Goal: Task Accomplishment & Management: Manage account settings

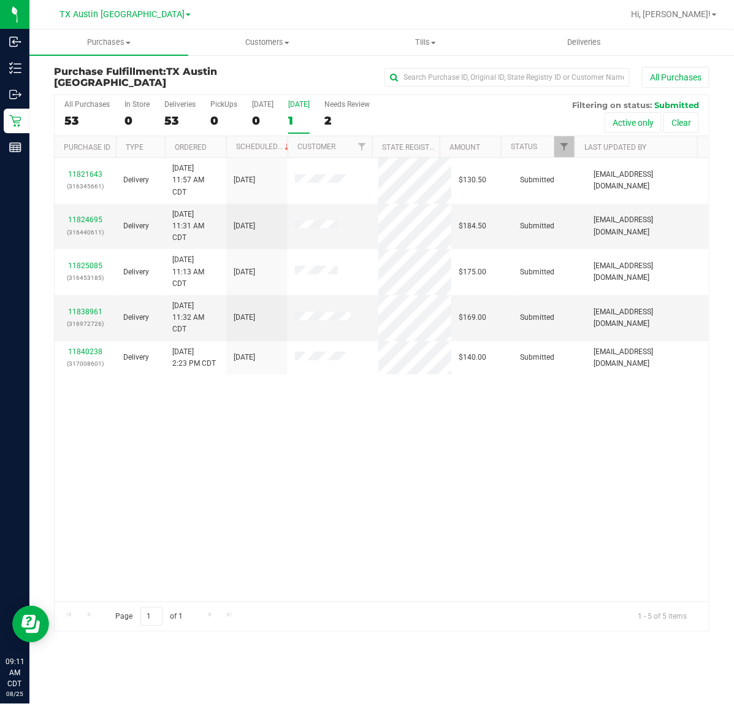
click at [283, 112] on div "All Purchases 53 In Store 0 Deliveries 53 PickUps 0 Today 0 Tomorrow 1 Needs Re…" at bounding box center [382, 115] width 655 height 41
click at [296, 109] on label "Tomorrow 1" at bounding box center [298, 117] width 21 height 34
click at [0, 0] on input "Tomorrow 1" at bounding box center [0, 0] width 0 height 0
click at [87, 103] on div "All Purchases" at bounding box center [86, 104] width 45 height 9
click at [0, 0] on input "All Purchases 53" at bounding box center [0, 0] width 0 height 0
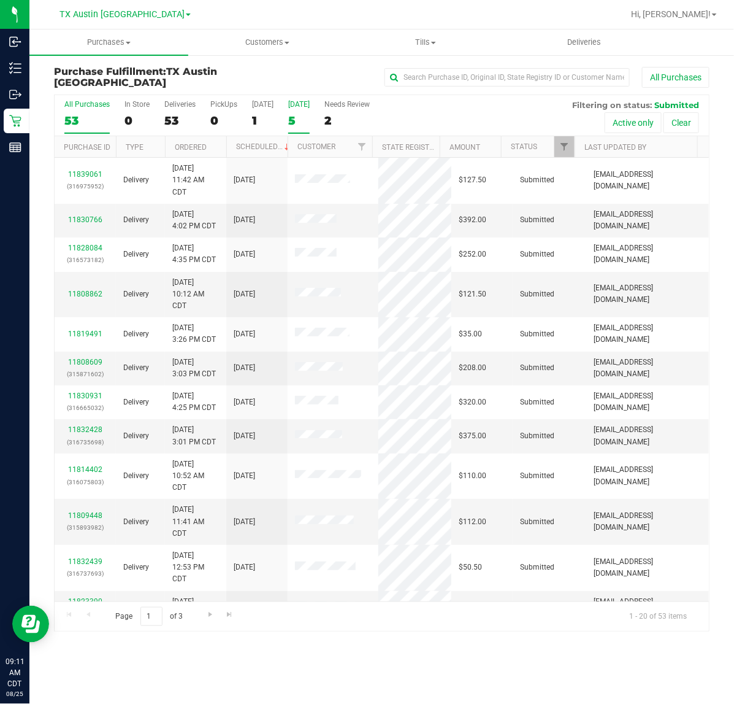
click at [291, 105] on div "[DATE]" at bounding box center [298, 104] width 21 height 9
click at [0, 0] on input "Tomorrow 5" at bounding box center [0, 0] width 0 height 0
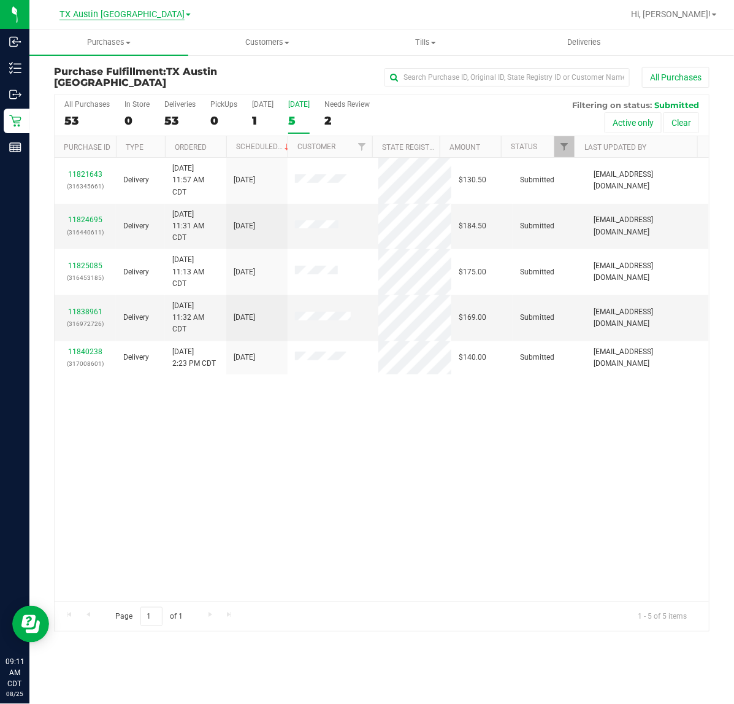
click at [106, 12] on span "TX Austin [GEOGRAPHIC_DATA]" at bounding box center [122, 14] width 125 height 11
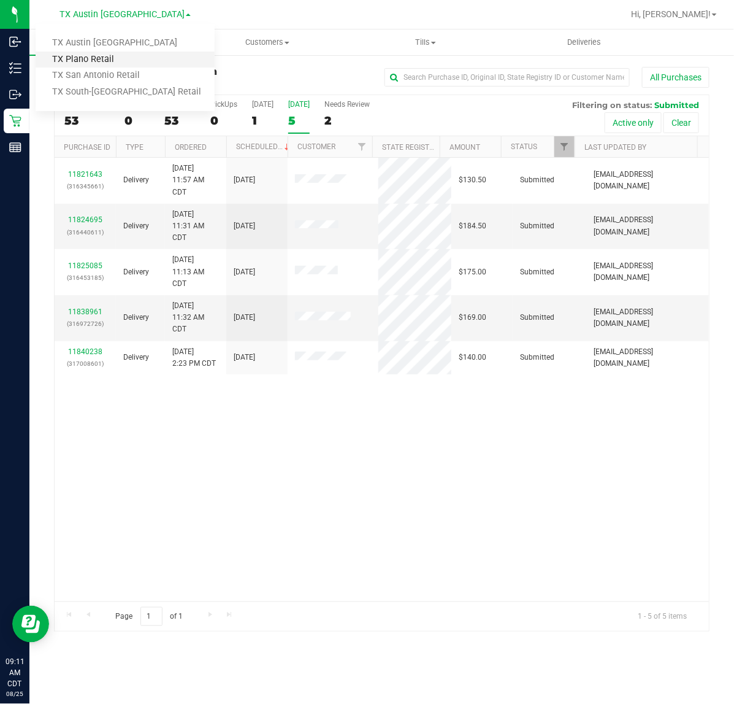
click at [95, 54] on link "TX Plano Retail" at bounding box center [125, 60] width 179 height 17
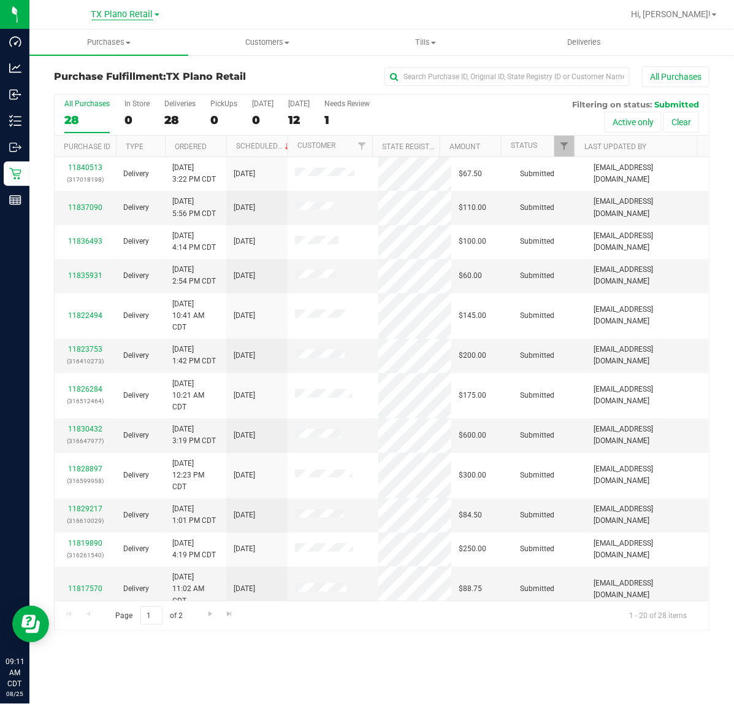
click at [137, 16] on span "TX Plano Retail" at bounding box center [122, 14] width 62 height 11
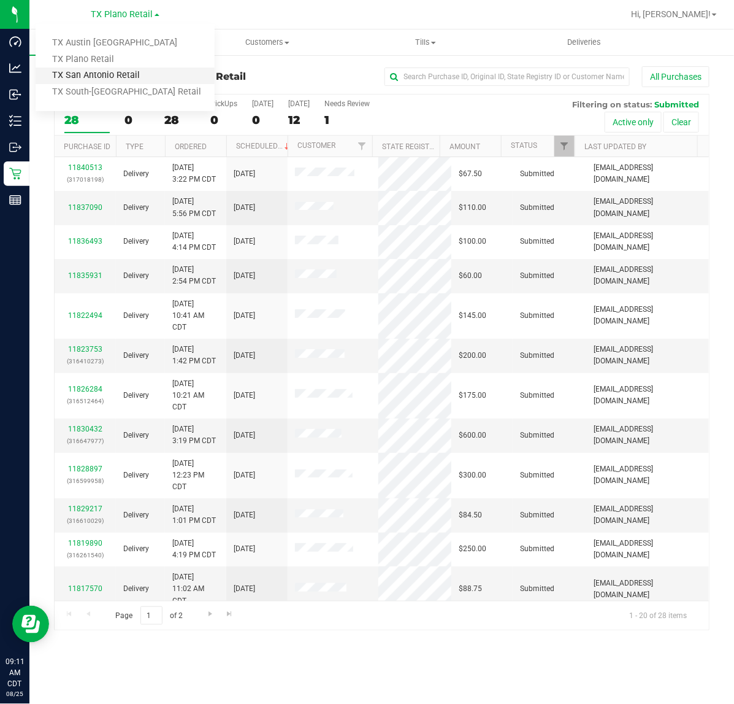
click at [114, 74] on link "TX San Antonio Retail" at bounding box center [125, 75] width 179 height 17
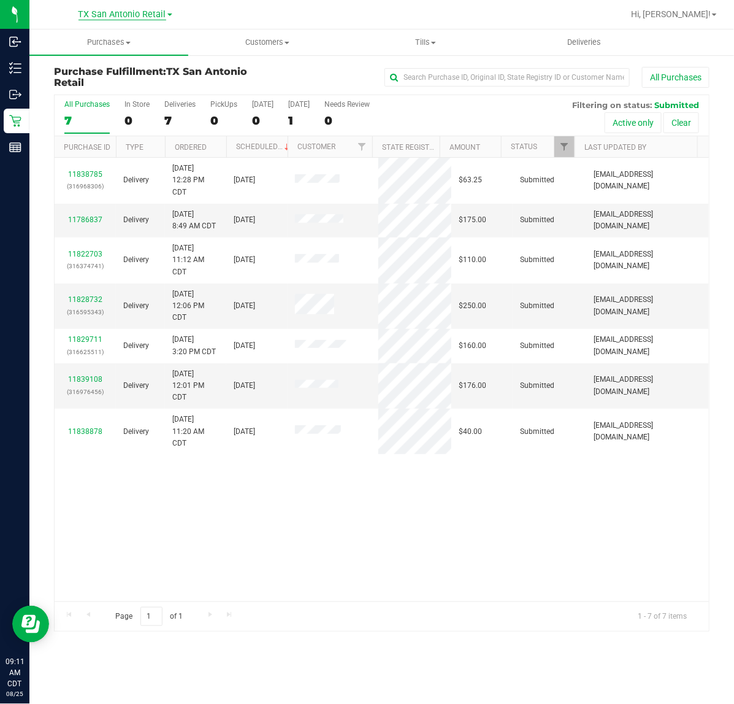
click at [121, 19] on span "TX San Antonio Retail" at bounding box center [123, 14] width 88 height 11
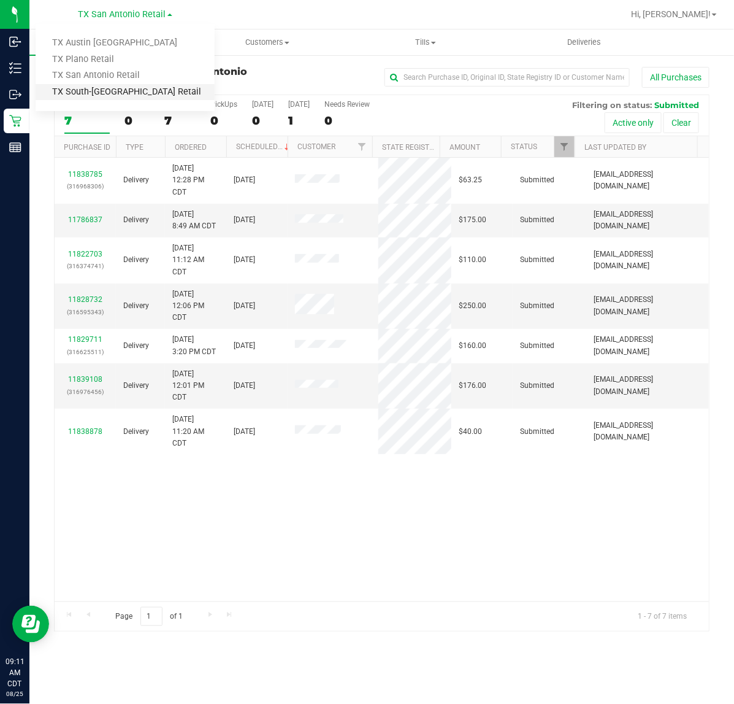
click at [110, 87] on link "TX South-[GEOGRAPHIC_DATA] Retail" at bounding box center [125, 92] width 179 height 17
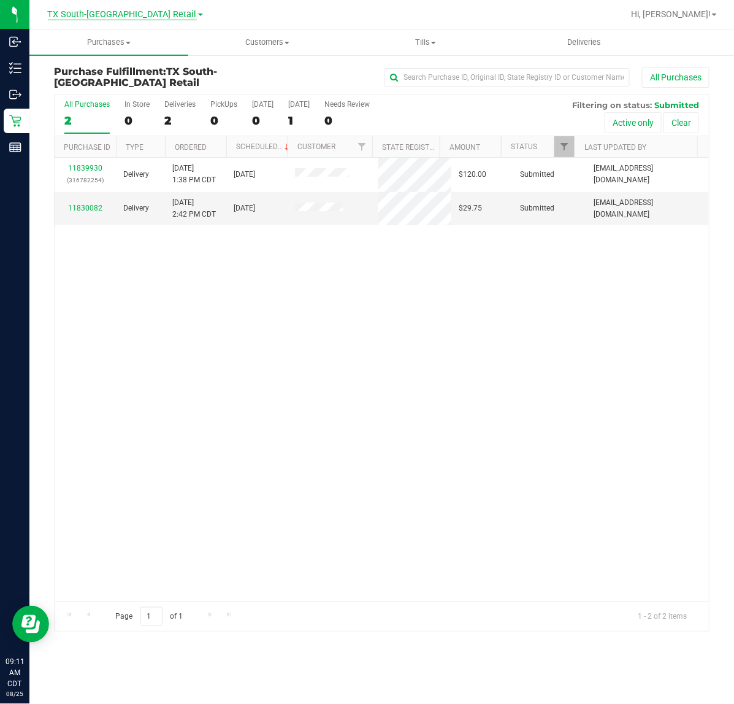
click at [131, 13] on span "TX South-[GEOGRAPHIC_DATA] Retail" at bounding box center [122, 14] width 149 height 11
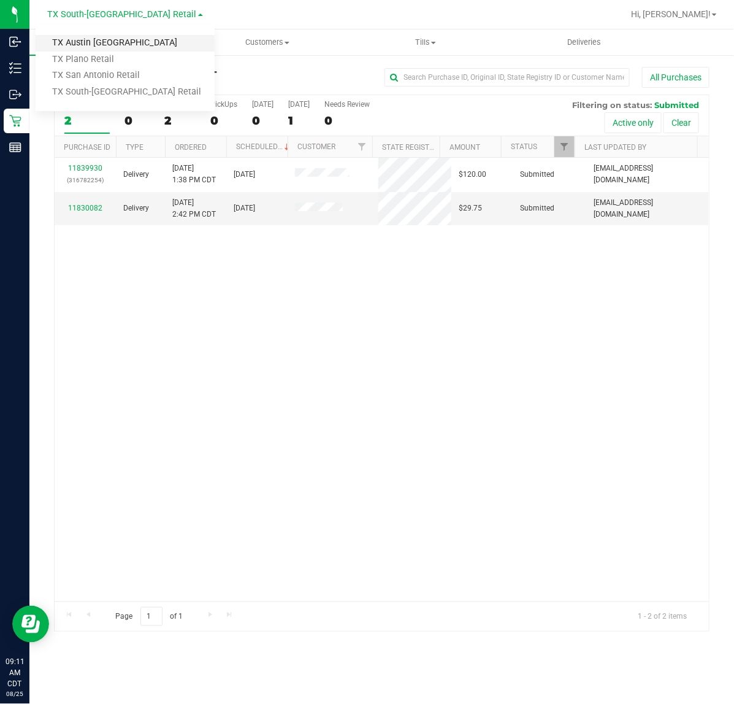
click at [112, 48] on link "TX Austin [GEOGRAPHIC_DATA]" at bounding box center [125, 43] width 179 height 17
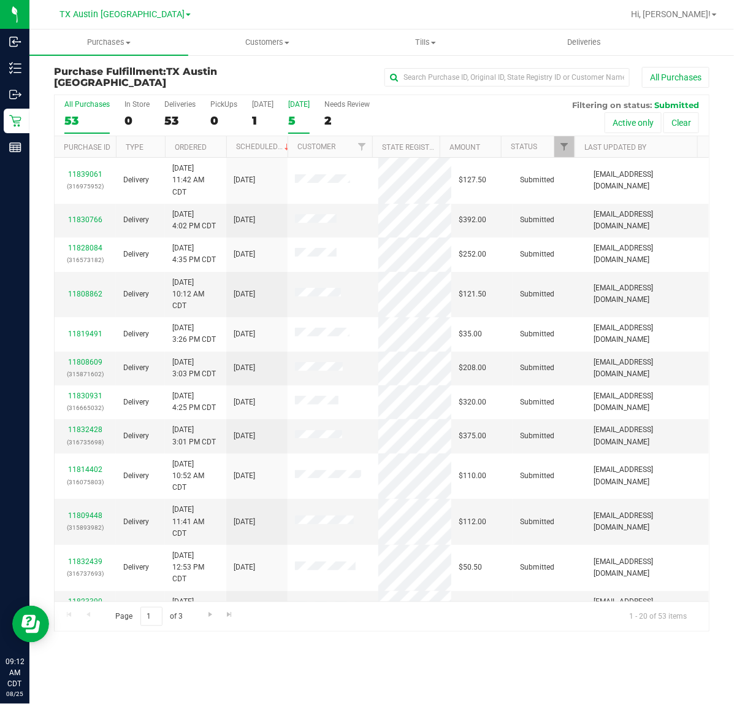
click at [294, 113] on div "5" at bounding box center [298, 120] width 21 height 14
click at [0, 0] on input "Tomorrow 5" at bounding box center [0, 0] width 0 height 0
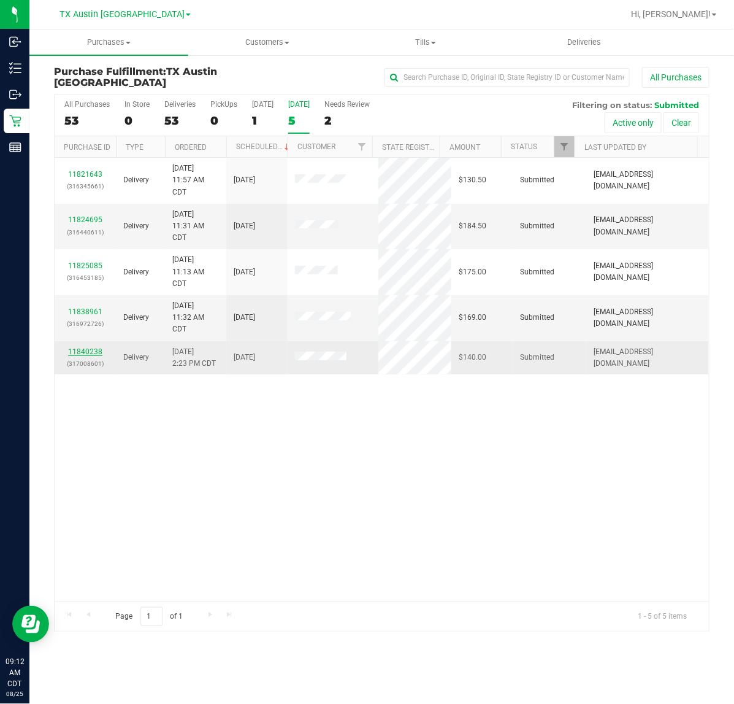
click at [95, 354] on link "11840238" at bounding box center [85, 351] width 34 height 9
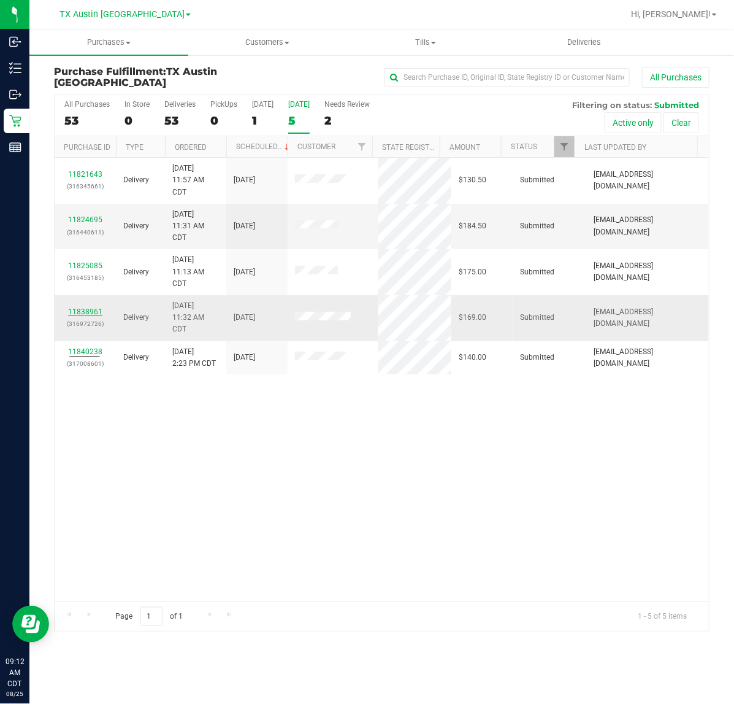
click at [89, 313] on link "11838961" at bounding box center [85, 311] width 34 height 9
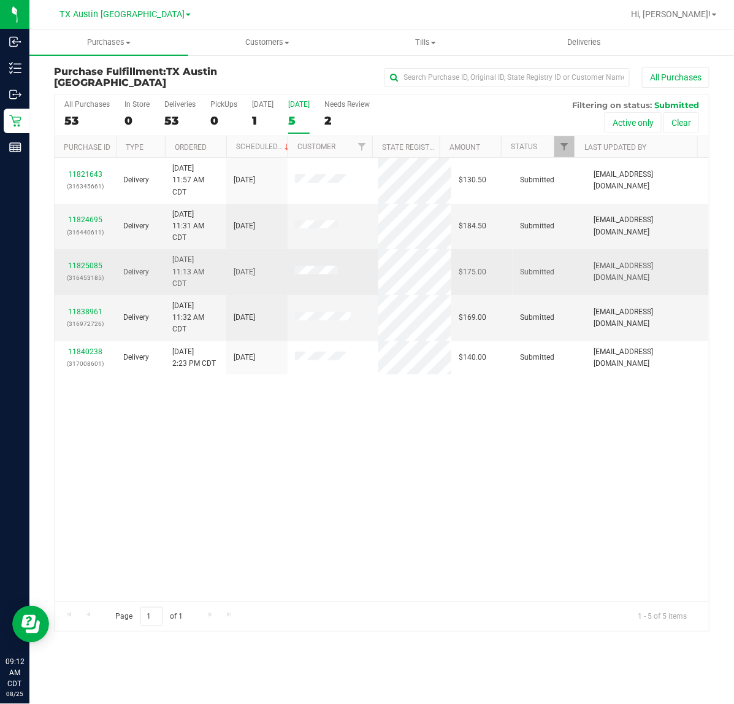
click at [83, 271] on div "11825085 (316453185)" at bounding box center [85, 271] width 47 height 23
click at [84, 268] on link "11825085" at bounding box center [85, 265] width 34 height 9
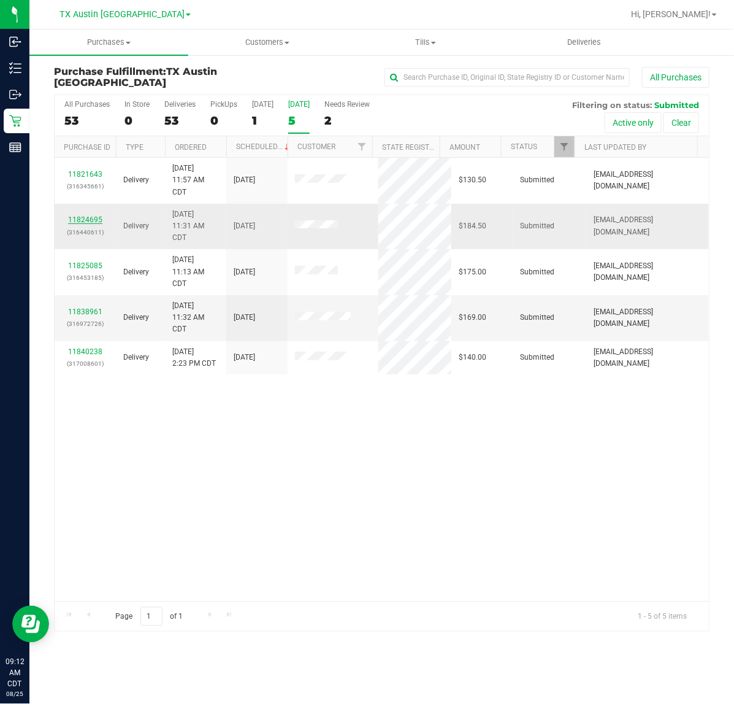
click at [96, 223] on link "11824695" at bounding box center [85, 219] width 34 height 9
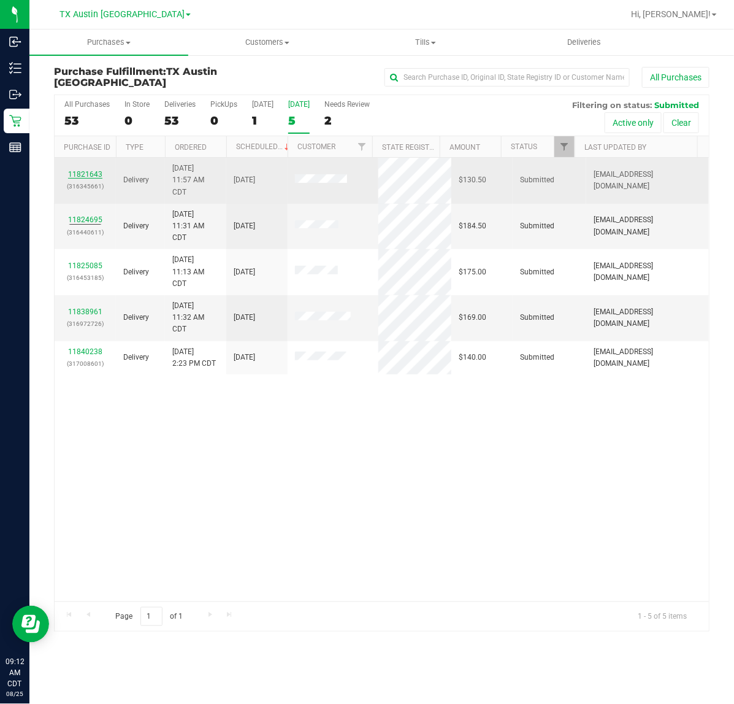
click at [92, 175] on link "11821643" at bounding box center [85, 174] width 34 height 9
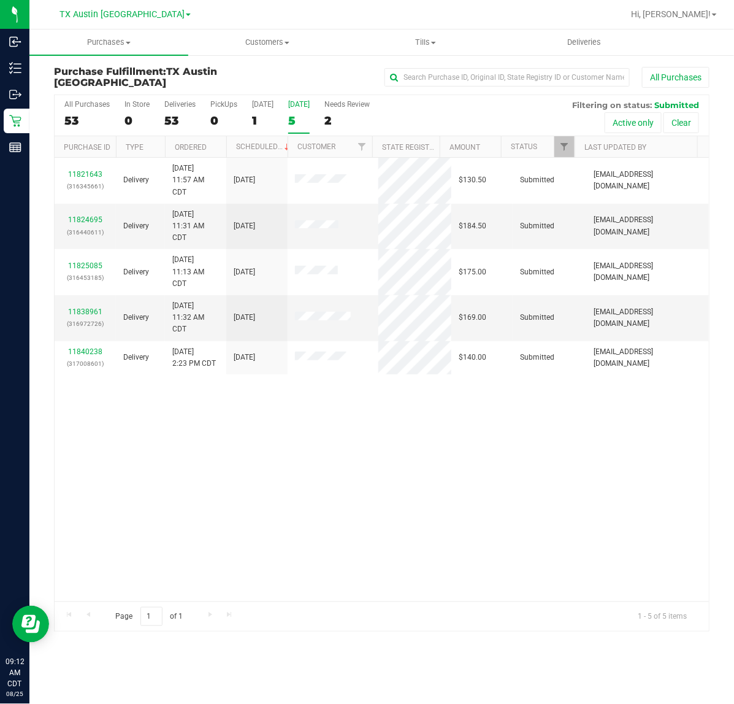
click at [293, 437] on div "11821643 (316345661) Delivery 8/24/2025 11:57 AM CDT 8/26/2025 $130.50 Submitte…" at bounding box center [382, 380] width 655 height 444
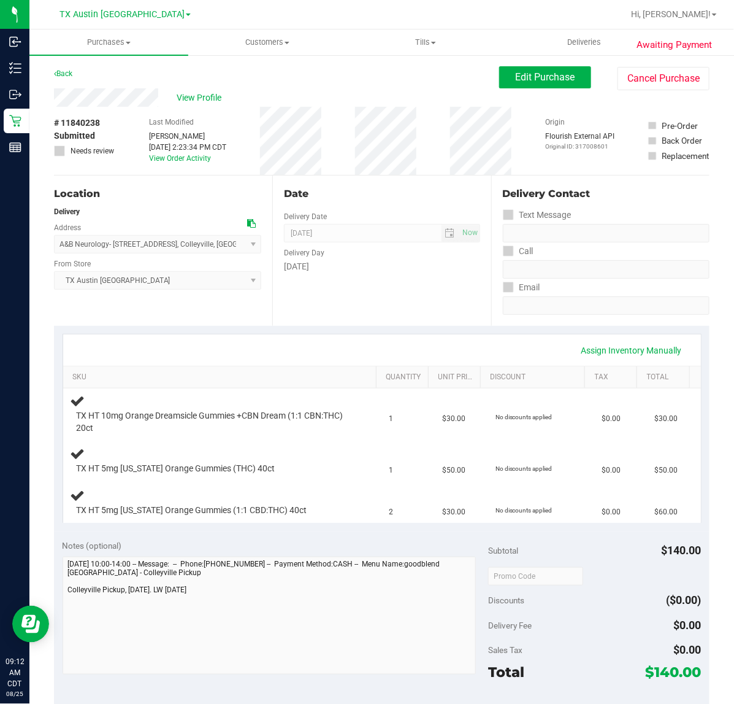
click at [436, 295] on div "Date Delivery Date 08/26/2025 Now 08/26/2025 07:00 AM Now Delivery Day Tuesday" at bounding box center [381, 250] width 218 height 150
click at [371, 319] on div "Date Delivery Date 08/26/2025 Now 08/26/2025 07:00 AM Now Delivery Day Tuesday" at bounding box center [381, 250] width 218 height 150
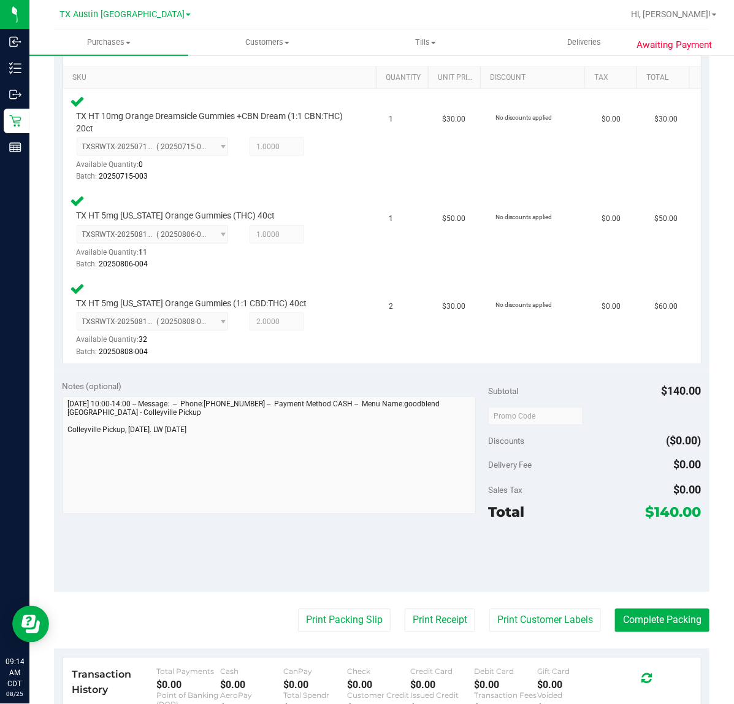
scroll to position [319, 0]
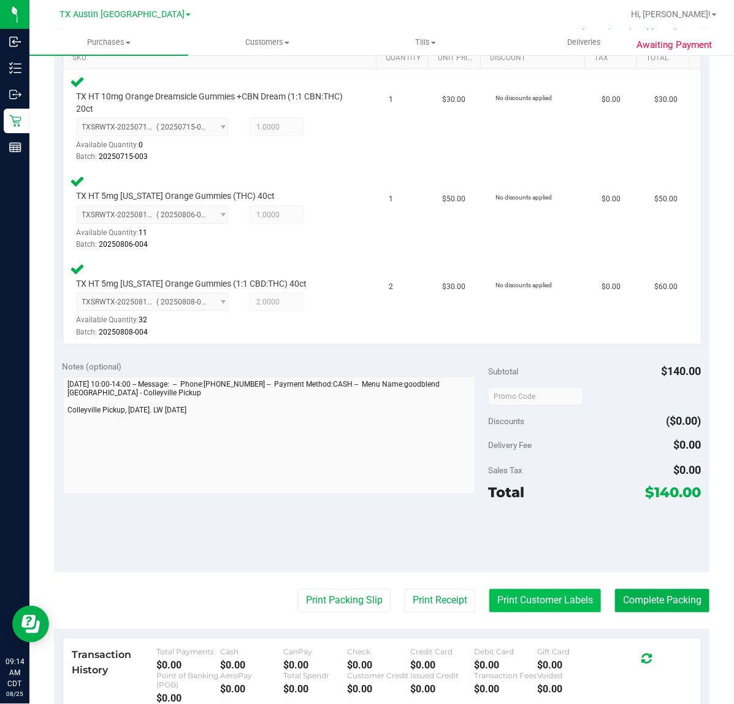
click at [490, 594] on button "Print Customer Labels" at bounding box center [546, 600] width 112 height 23
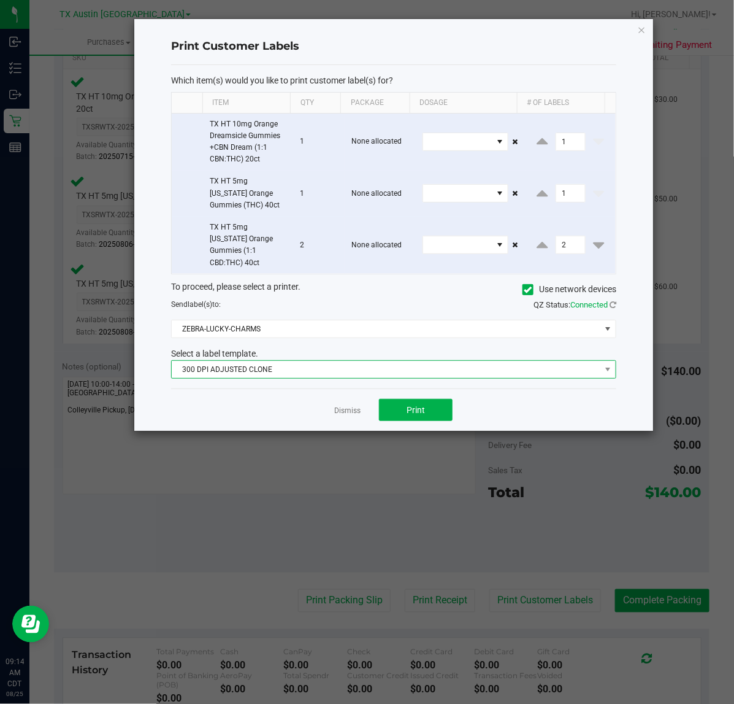
click at [428, 361] on span "300 DPI ADJUSTED CLONE" at bounding box center [386, 369] width 429 height 17
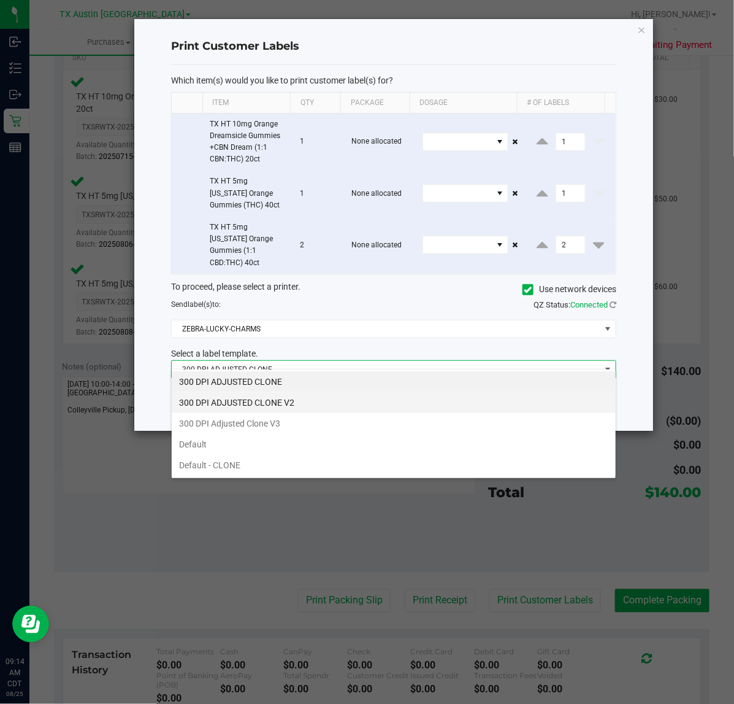
scroll to position [19, 445]
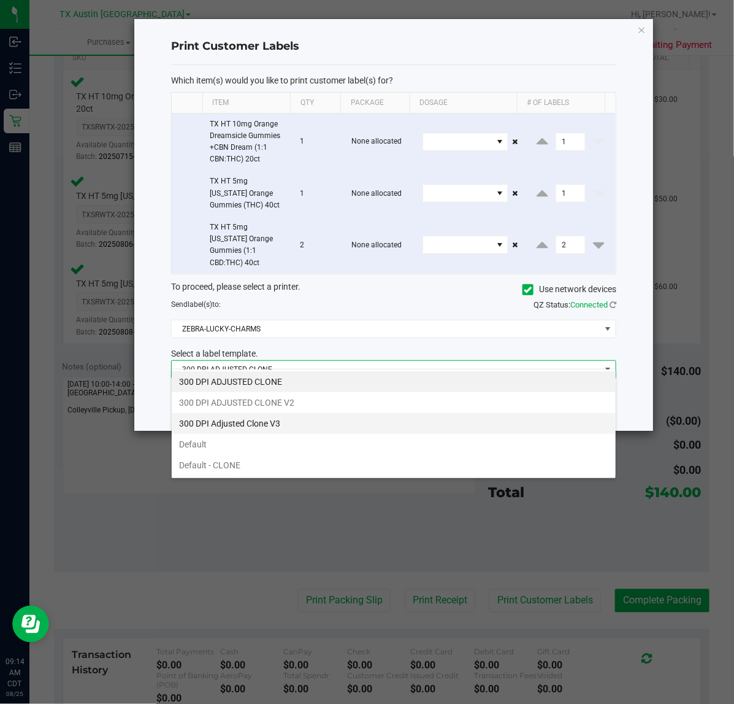
click at [375, 418] on li "300 DPI Adjusted Clone V3" at bounding box center [394, 423] width 444 height 21
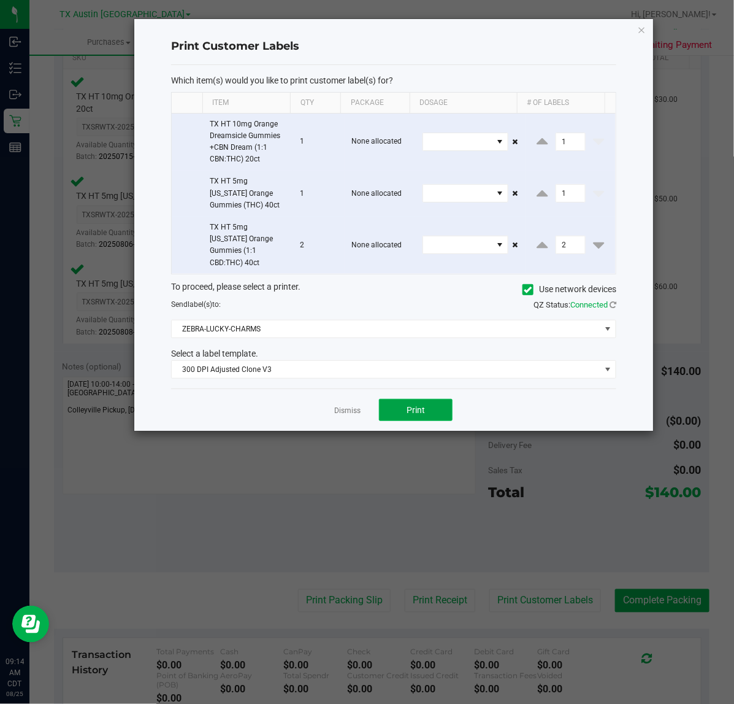
click at [396, 401] on button "Print" at bounding box center [416, 410] width 74 height 22
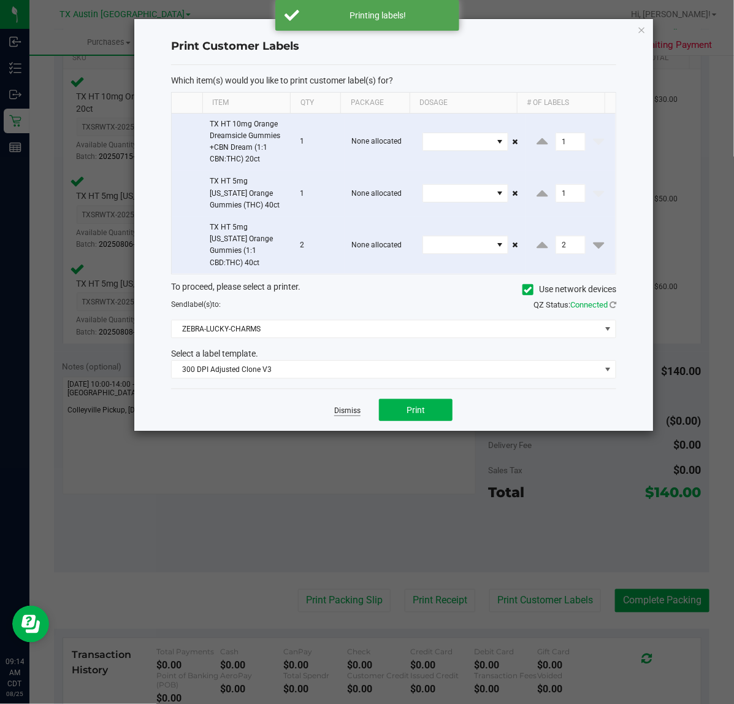
click at [337, 406] on link "Dismiss" at bounding box center [347, 411] width 26 height 10
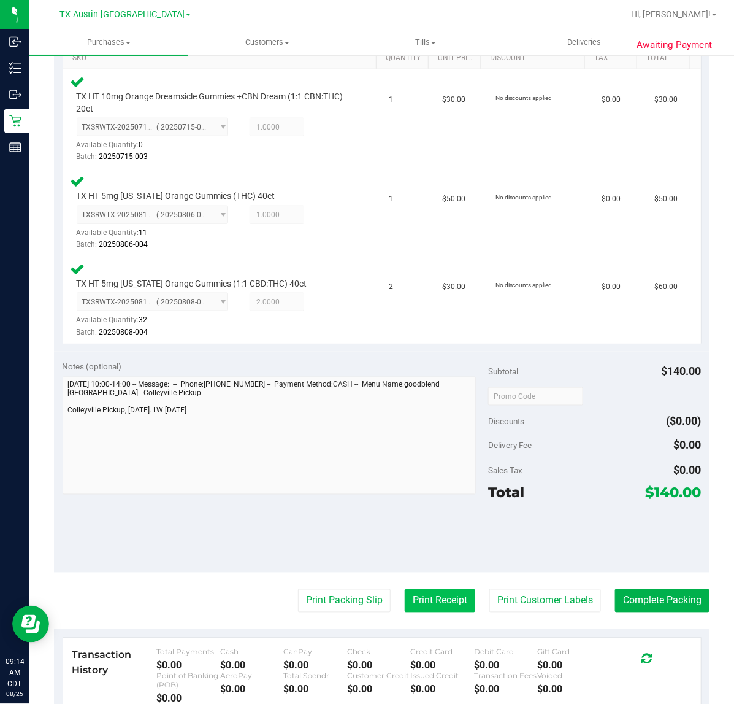
click at [446, 605] on button "Print Receipt" at bounding box center [440, 600] width 71 height 23
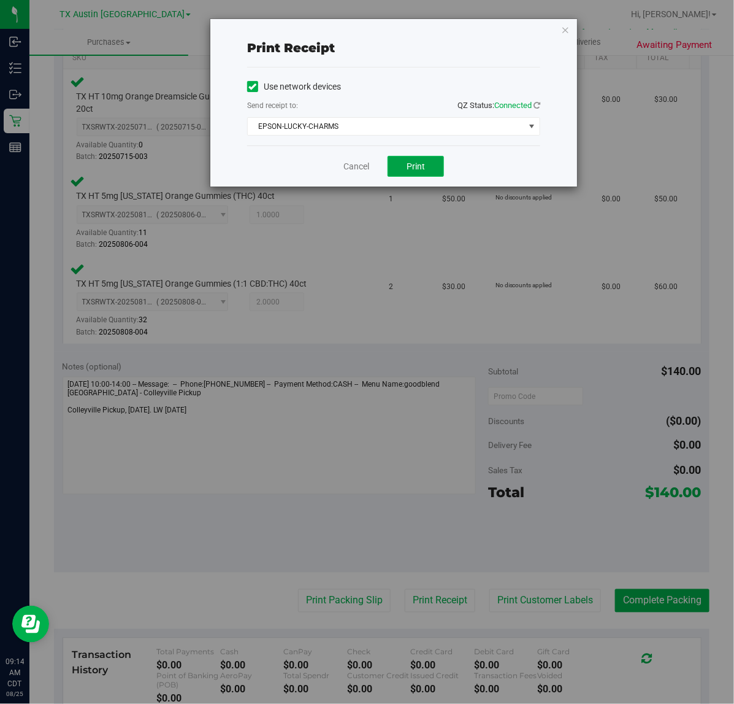
click at [393, 158] on button "Print" at bounding box center [416, 166] width 56 height 21
click at [353, 164] on link "Cancel" at bounding box center [352, 166] width 26 height 13
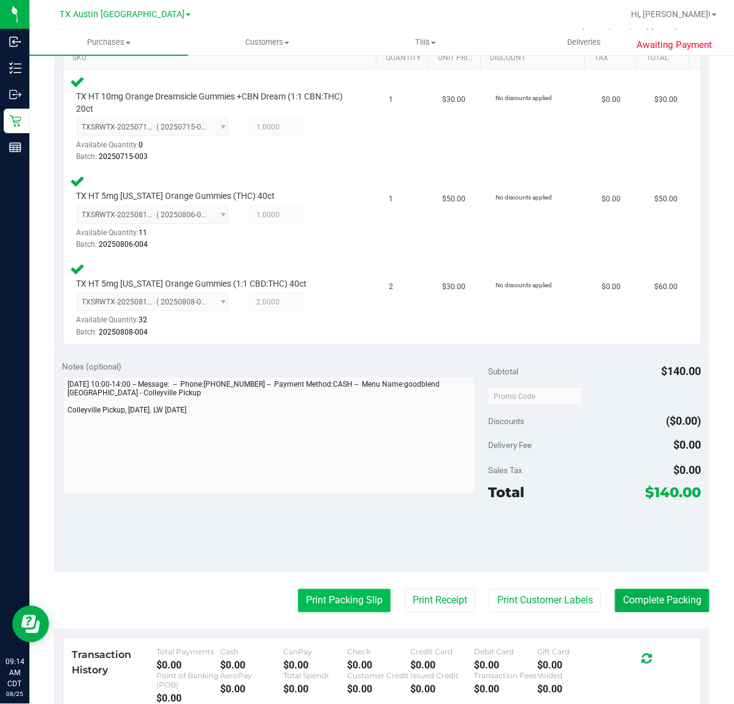
click at [368, 604] on button "Print Packing Slip" at bounding box center [344, 600] width 93 height 23
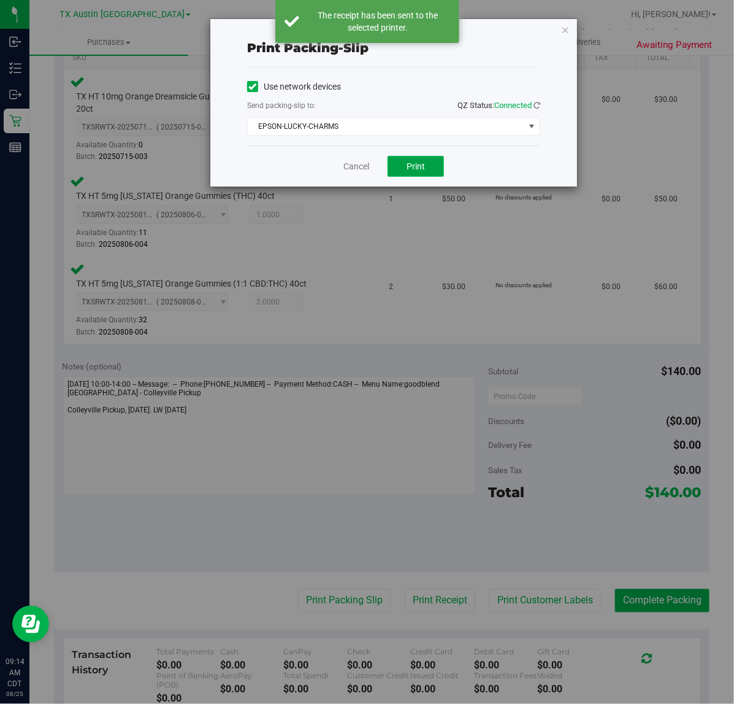
click at [396, 172] on button "Print" at bounding box center [416, 166] width 56 height 21
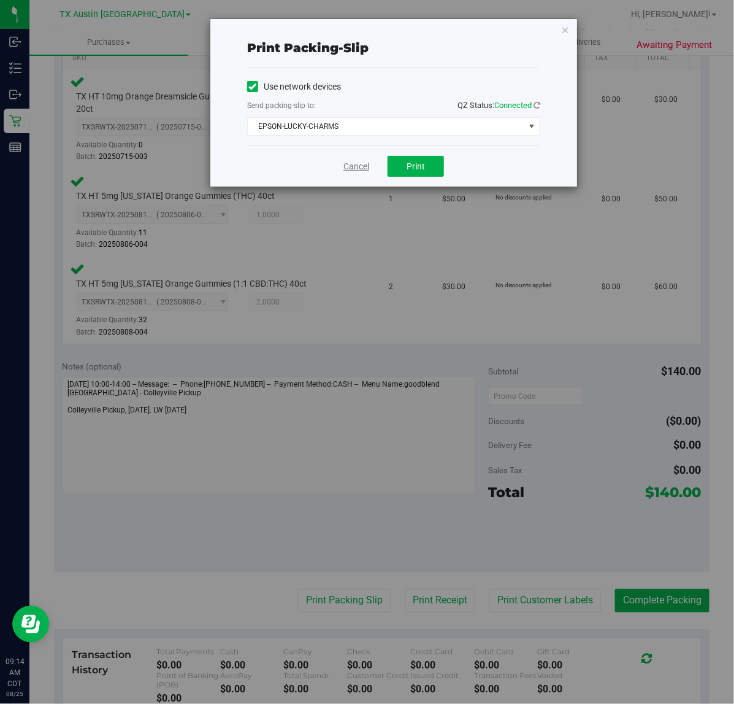
click at [356, 166] on link "Cancel" at bounding box center [357, 166] width 26 height 13
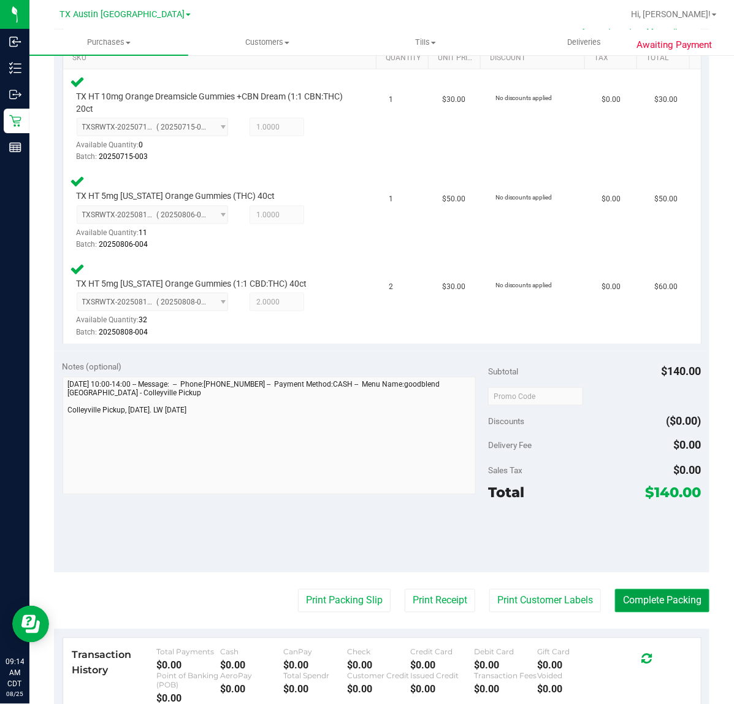
click at [657, 593] on button "Complete Packing" at bounding box center [662, 600] width 94 height 23
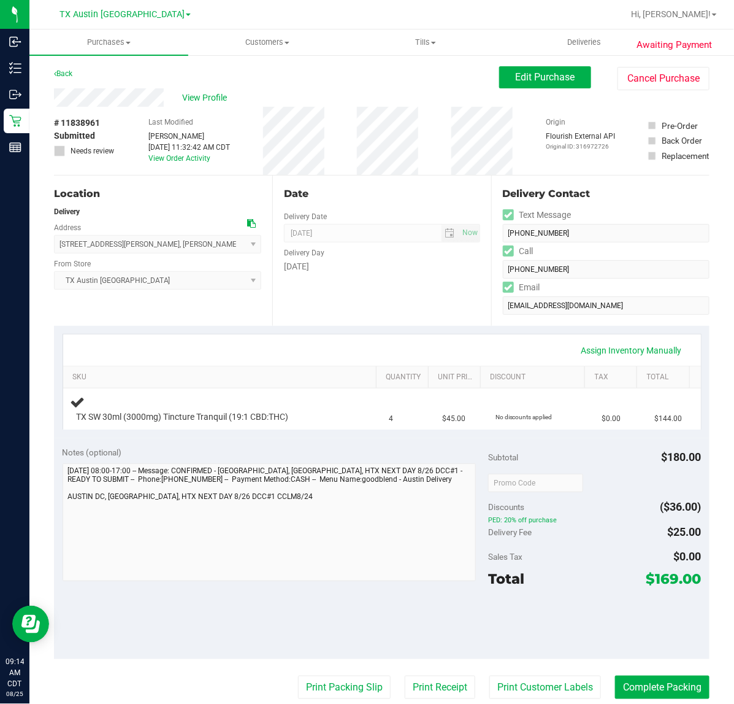
click at [377, 344] on div "Assign Inventory Manually" at bounding box center [382, 350] width 616 height 21
click at [560, 502] on div "Discounts ($36.00)" at bounding box center [594, 507] width 213 height 22
click at [412, 342] on div "Assign Inventory Manually" at bounding box center [382, 350] width 616 height 21
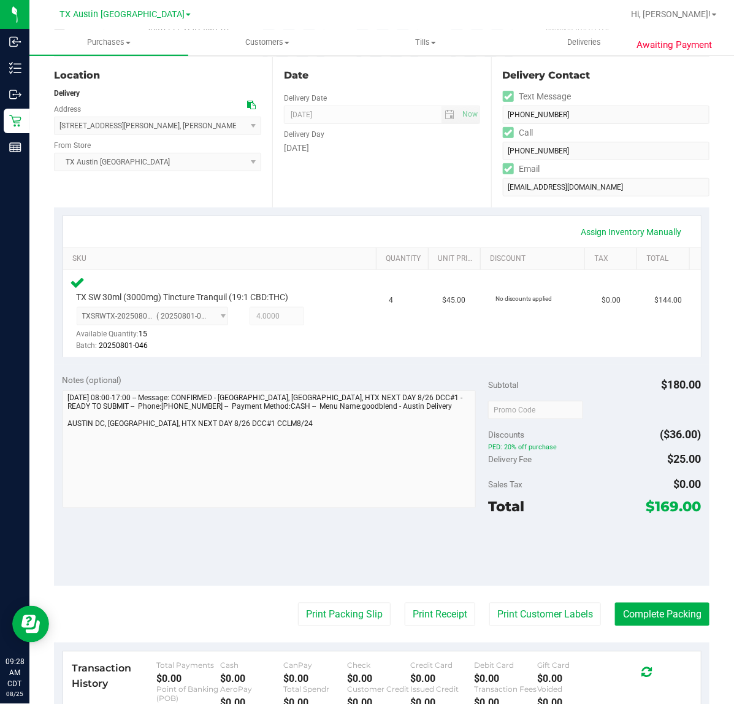
scroll to position [153, 0]
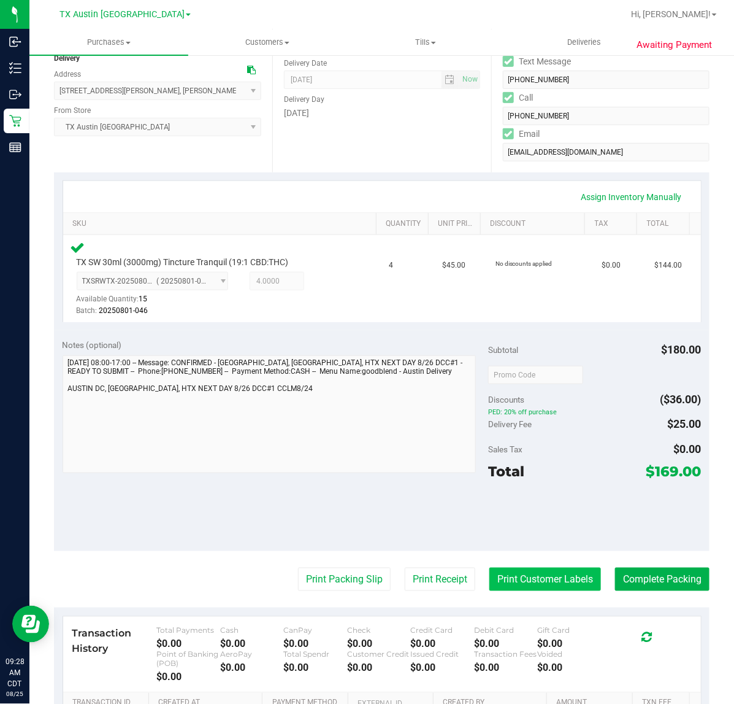
click at [521, 577] on button "Print Customer Labels" at bounding box center [546, 578] width 112 height 23
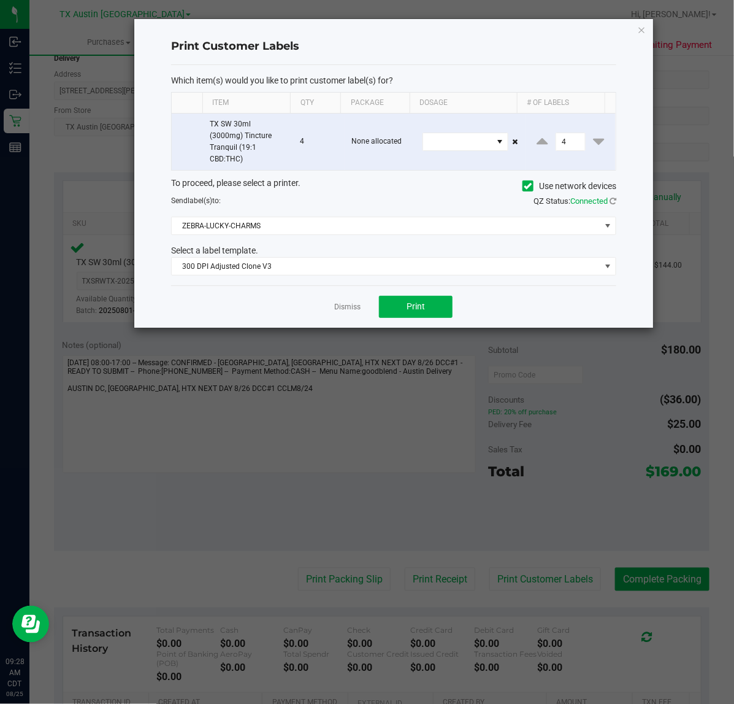
click at [394, 320] on div "Dismiss Print" at bounding box center [393, 306] width 445 height 42
click at [390, 307] on button "Print" at bounding box center [416, 307] width 74 height 22
click at [358, 310] on link "Dismiss" at bounding box center [347, 307] width 26 height 10
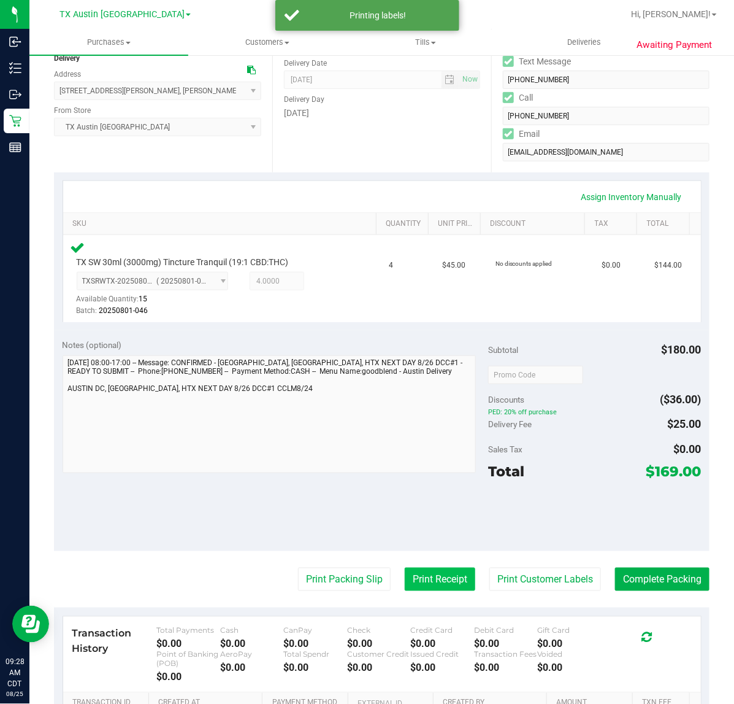
click at [405, 575] on button "Print Receipt" at bounding box center [440, 578] width 71 height 23
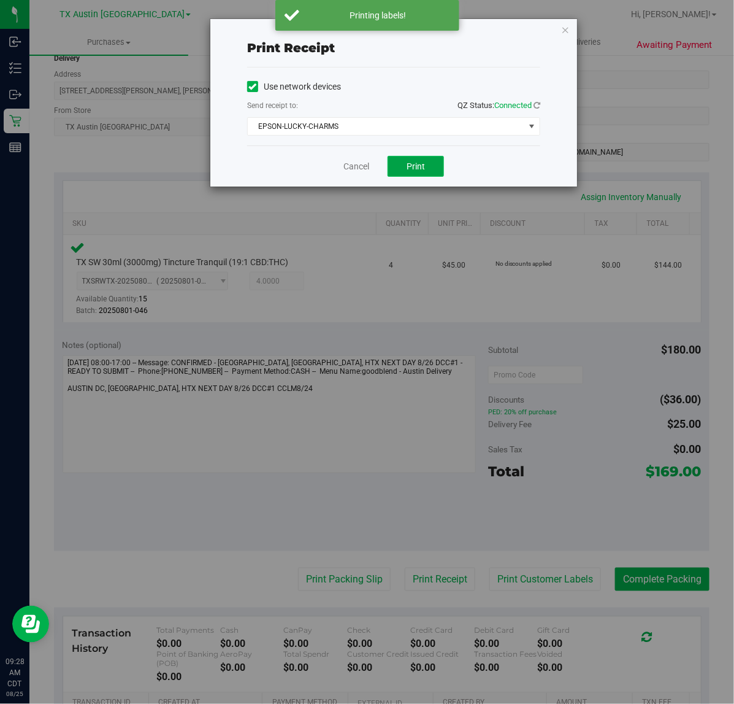
click at [417, 164] on span "Print" at bounding box center [416, 166] width 18 height 10
click at [363, 170] on link "Cancel" at bounding box center [352, 166] width 26 height 13
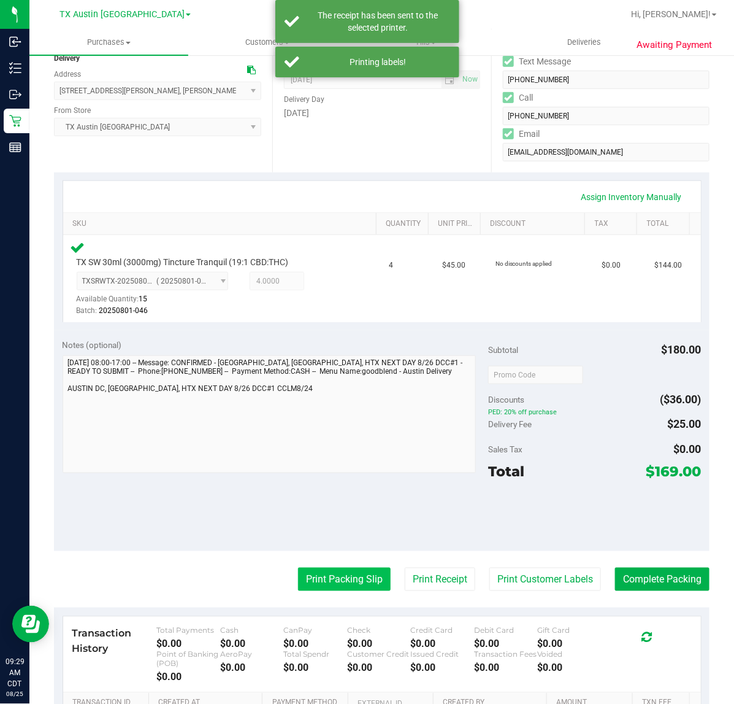
click at [345, 575] on button "Print Packing Slip" at bounding box center [344, 578] width 93 height 23
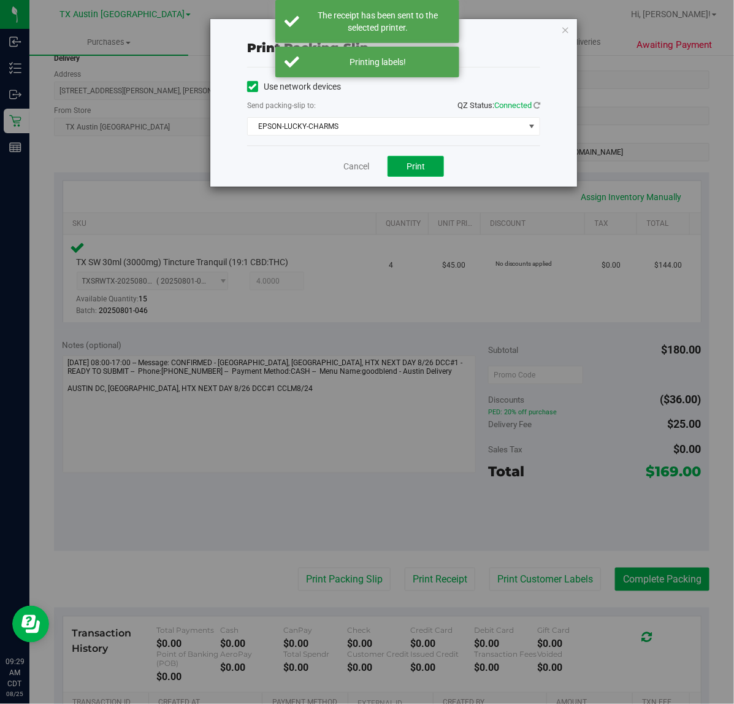
click at [421, 176] on button "Print" at bounding box center [416, 166] width 56 height 21
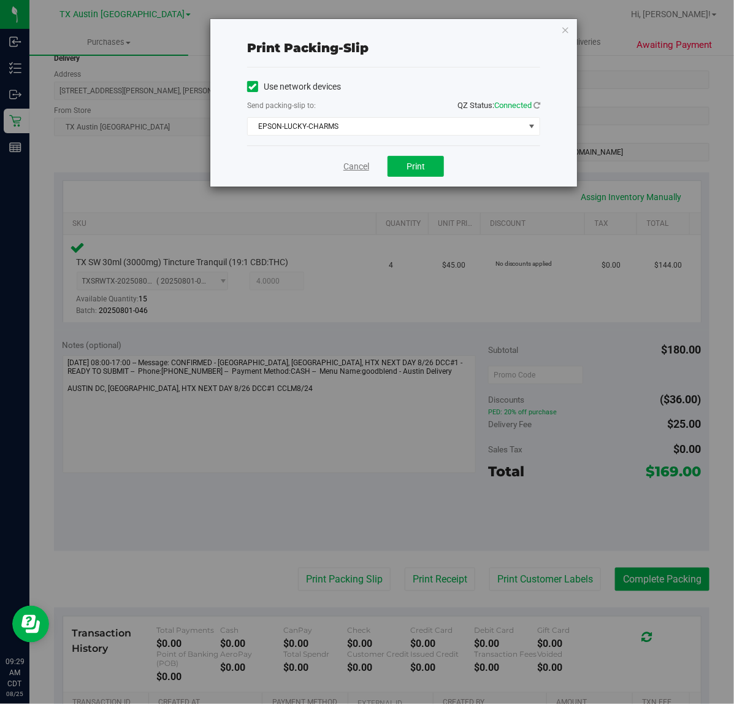
click at [359, 166] on link "Cancel" at bounding box center [357, 166] width 26 height 13
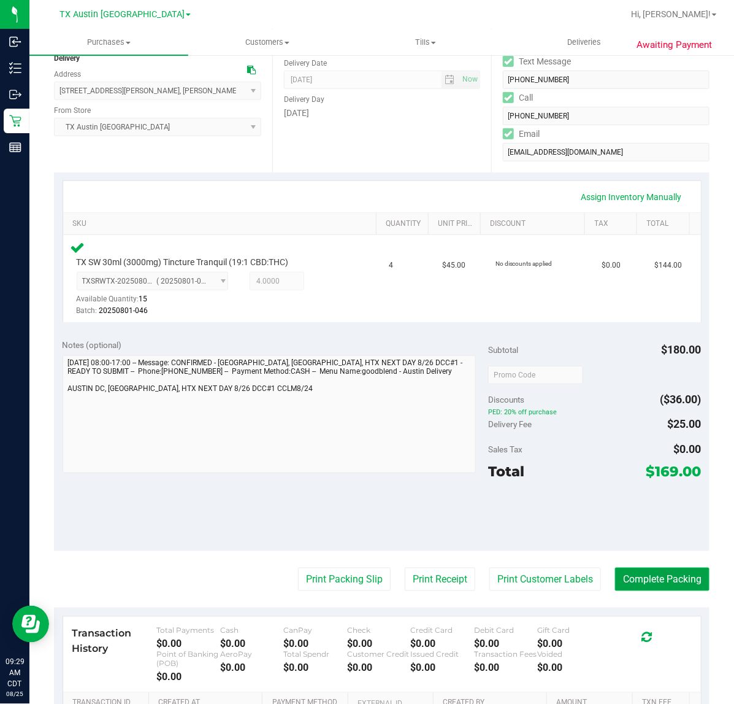
click at [642, 568] on button "Complete Packing" at bounding box center [662, 578] width 94 height 23
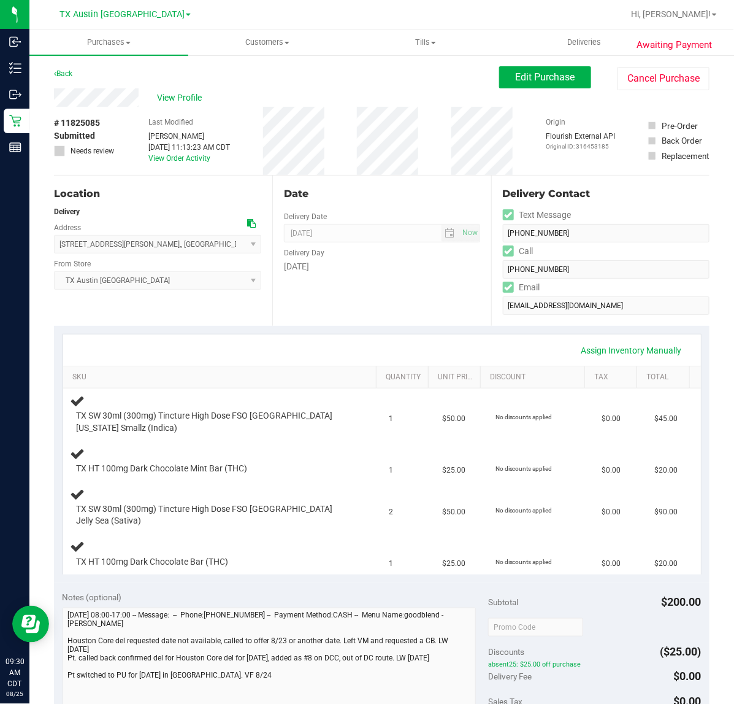
click at [390, 330] on div "Assign Inventory Manually SKU Quantity Unit Price Discount Tax Total TX SW 30ml…" at bounding box center [382, 454] width 656 height 256
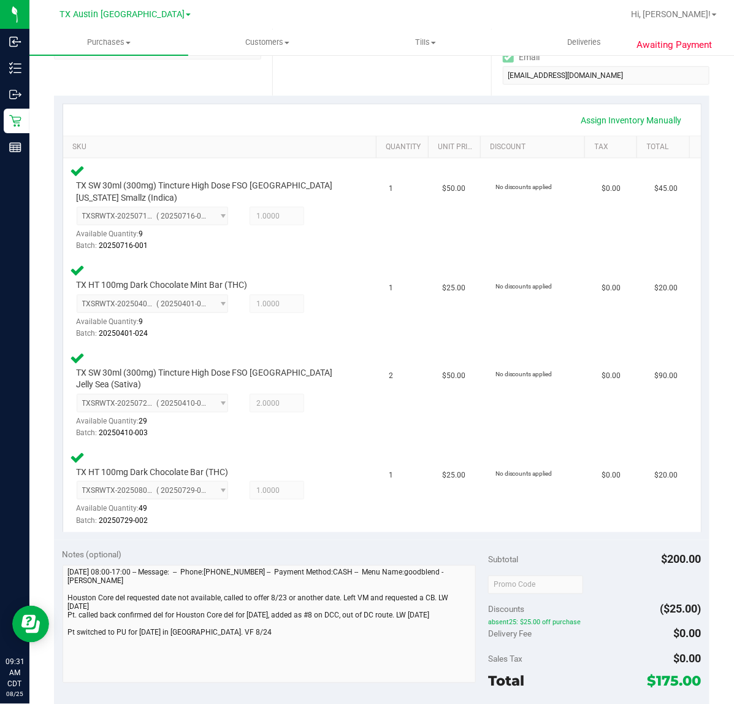
scroll to position [307, 0]
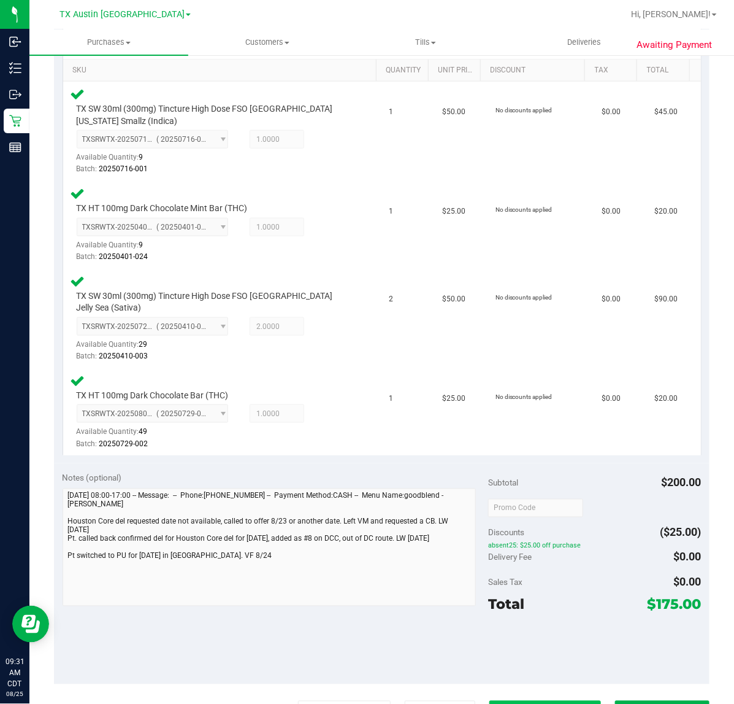
click at [517, 701] on button "Print Customer Labels" at bounding box center [546, 712] width 112 height 23
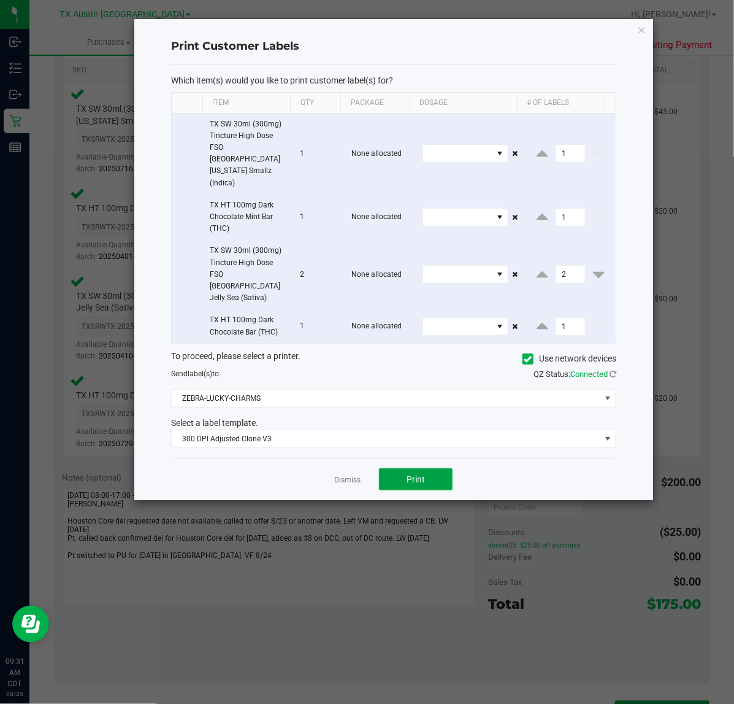
click at [385, 468] on button "Print" at bounding box center [416, 479] width 74 height 22
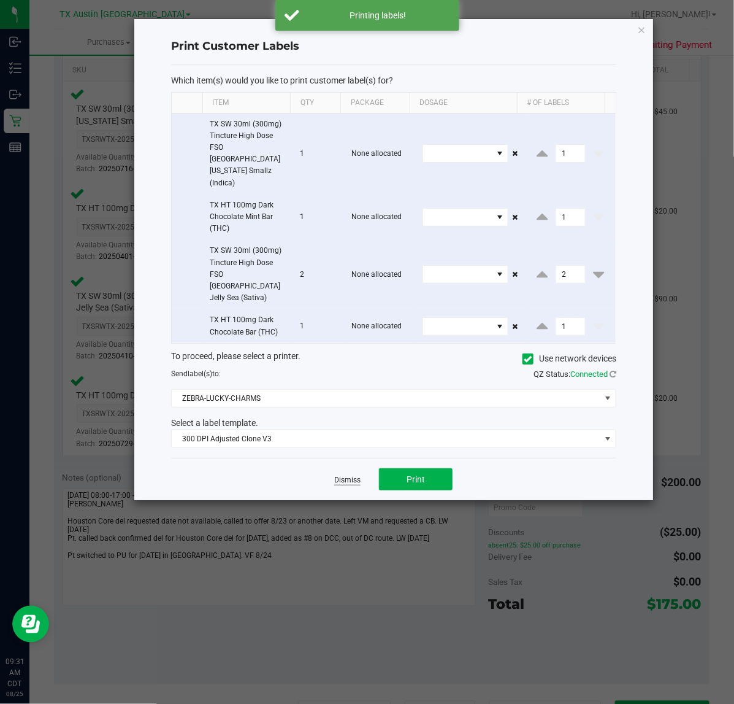
click at [336, 475] on link "Dismiss" at bounding box center [347, 480] width 26 height 10
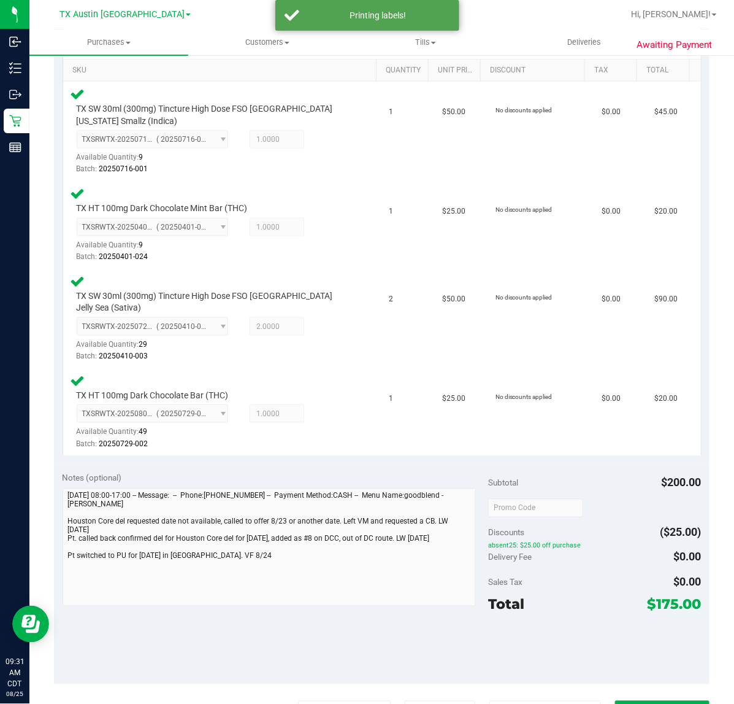
scroll to position [313, 0]
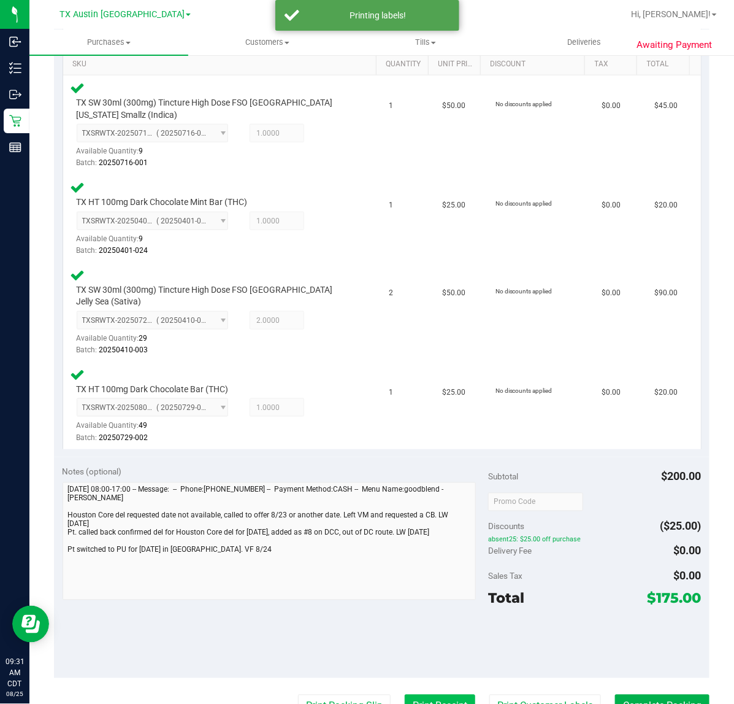
click at [428, 694] on button "Print Receipt" at bounding box center [440, 705] width 71 height 23
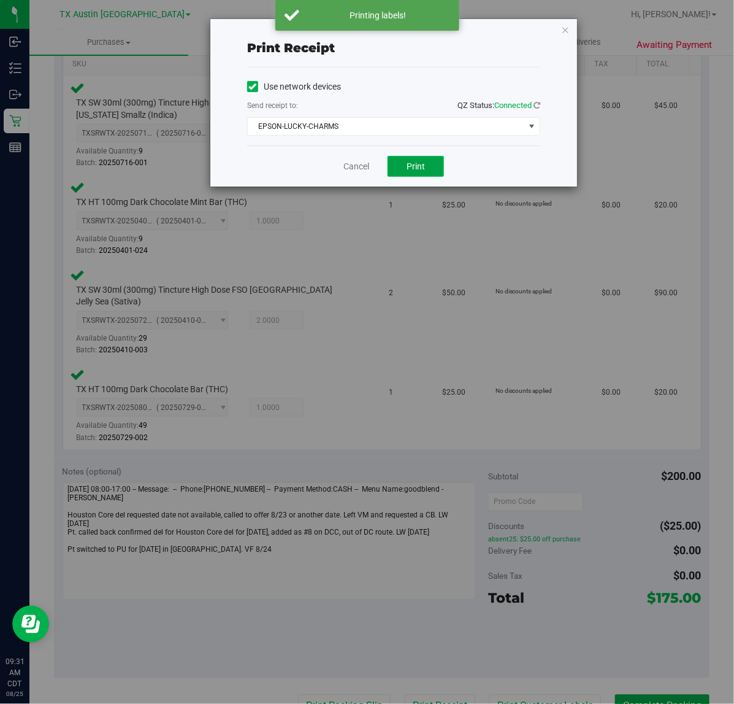
click at [405, 167] on button "Print" at bounding box center [416, 166] width 56 height 21
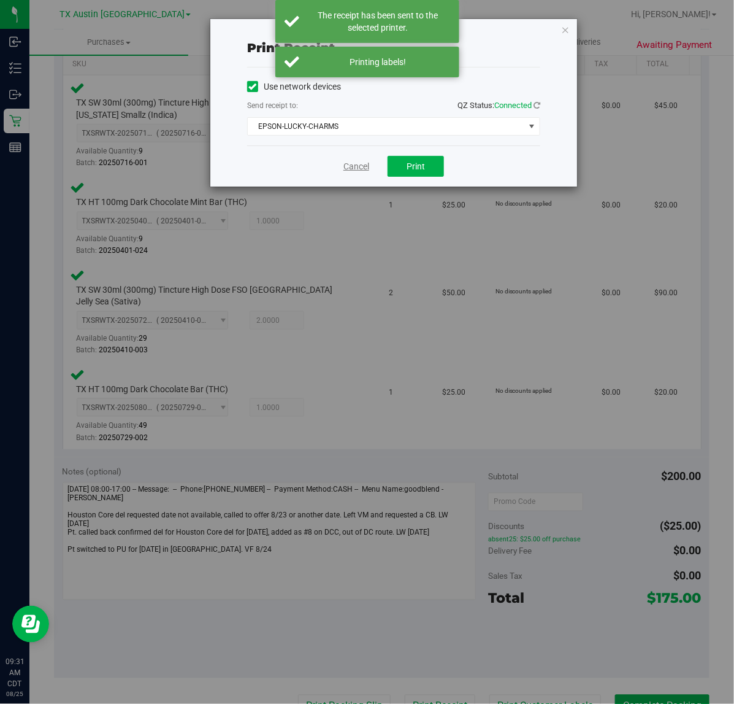
click at [356, 169] on link "Cancel" at bounding box center [357, 166] width 26 height 13
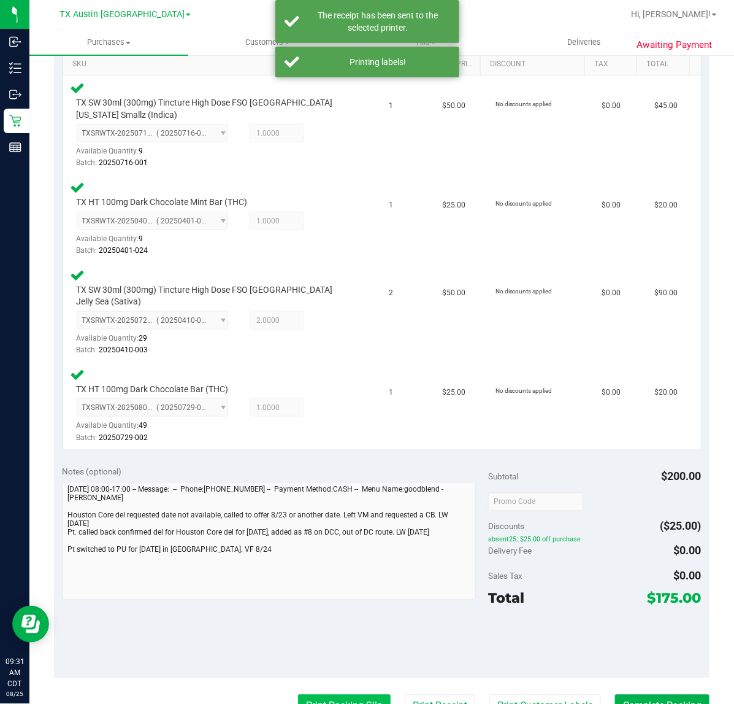
click at [330, 694] on button "Print Packing Slip" at bounding box center [344, 705] width 93 height 23
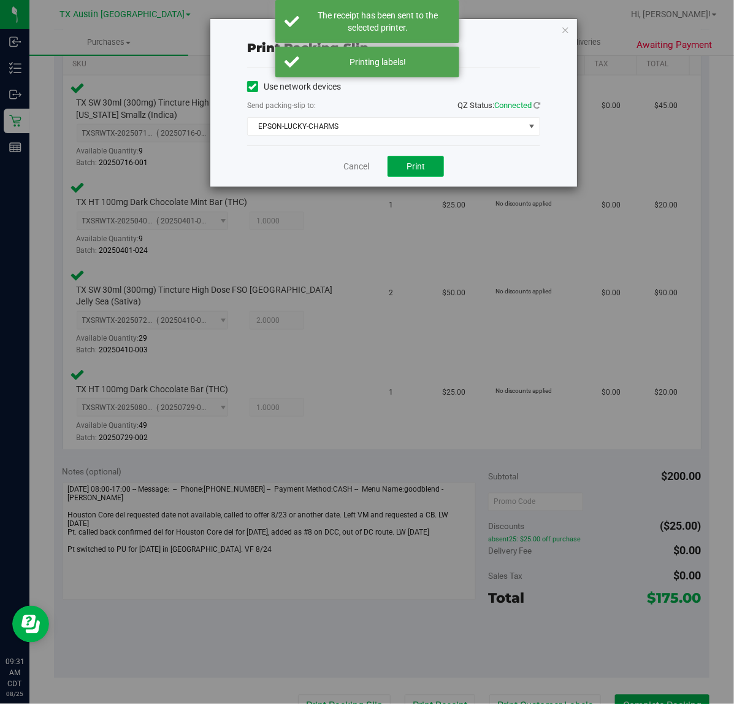
click at [416, 170] on span "Print" at bounding box center [416, 166] width 18 height 10
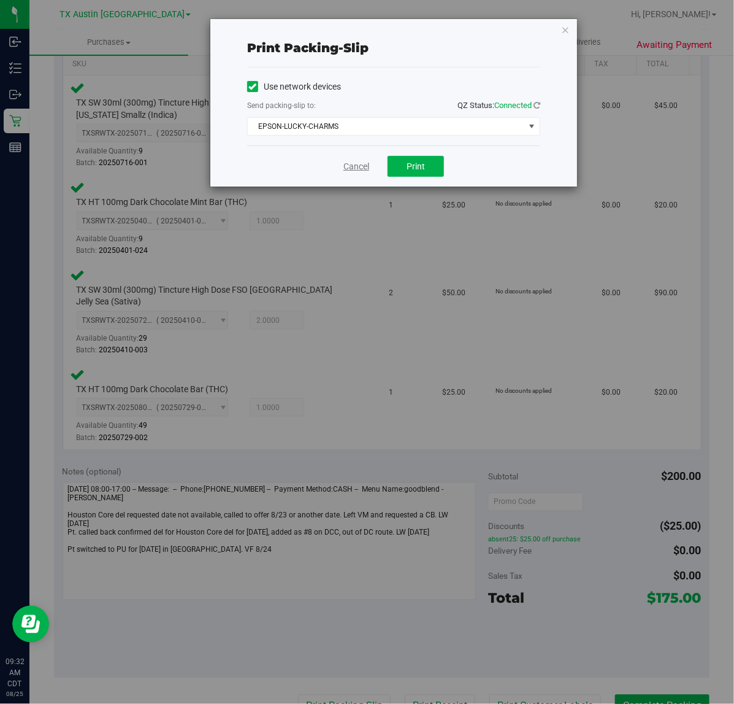
click at [355, 171] on link "Cancel" at bounding box center [357, 166] width 26 height 13
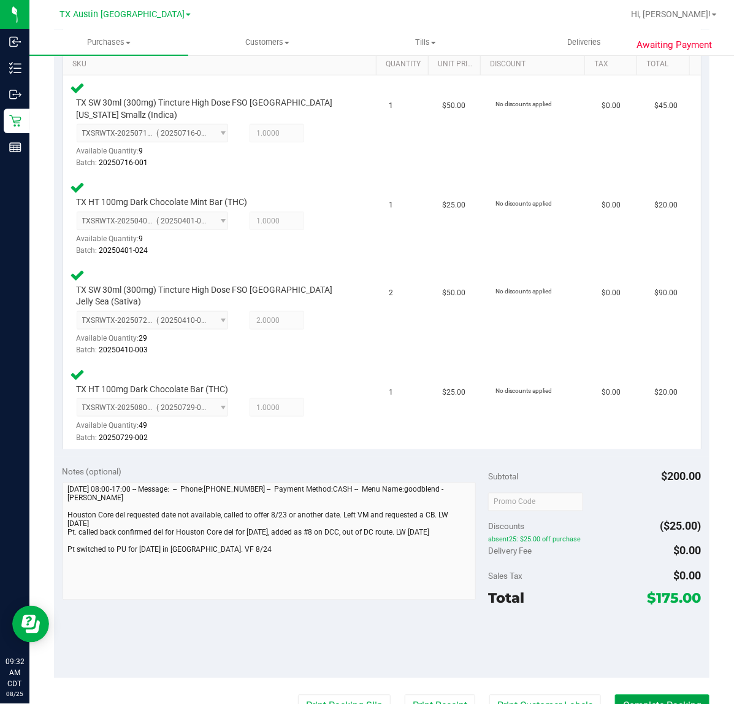
click at [642, 694] on button "Complete Packing" at bounding box center [662, 705] width 94 height 23
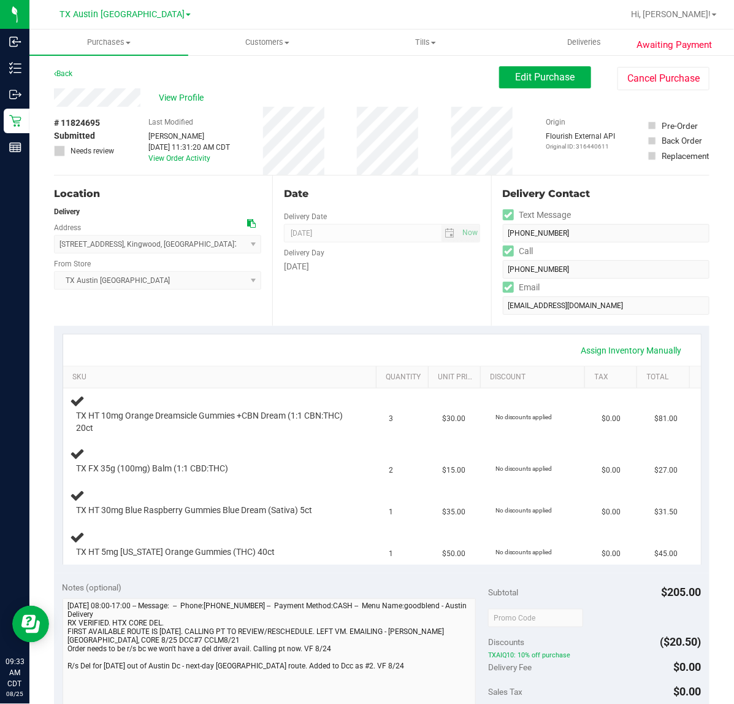
click at [391, 309] on div "Date Delivery Date [DATE] Now [DATE] 07:00 AM Now Delivery Day [DATE]" at bounding box center [381, 250] width 218 height 150
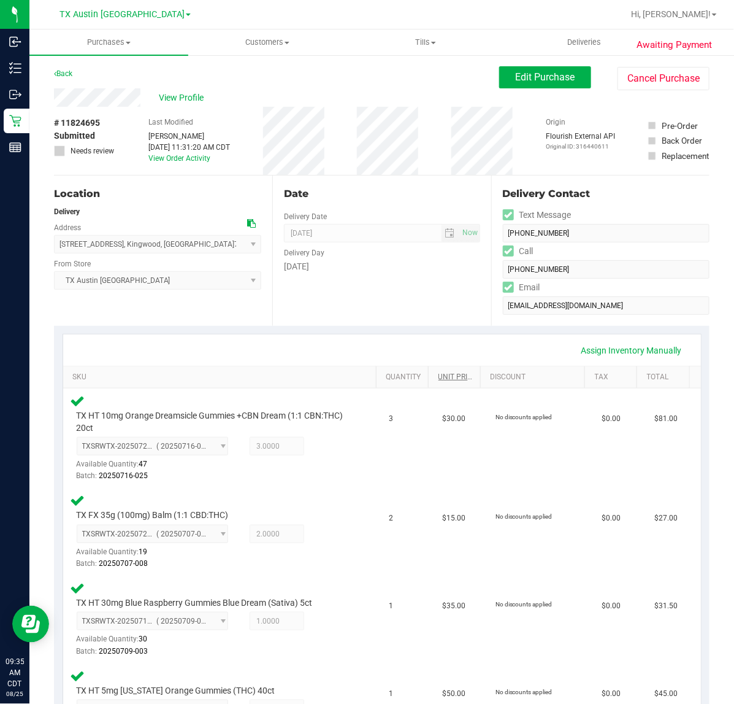
scroll to position [307, 0]
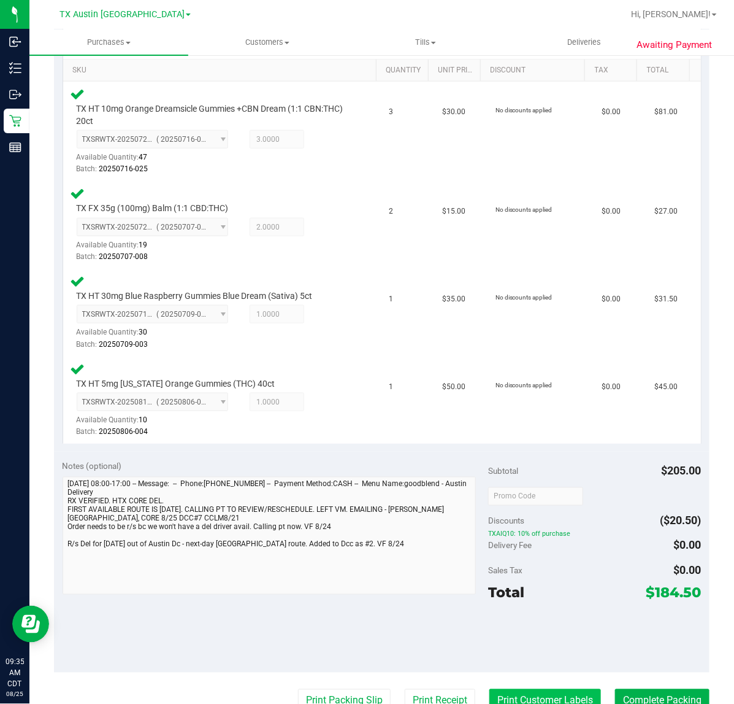
click at [499, 694] on button "Print Customer Labels" at bounding box center [546, 700] width 112 height 23
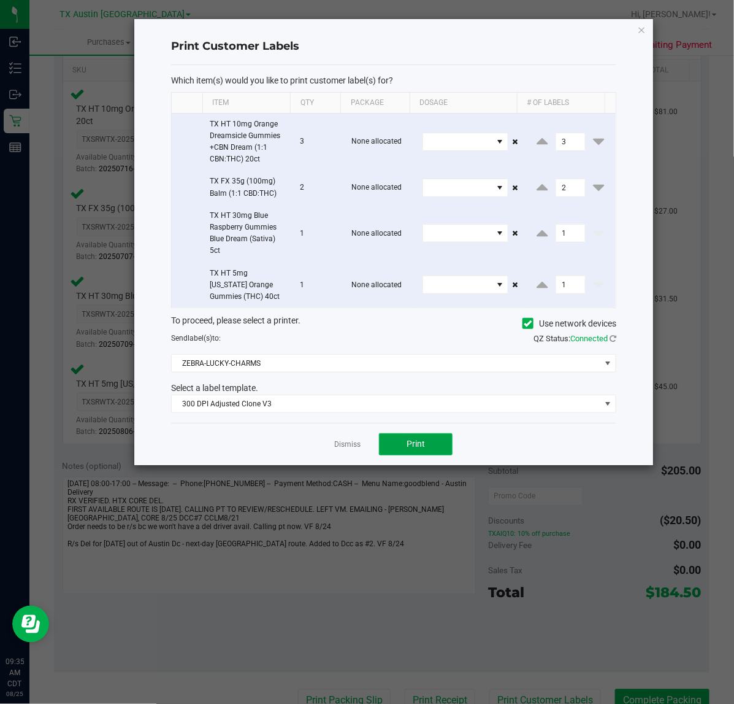
click at [420, 451] on button "Print" at bounding box center [416, 444] width 74 height 22
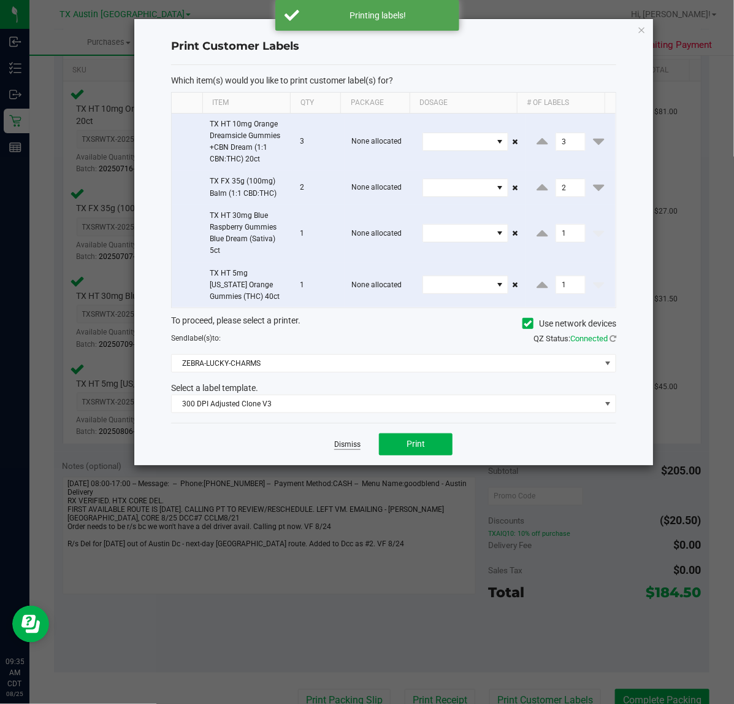
click at [352, 443] on link "Dismiss" at bounding box center [347, 444] width 26 height 10
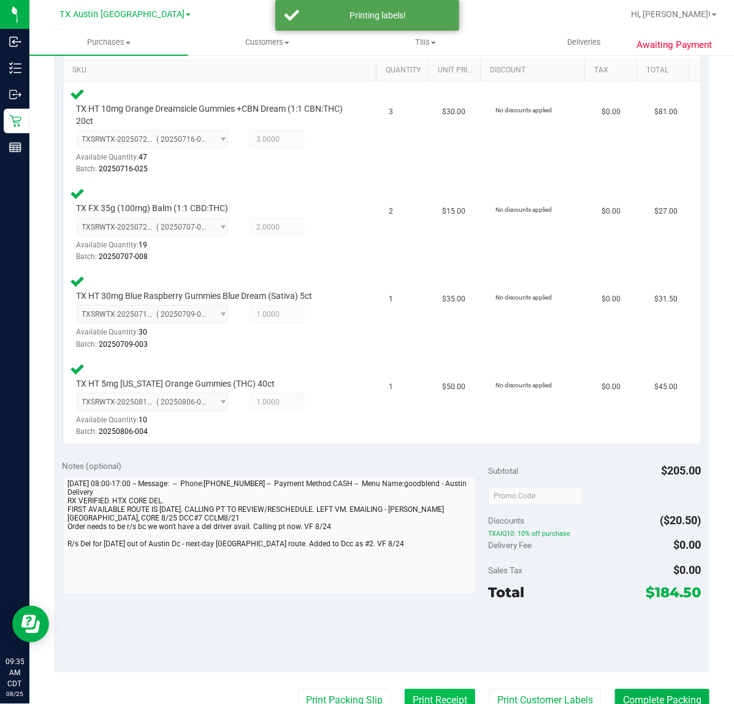
scroll to position [313, 0]
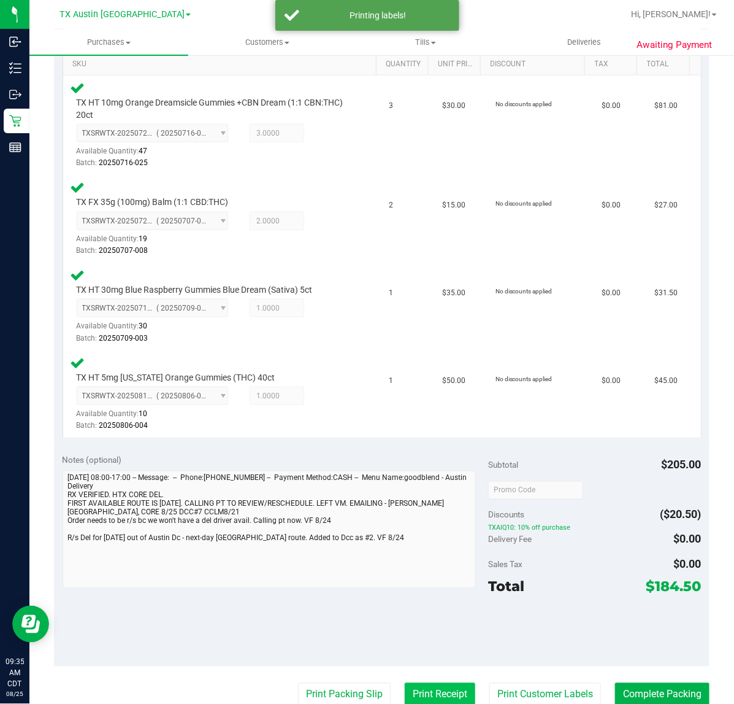
click at [405, 688] on button "Print Receipt" at bounding box center [440, 694] width 71 height 23
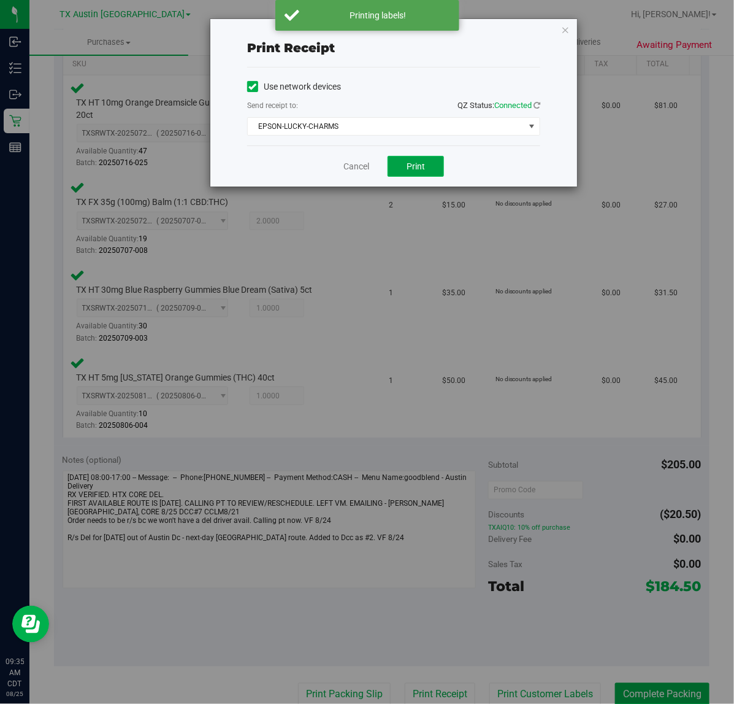
click at [402, 167] on button "Print" at bounding box center [416, 166] width 56 height 21
click at [336, 172] on div "Cancel Print" at bounding box center [393, 165] width 293 height 41
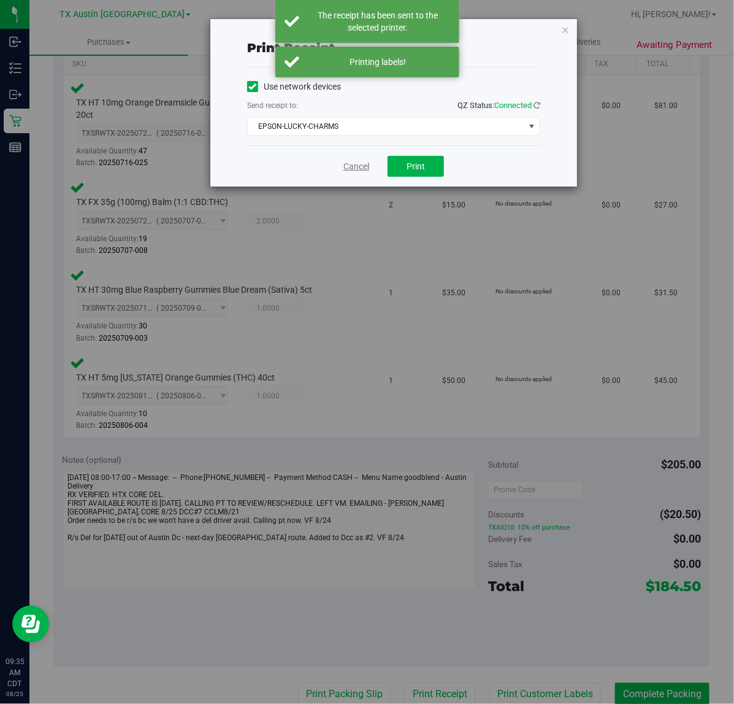
click at [345, 166] on link "Cancel" at bounding box center [357, 166] width 26 height 13
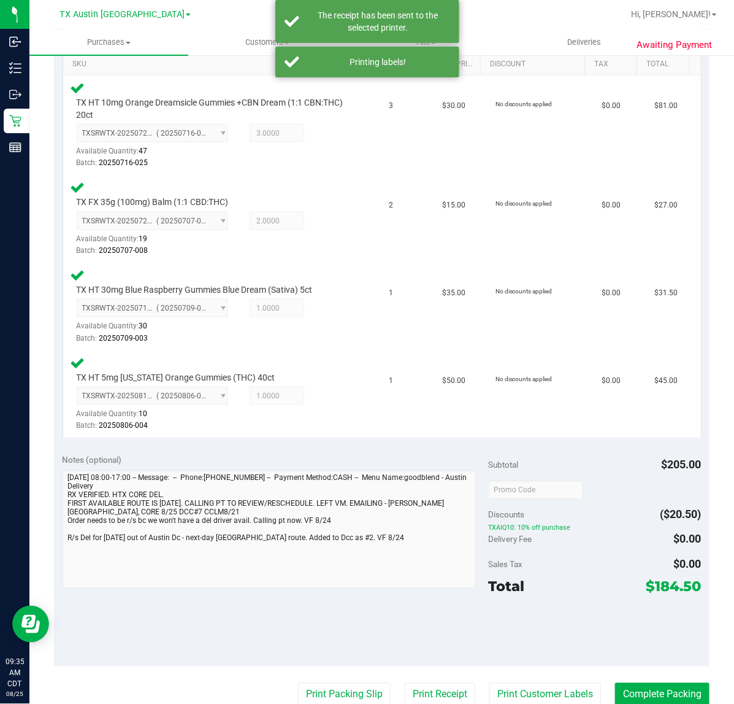
click at [314, 675] on purchase-details "Back Edit Purchase Cancel Purchase View Profile # 11824695 Submitted Needs revi…" at bounding box center [382, 357] width 656 height 1208
click at [319, 686] on button "Print Packing Slip" at bounding box center [344, 694] width 93 height 23
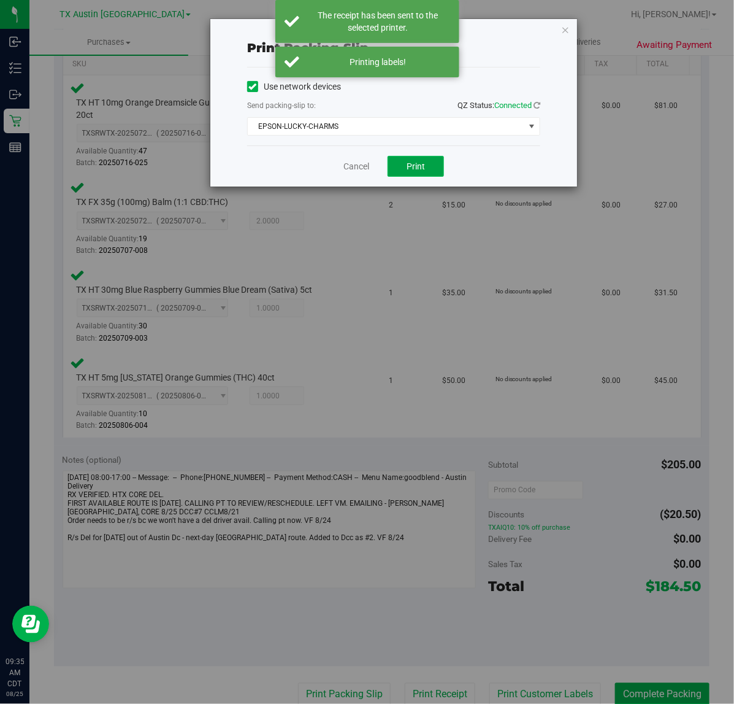
click at [443, 160] on button "Print" at bounding box center [416, 166] width 56 height 21
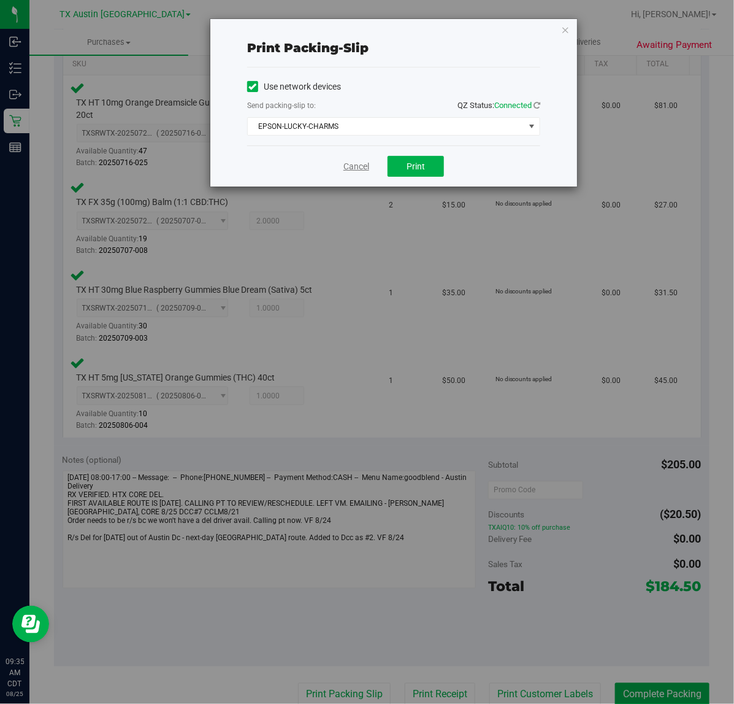
click at [354, 166] on link "Cancel" at bounding box center [357, 166] width 26 height 13
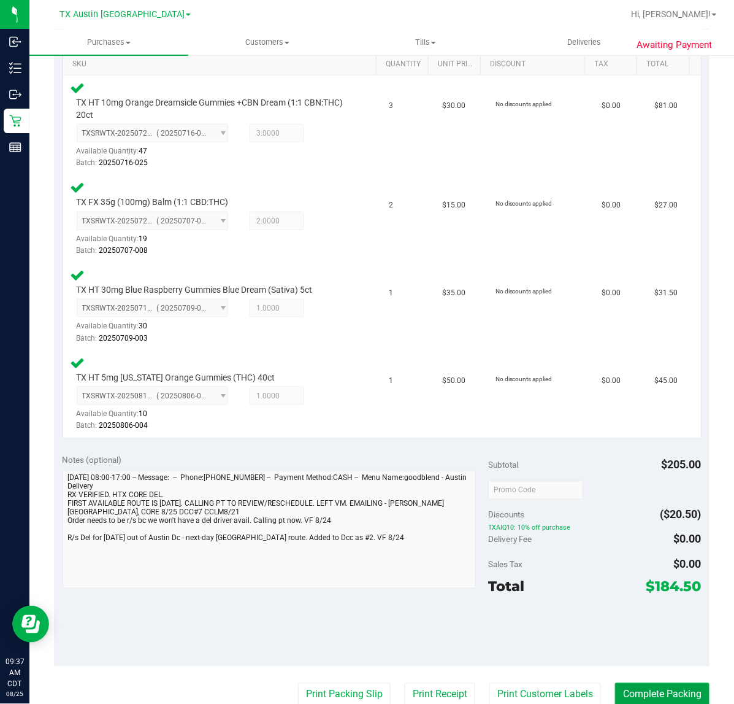
click at [649, 696] on button "Complete Packing" at bounding box center [662, 694] width 94 height 23
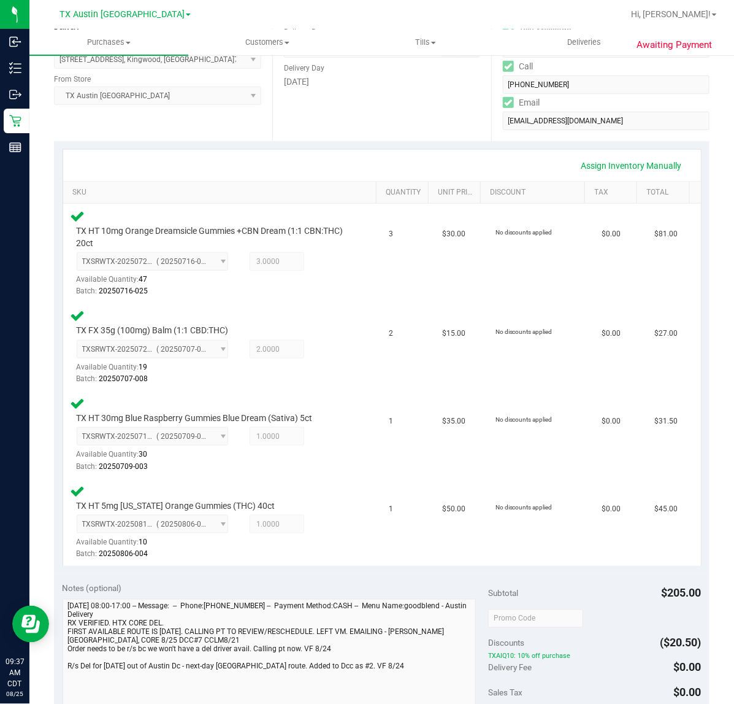
scroll to position [0, 0]
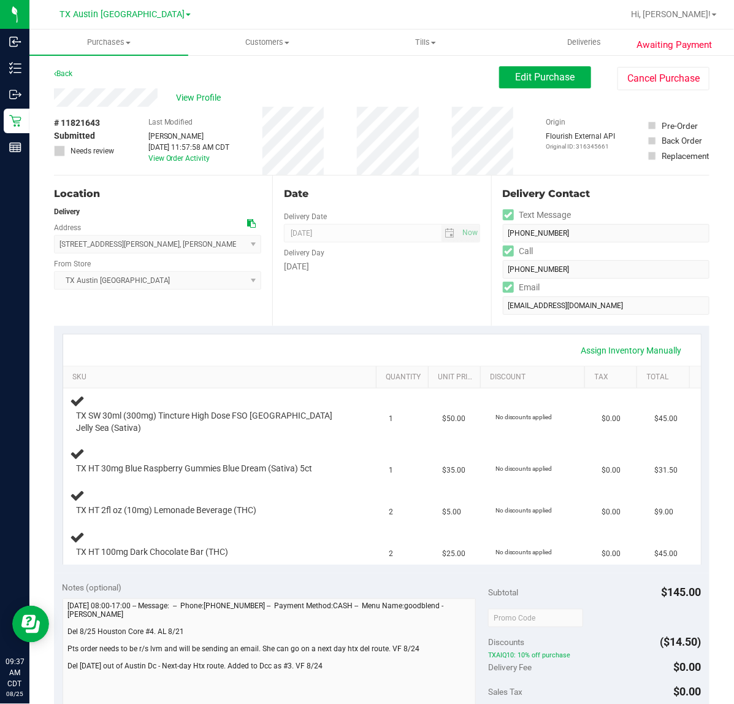
click at [372, 335] on div "Assign Inventory Manually" at bounding box center [382, 349] width 638 height 31
click at [398, 304] on div "Date Delivery Date [DATE] Now [DATE] 07:00 AM Now Delivery Day [DATE]" at bounding box center [381, 250] width 218 height 150
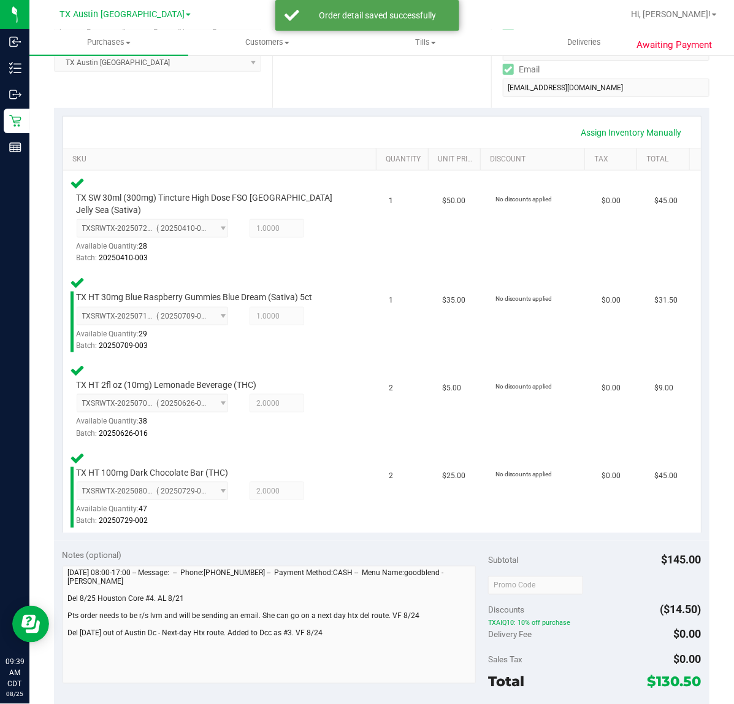
scroll to position [307, 0]
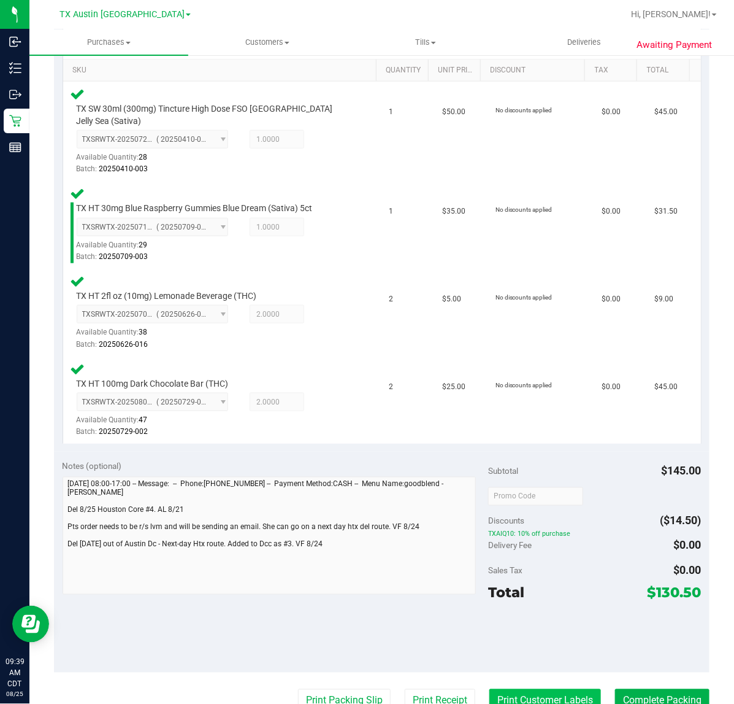
click at [502, 689] on button "Print Customer Labels" at bounding box center [546, 700] width 112 height 23
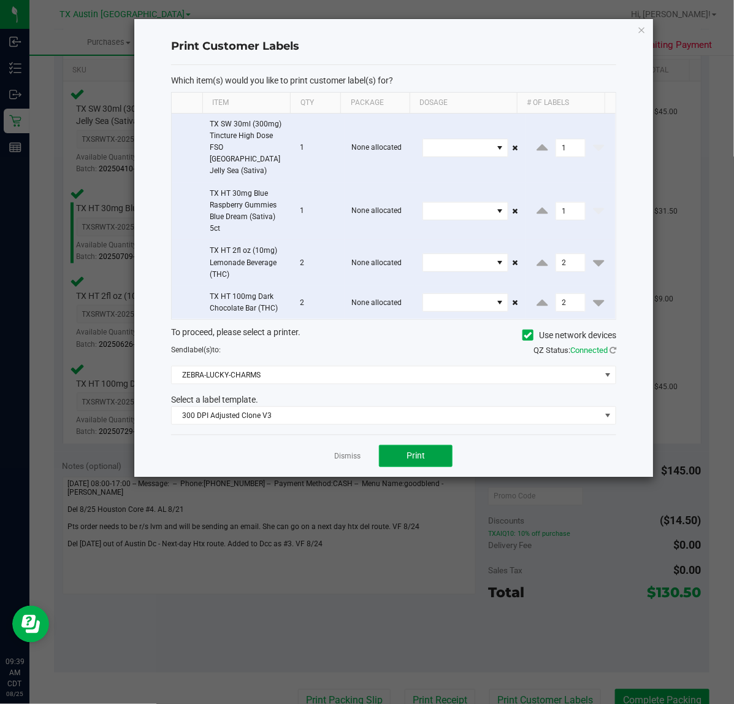
click at [388, 445] on button "Print" at bounding box center [416, 456] width 74 height 22
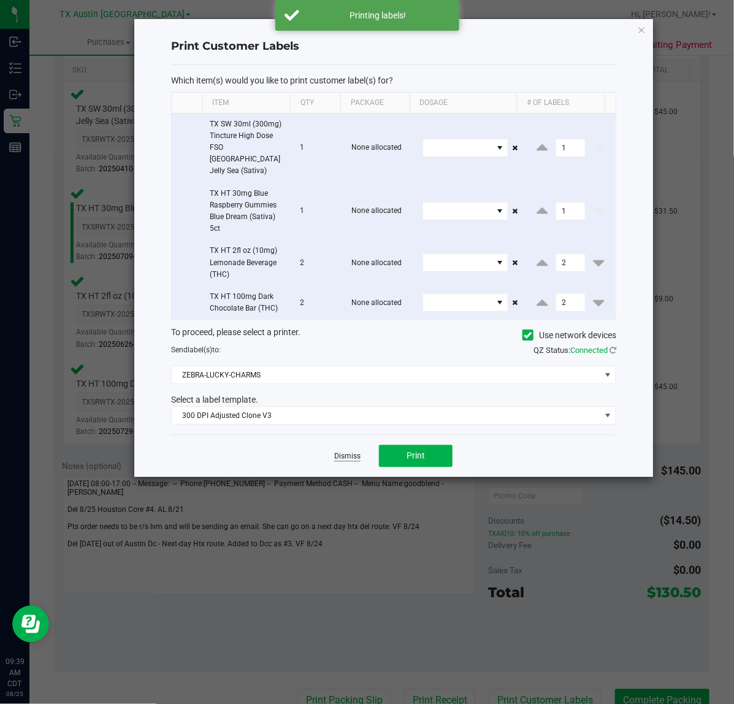
click at [345, 451] on link "Dismiss" at bounding box center [347, 456] width 26 height 10
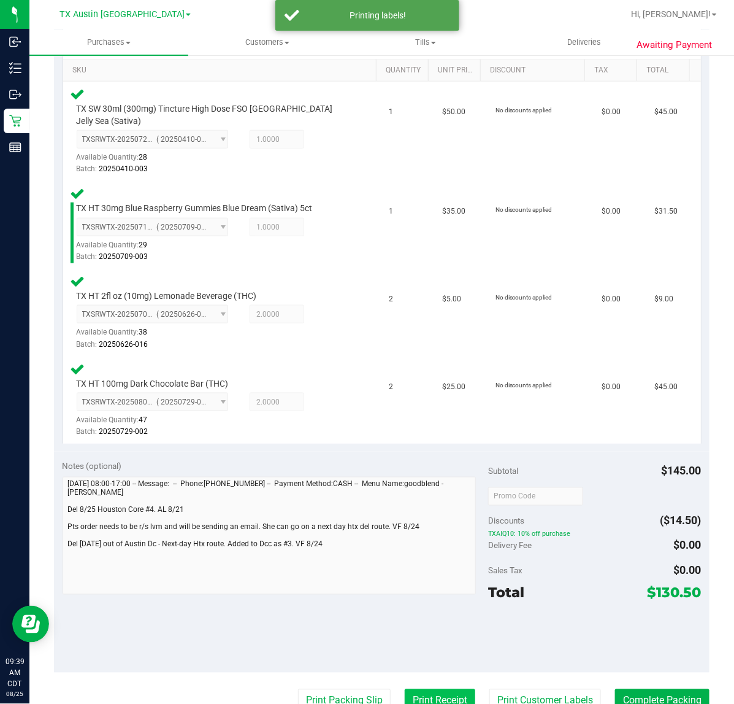
click at [418, 689] on button "Print Receipt" at bounding box center [440, 700] width 71 height 23
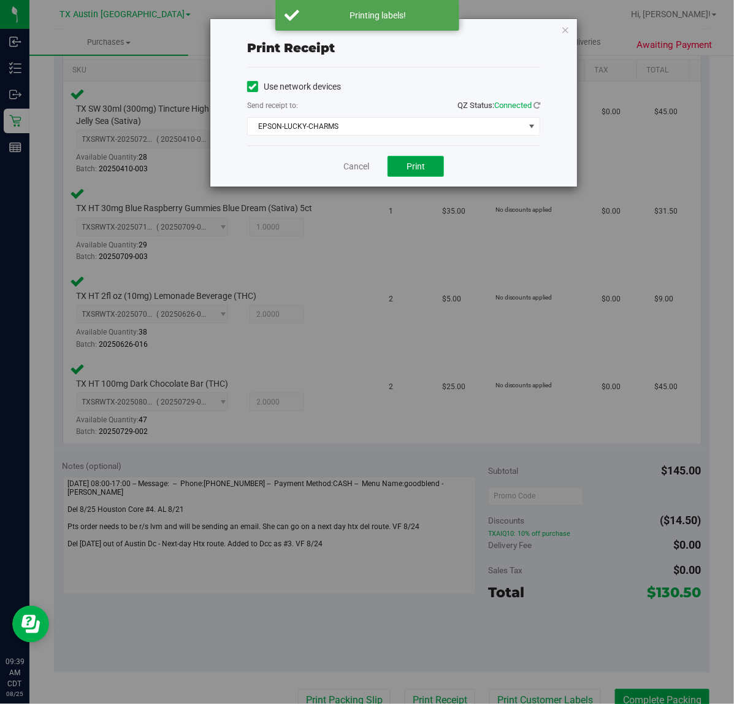
click at [415, 167] on span "Print" at bounding box center [416, 166] width 18 height 10
click at [360, 163] on link "Cancel" at bounding box center [352, 166] width 26 height 13
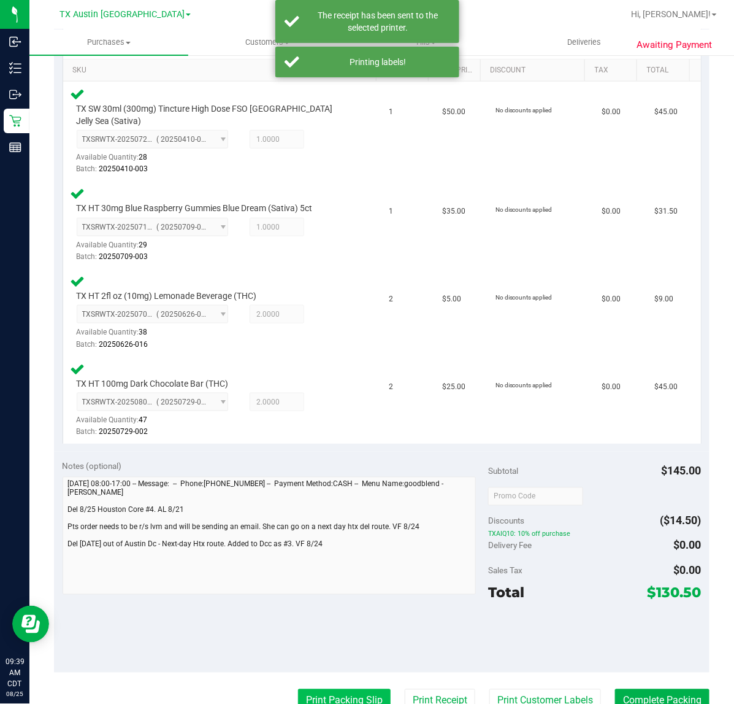
click at [307, 689] on button "Print Packing Slip" at bounding box center [344, 700] width 93 height 23
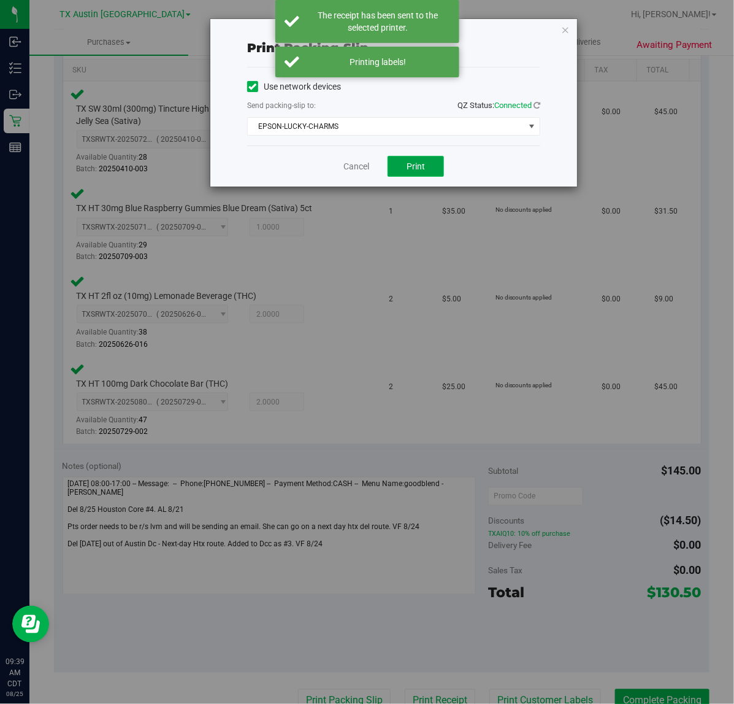
click at [415, 164] on span "Print" at bounding box center [416, 166] width 18 height 10
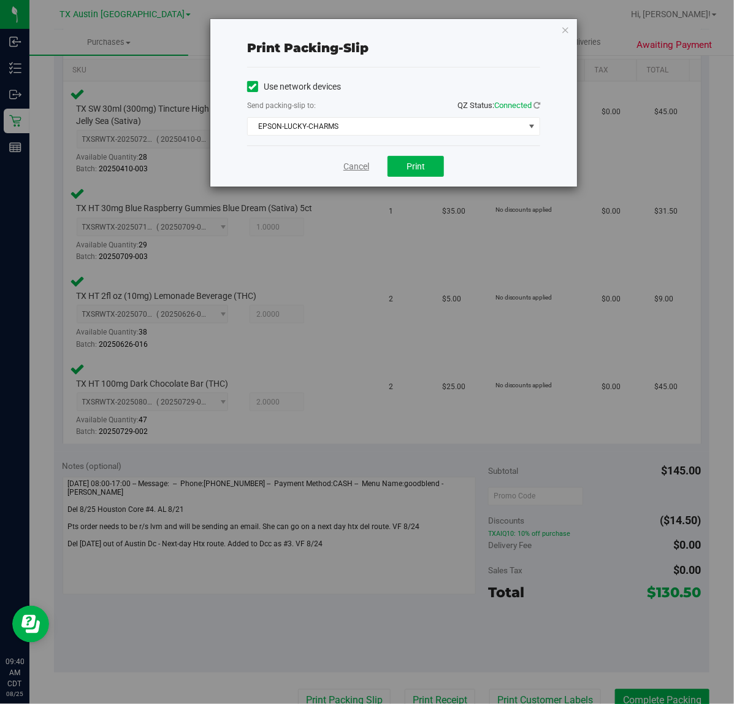
click at [360, 171] on link "Cancel" at bounding box center [357, 166] width 26 height 13
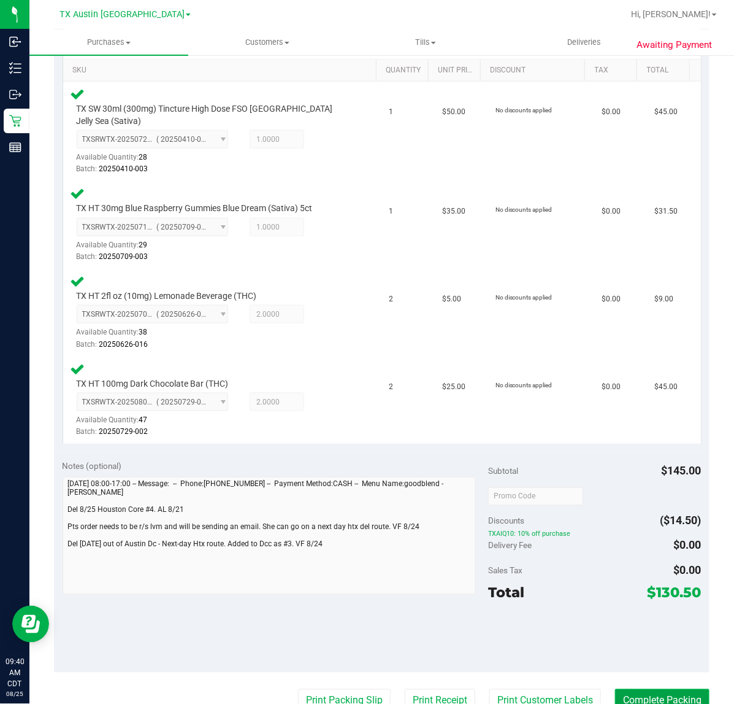
click at [626, 689] on button "Complete Packing" at bounding box center [662, 700] width 94 height 23
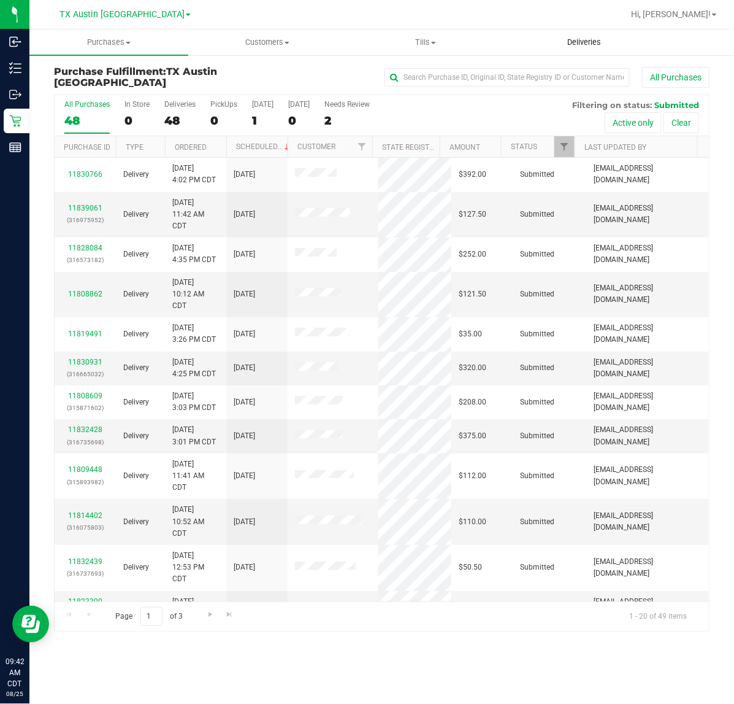
click at [583, 46] on span "Deliveries" at bounding box center [584, 42] width 67 height 11
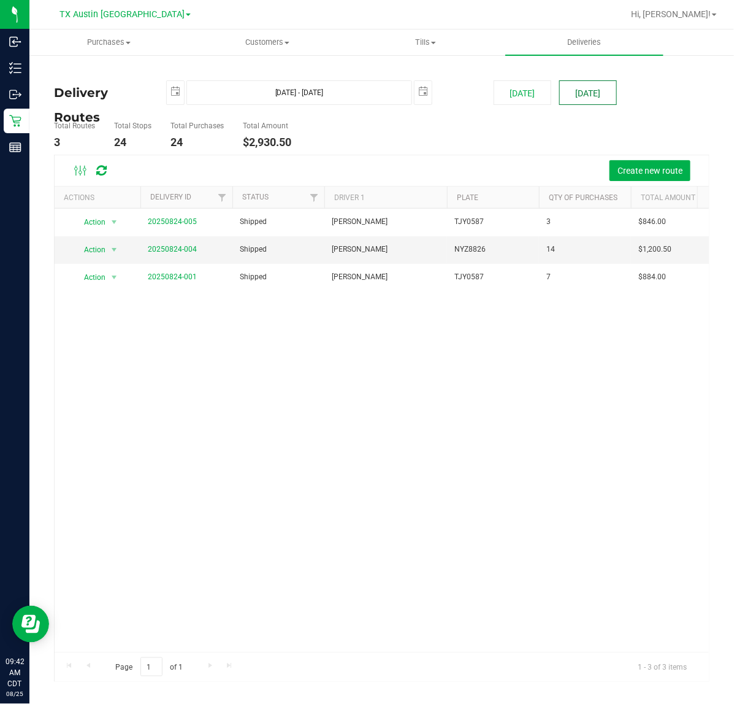
click at [594, 96] on button "[DATE]" at bounding box center [588, 92] width 58 height 25
type input "Aug 26, 2025 - Aug 26, 2025"
type input "2025-08-26"
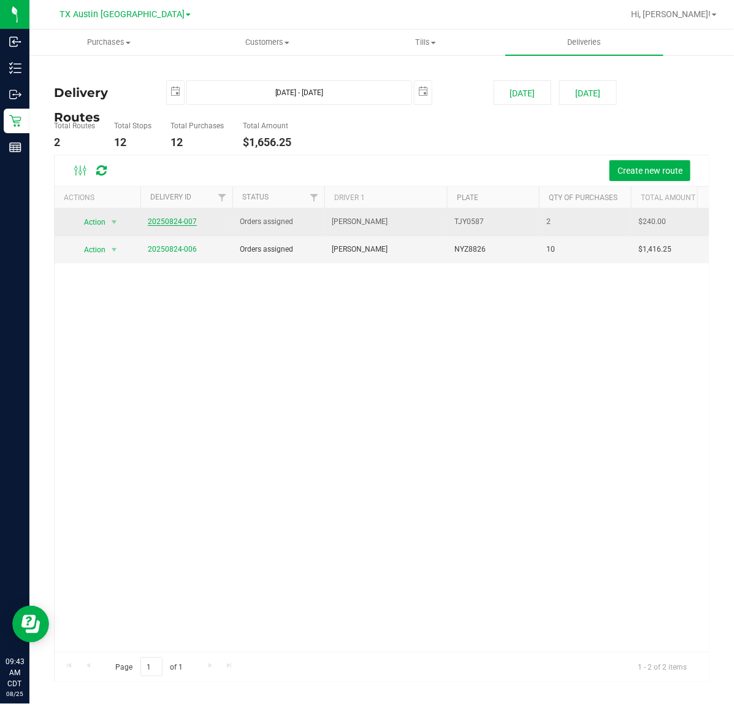
click at [184, 222] on link "20250824-007" at bounding box center [172, 221] width 49 height 9
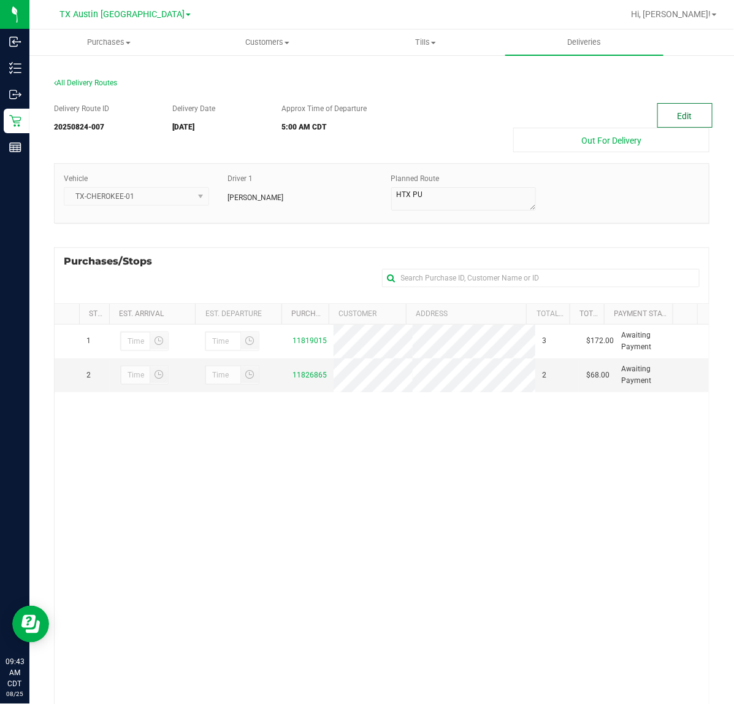
click at [674, 110] on button "Edit" at bounding box center [685, 115] width 55 height 25
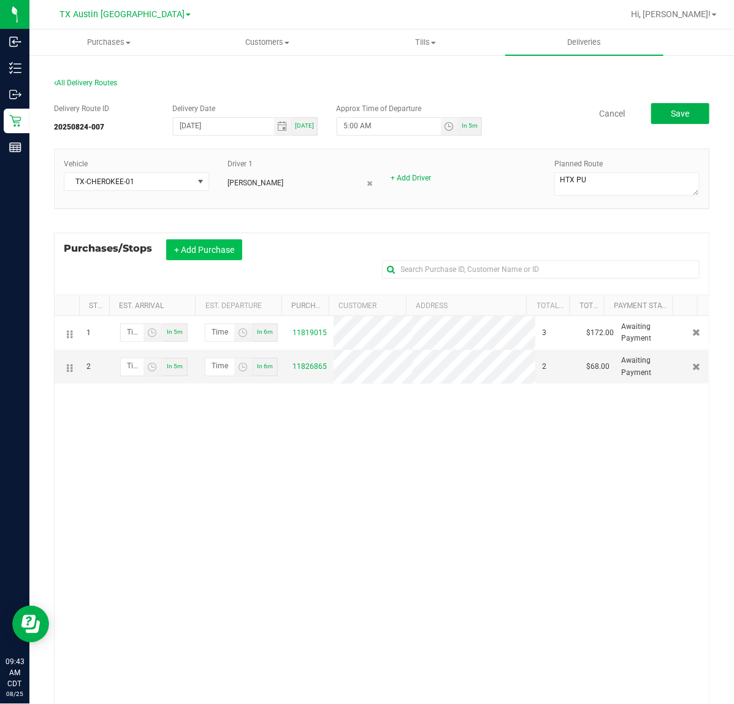
click at [200, 250] on button "+ Add Purchase" at bounding box center [204, 249] width 76 height 21
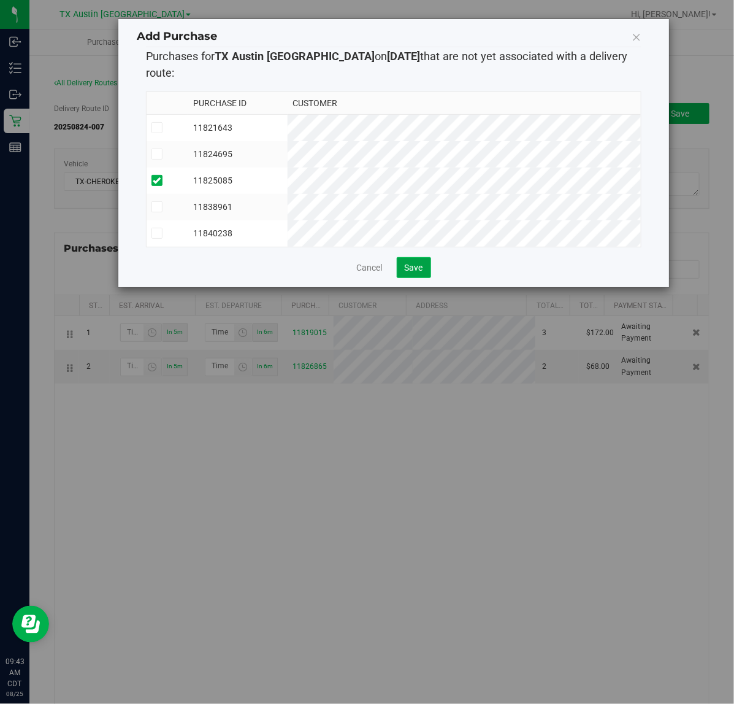
click at [407, 267] on span "Save" at bounding box center [414, 268] width 18 height 10
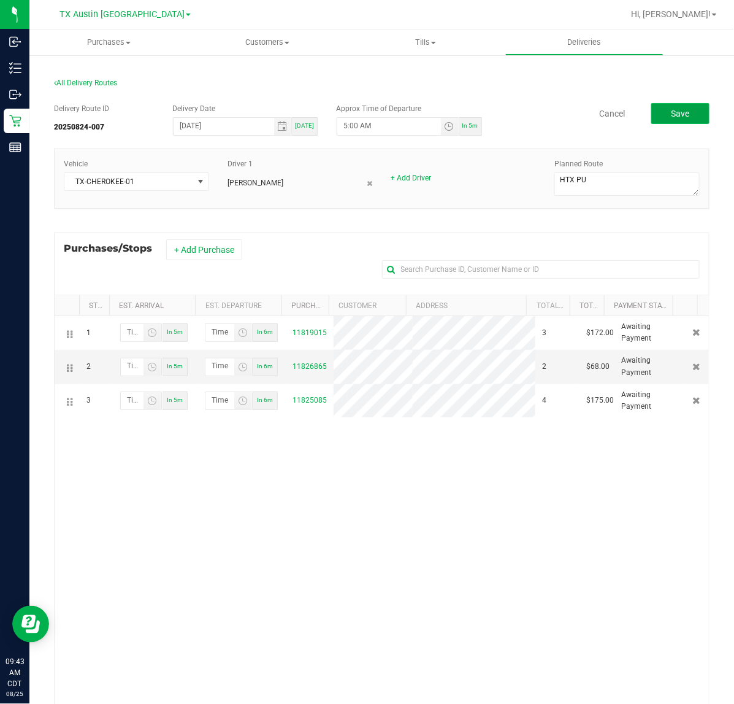
click at [680, 123] on button "Save" at bounding box center [681, 113] width 58 height 21
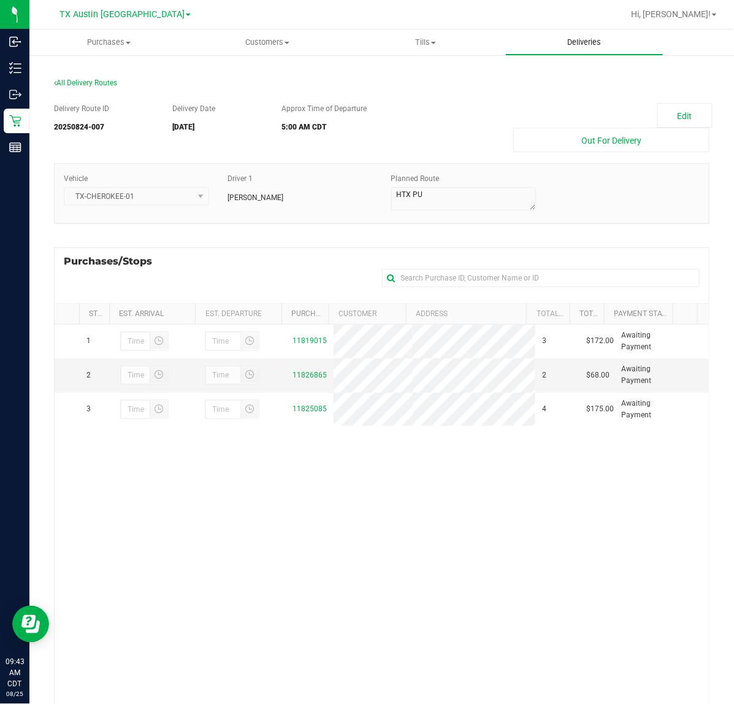
click at [579, 43] on span "Deliveries" at bounding box center [584, 42] width 67 height 11
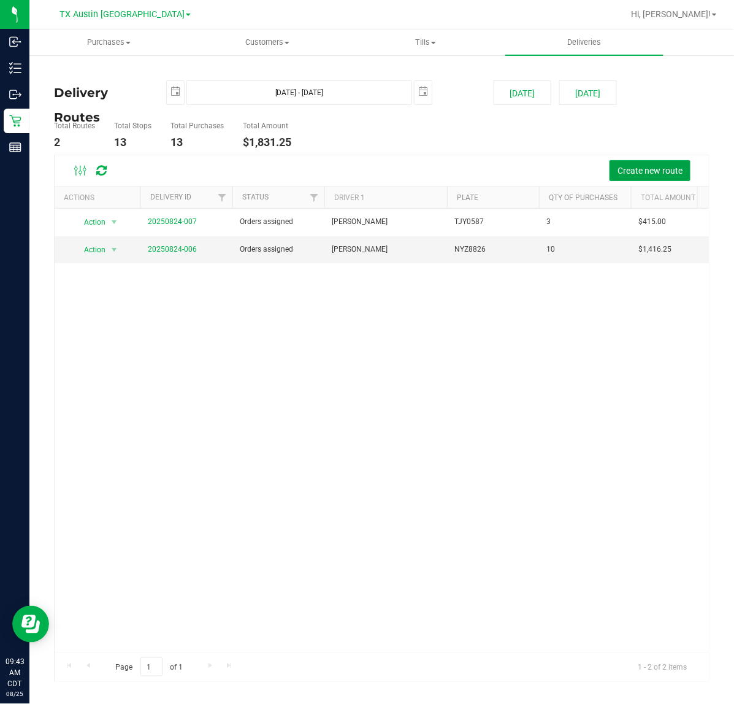
click at [618, 169] on span "Create new route" at bounding box center [650, 171] width 65 height 10
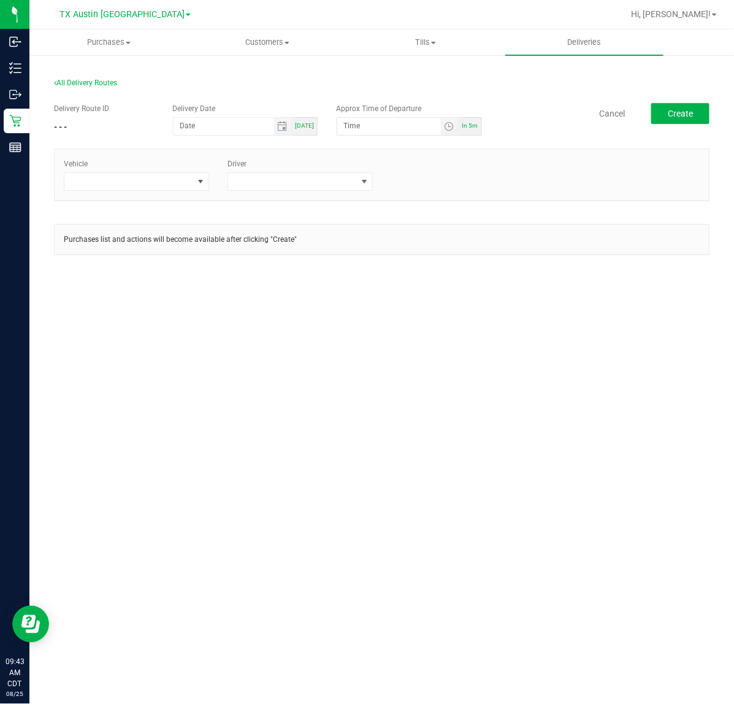
click at [278, 132] on span "Toggle calendar" at bounding box center [283, 126] width 18 height 17
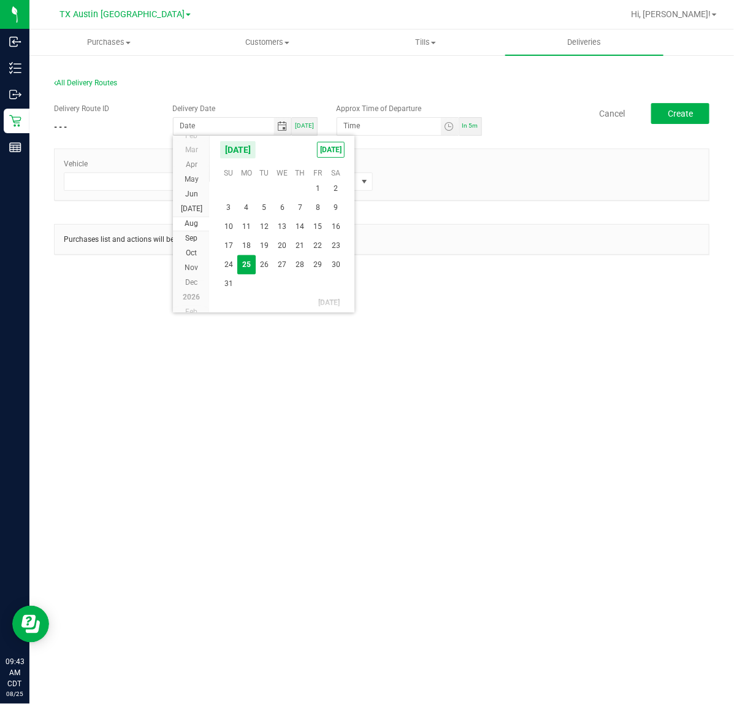
click at [269, 264] on span "26" at bounding box center [265, 264] width 18 height 19
type input "08/26/2025"
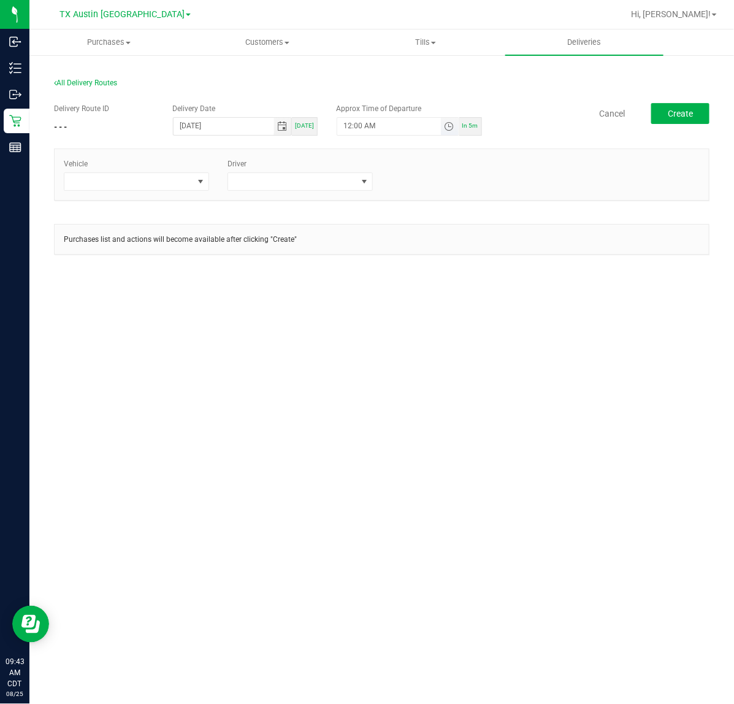
click at [452, 129] on span "Toggle time list" at bounding box center [449, 126] width 10 height 10
drag, startPoint x: 413, startPoint y: 362, endPoint x: 358, endPoint y: 328, distance: 64.7
click at [412, 362] on button "Set" at bounding box center [427, 365] width 46 height 27
type input "5:00 AM"
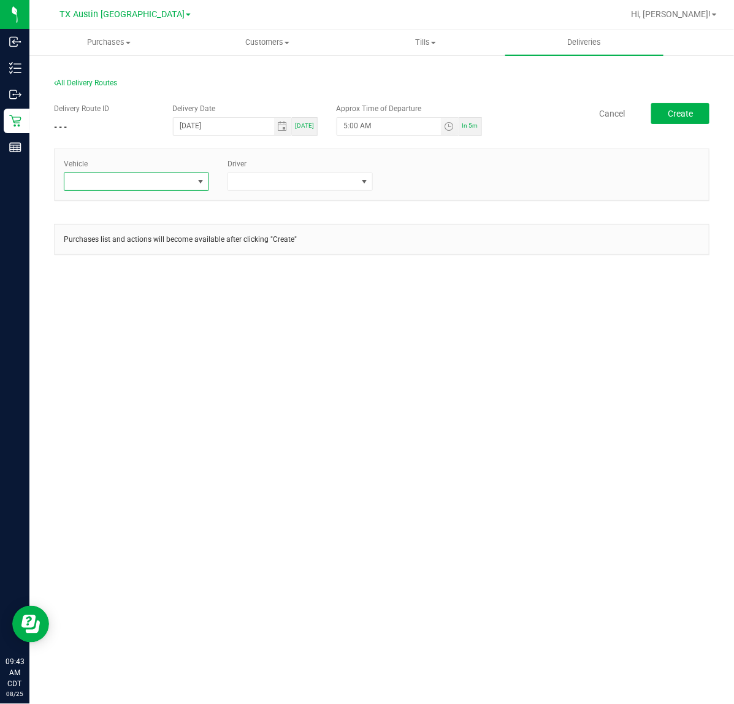
click at [206, 183] on span at bounding box center [200, 181] width 15 height 17
type input "tx"
click at [158, 247] on li "TX-CHEROKEE-01" at bounding box center [136, 255] width 144 height 21
click at [273, 182] on span at bounding box center [292, 181] width 129 height 17
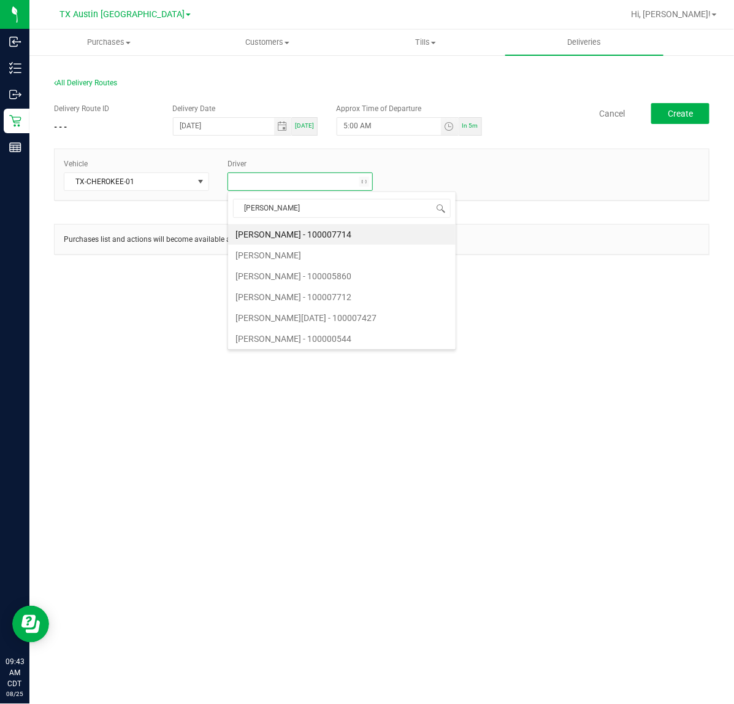
type input "holma"
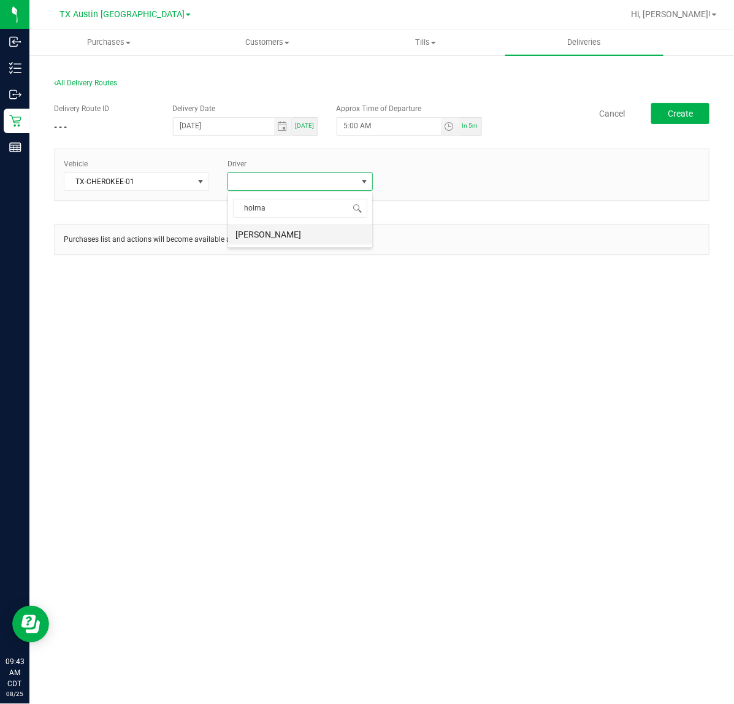
click at [329, 229] on li "[PERSON_NAME]" at bounding box center [300, 234] width 144 height 21
click at [690, 117] on span "Create" at bounding box center [680, 114] width 25 height 10
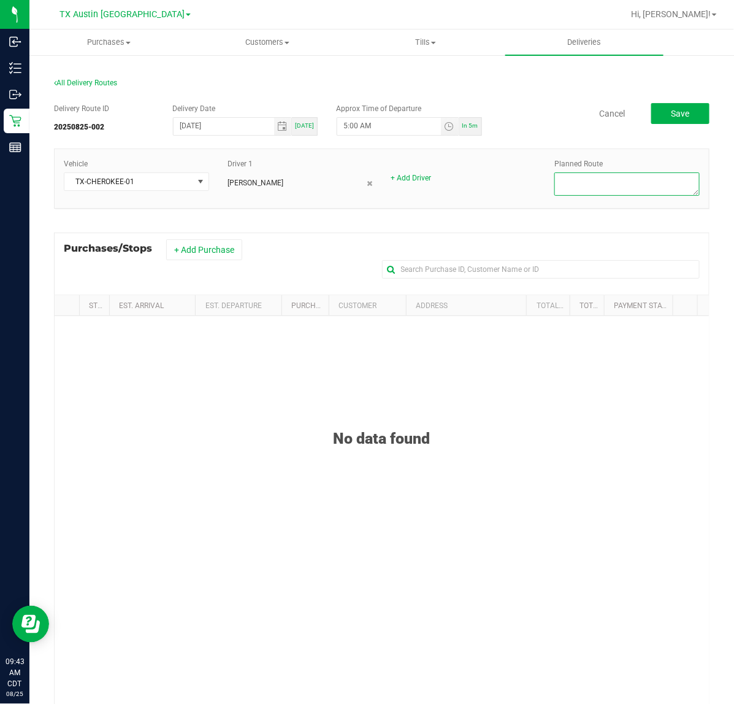
click at [569, 189] on textarea at bounding box center [627, 183] width 145 height 23
type textarea "HTX NXT DAY DEL (ATX DC)"
click at [237, 247] on button "+ Add Purchase" at bounding box center [204, 249] width 76 height 21
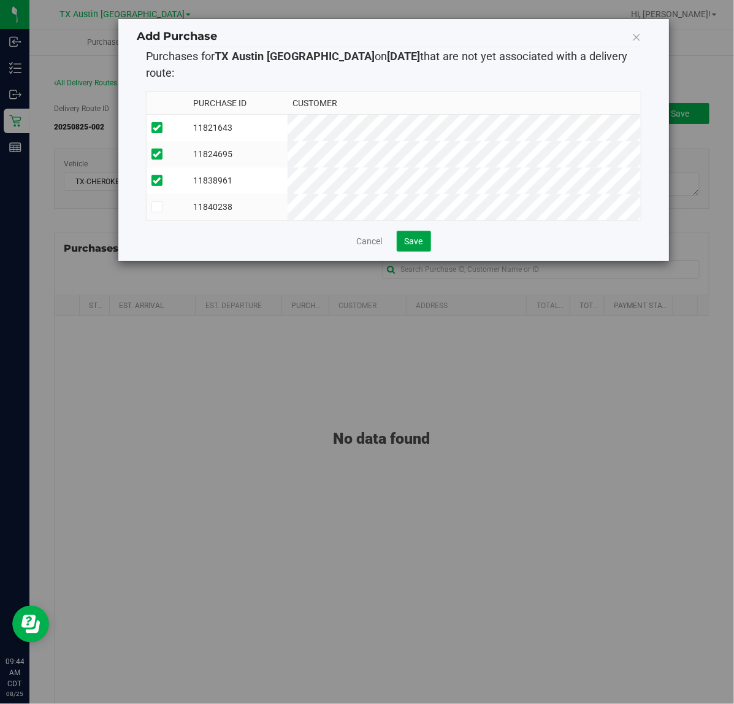
click at [412, 236] on span "Save" at bounding box center [414, 241] width 18 height 10
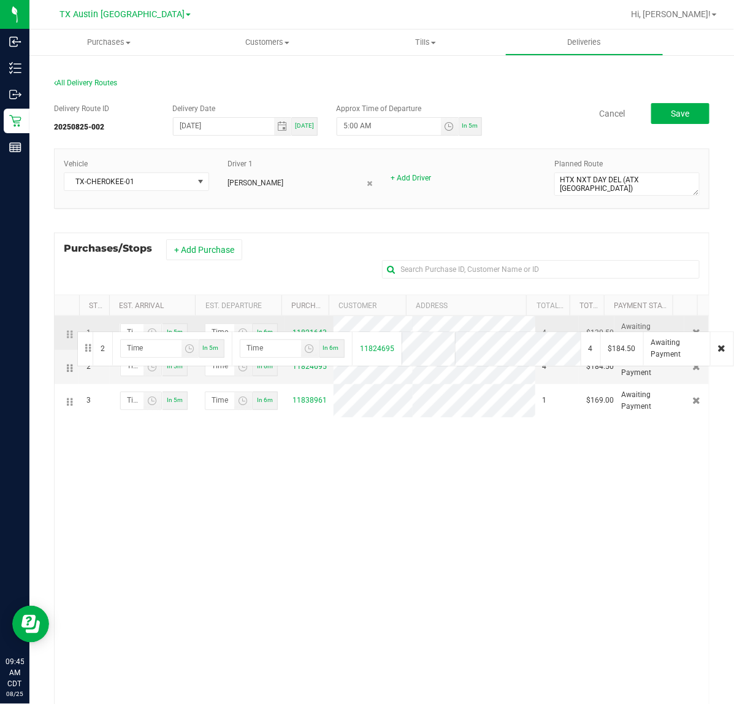
drag, startPoint x: 67, startPoint y: 370, endPoint x: 75, endPoint y: 330, distance: 40.7
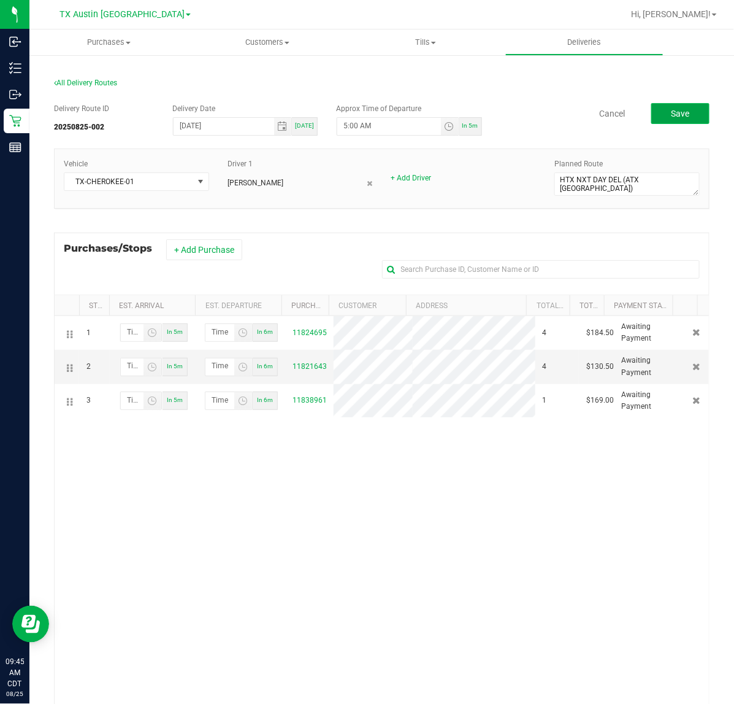
click at [671, 109] on span "Save" at bounding box center [680, 114] width 18 height 10
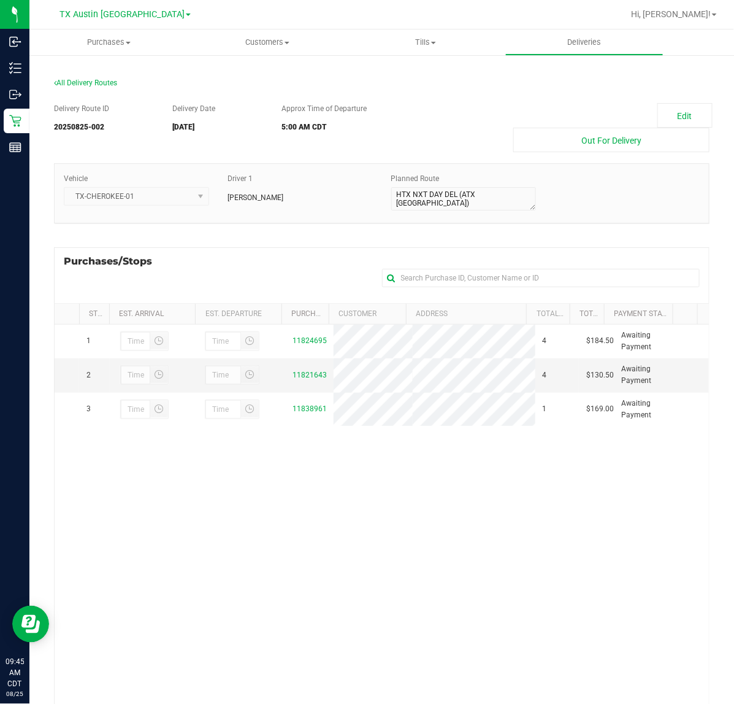
click at [606, 56] on div "All Delivery Routes Delivery Route ID 20250825-002 Delivery Date 08/26/2025 App…" at bounding box center [381, 442] width 705 height 776
click at [601, 39] on span "Deliveries" at bounding box center [584, 42] width 67 height 11
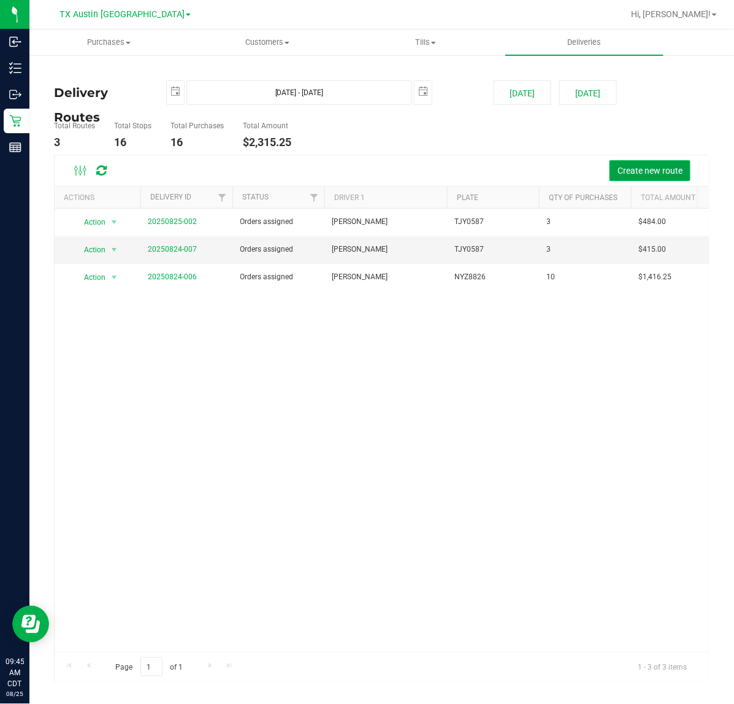
click at [661, 172] on span "Create new route" at bounding box center [650, 171] width 65 height 10
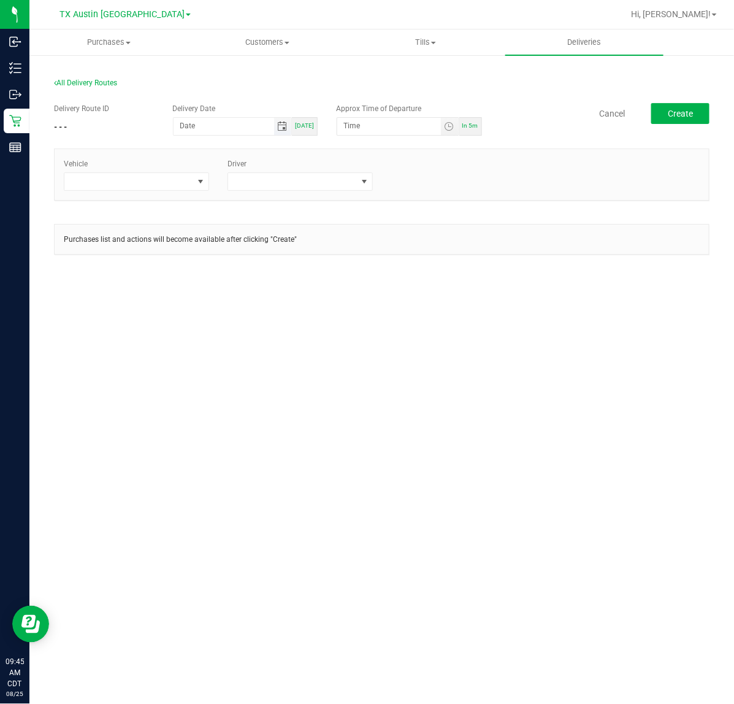
click at [280, 126] on span "Toggle calendar" at bounding box center [282, 126] width 10 height 10
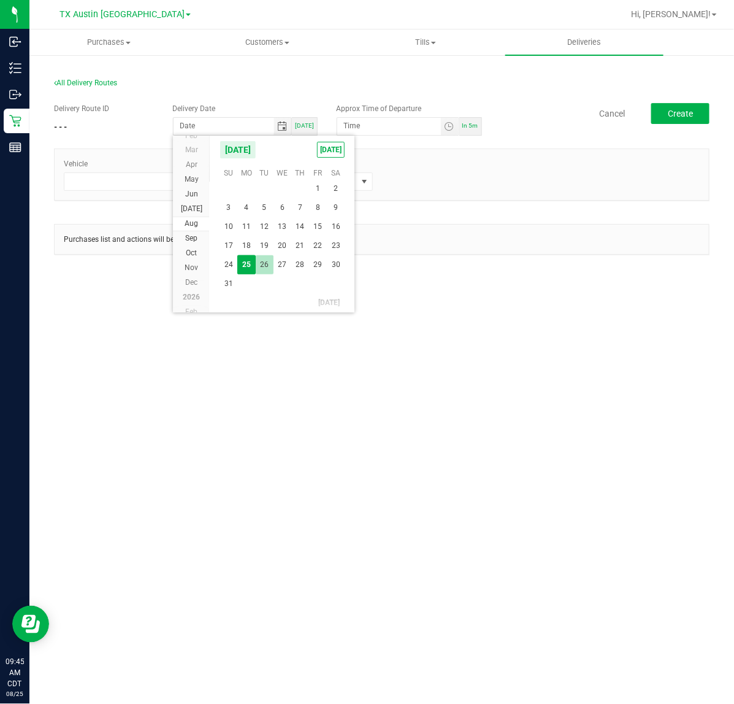
click at [266, 264] on span "26" at bounding box center [265, 264] width 18 height 19
type input "08/26/2025"
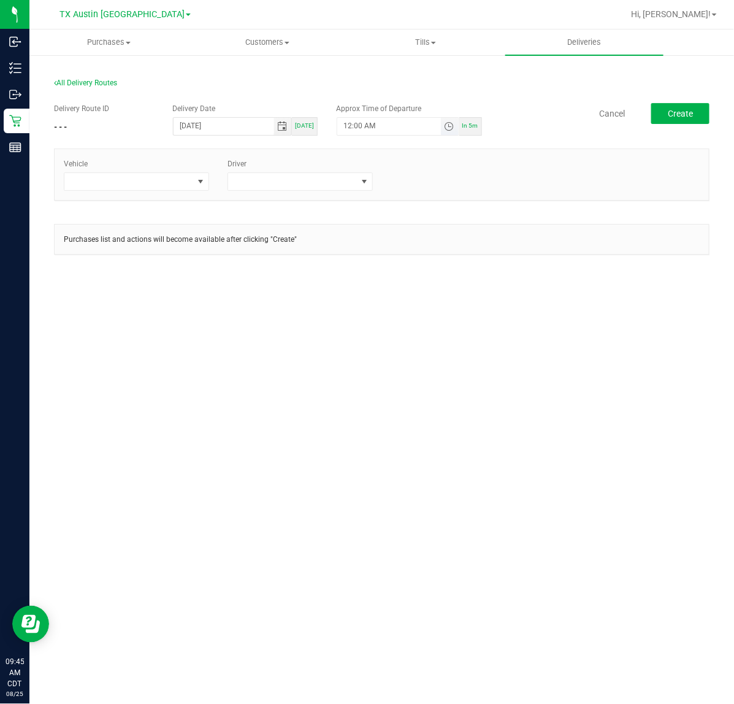
click at [453, 121] on span "Toggle time list" at bounding box center [449, 126] width 10 height 10
click at [437, 372] on button "Set" at bounding box center [427, 365] width 46 height 27
type input "5:00 AM"
click at [182, 161] on div "Vehicle" at bounding box center [137, 174] width 164 height 33
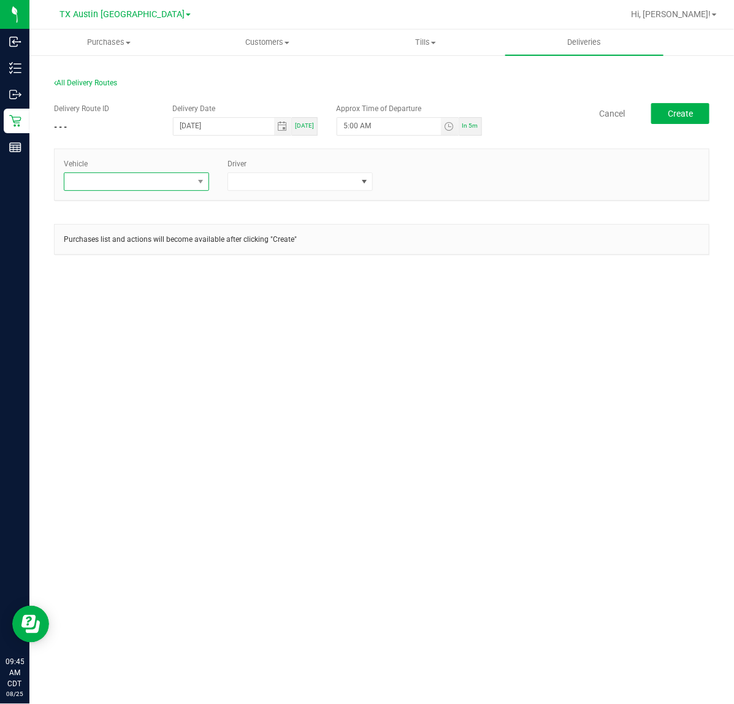
click at [188, 175] on span at bounding box center [128, 181] width 129 height 17
type input "tx"
click at [133, 311] on li "TX-TRAX-03" at bounding box center [136, 315] width 144 height 21
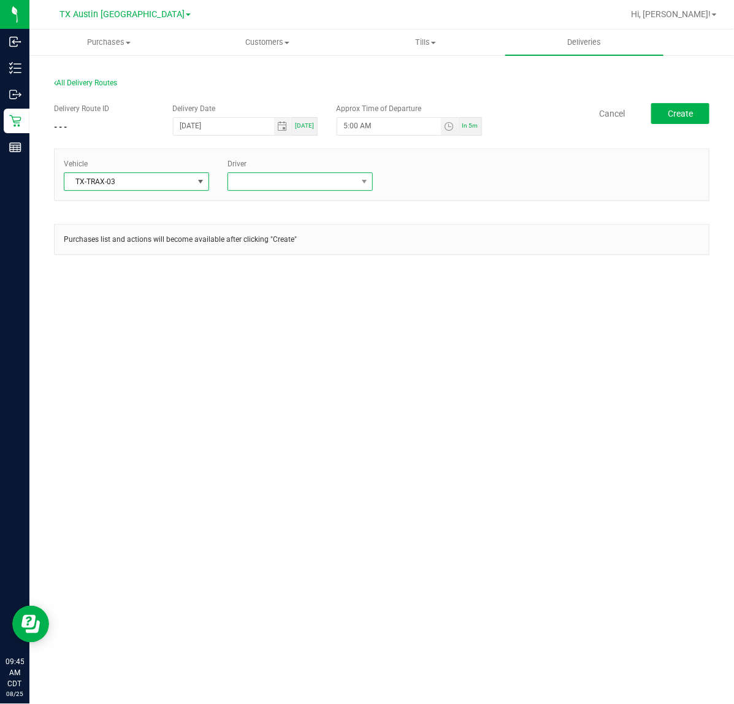
click at [263, 185] on span at bounding box center [292, 181] width 129 height 17
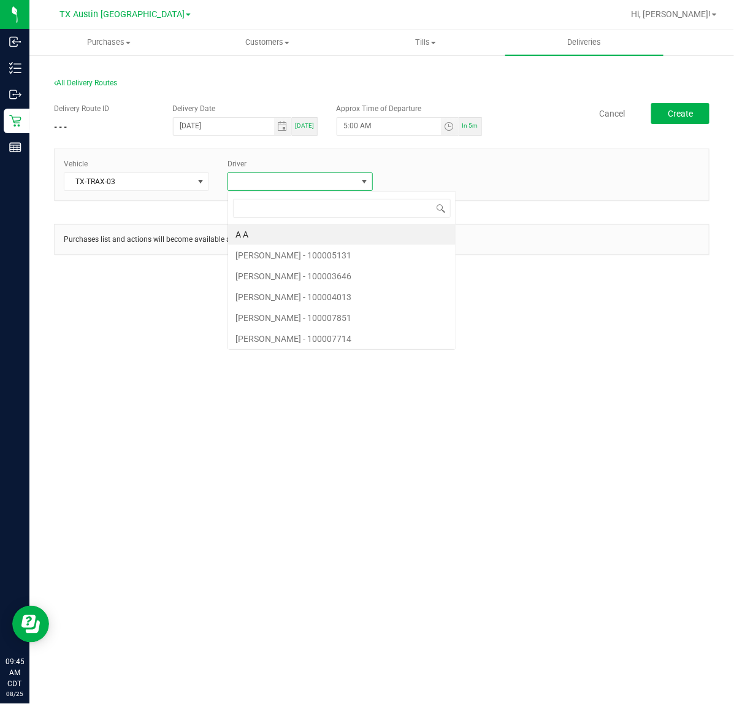
scroll to position [19, 145]
type input "cast"
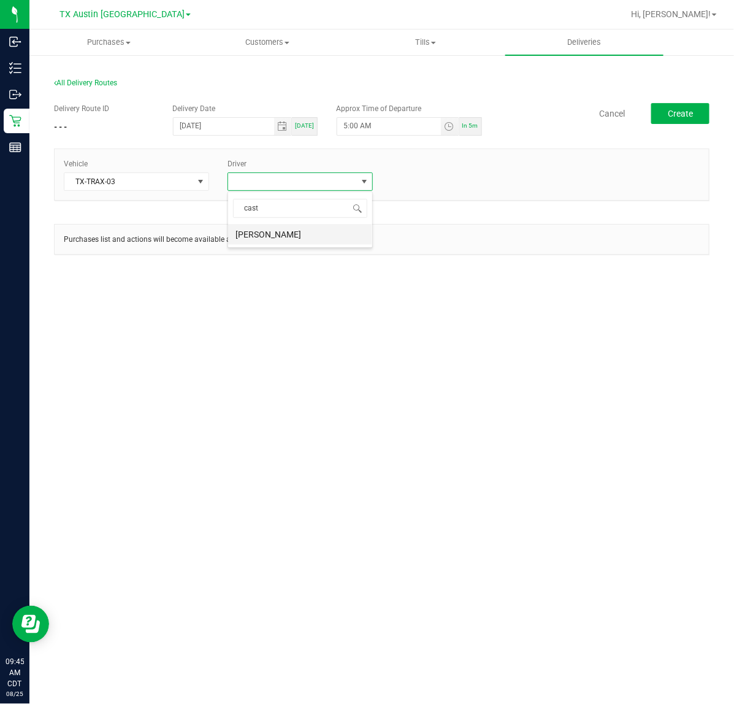
click at [333, 228] on li "[PERSON_NAME]" at bounding box center [300, 234] width 144 height 21
click at [679, 114] on span "Create" at bounding box center [680, 114] width 25 height 10
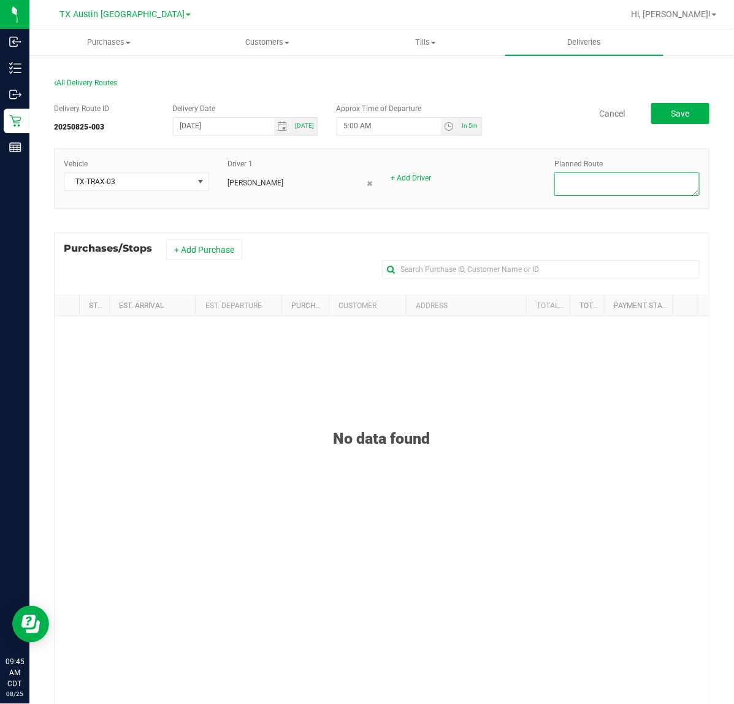
click at [637, 175] on textarea at bounding box center [627, 183] width 145 height 23
type textarea "AB Neurology--Colleyville PU"
click at [197, 242] on button "+ Add Purchase" at bounding box center [204, 249] width 76 height 21
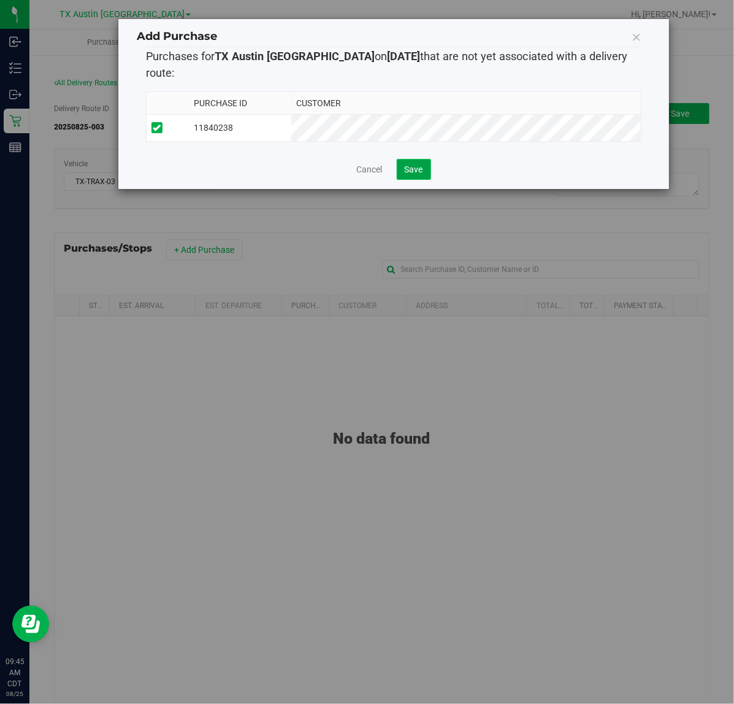
click at [422, 164] on span "Save" at bounding box center [414, 169] width 18 height 10
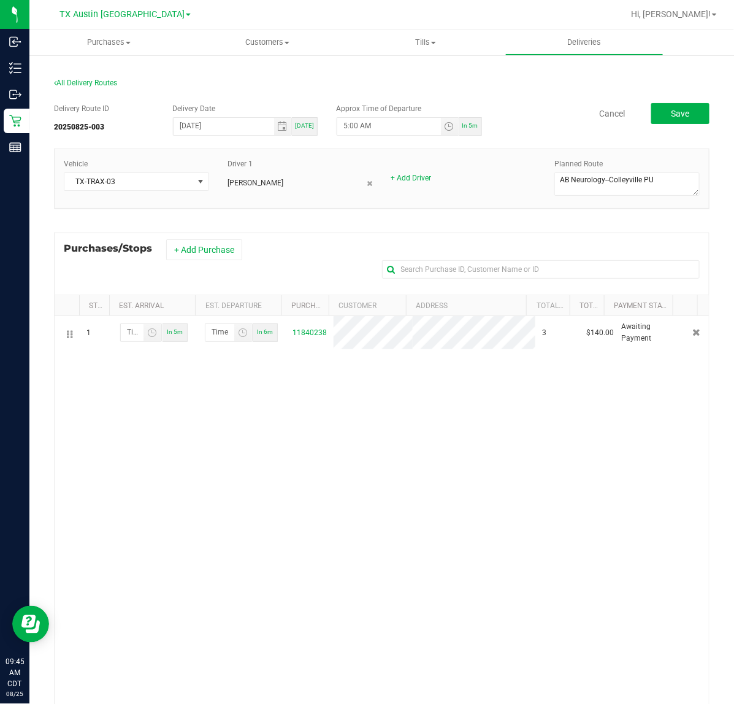
click at [666, 133] on div "Delivery Route ID 20250825-003 Delivery Date 08/26/2025 Today Approx Time of De…" at bounding box center [382, 120] width 656 height 34
click at [679, 118] on button "Save" at bounding box center [681, 113] width 58 height 21
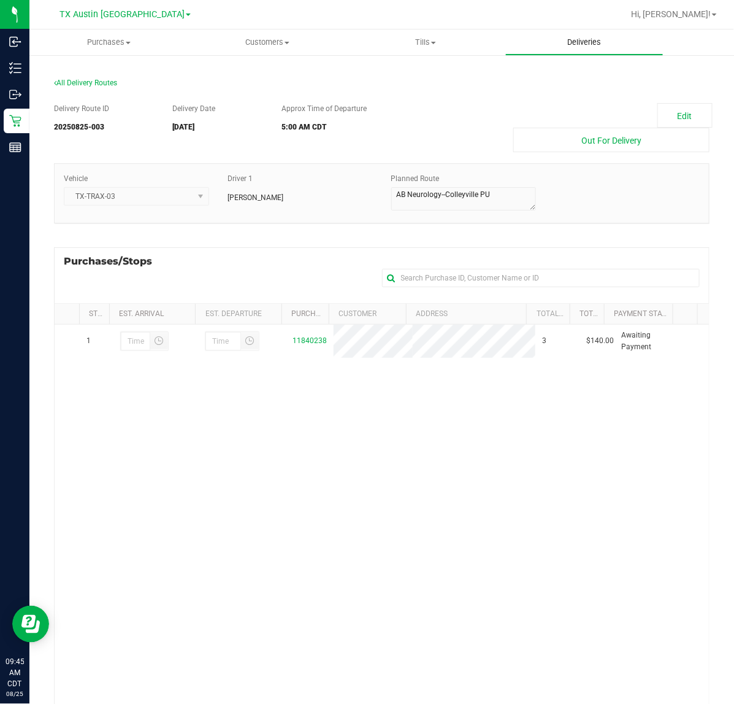
click at [582, 47] on span "Deliveries" at bounding box center [584, 42] width 67 height 11
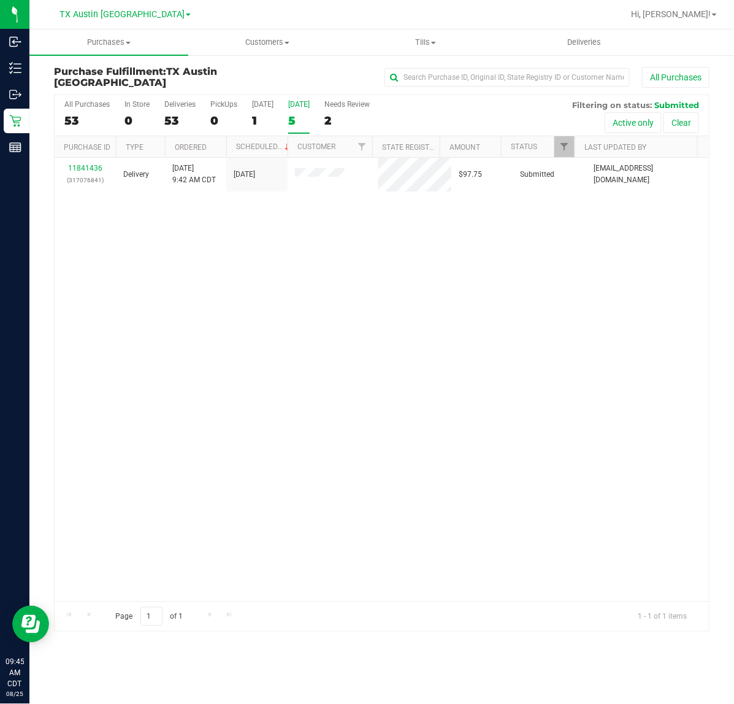
click at [301, 113] on div "5" at bounding box center [298, 120] width 21 height 14
click at [0, 0] on input "Tomorrow 5" at bounding box center [0, 0] width 0 height 0
click at [121, 13] on span "TX Austin [GEOGRAPHIC_DATA]" at bounding box center [122, 14] width 125 height 11
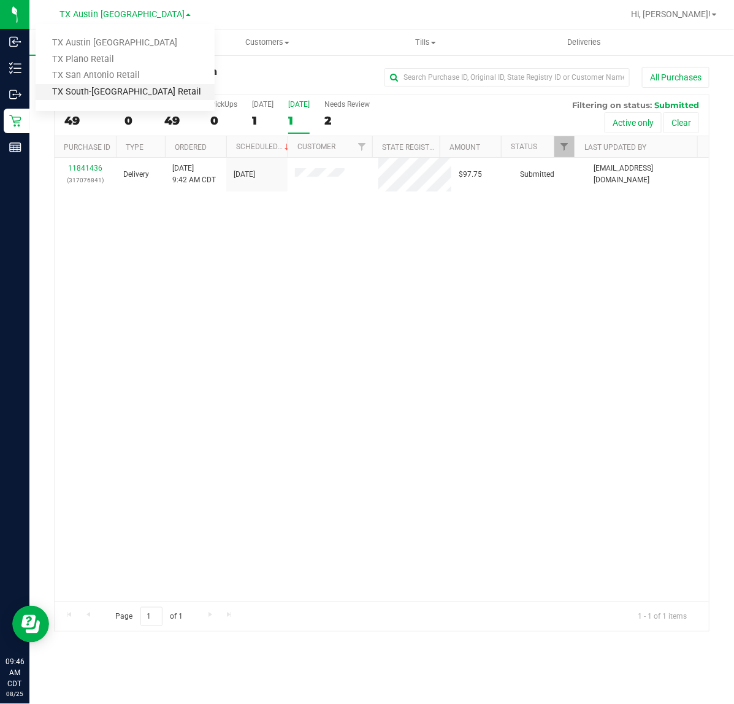
click at [130, 99] on link "TX South-[GEOGRAPHIC_DATA] Retail" at bounding box center [125, 92] width 179 height 17
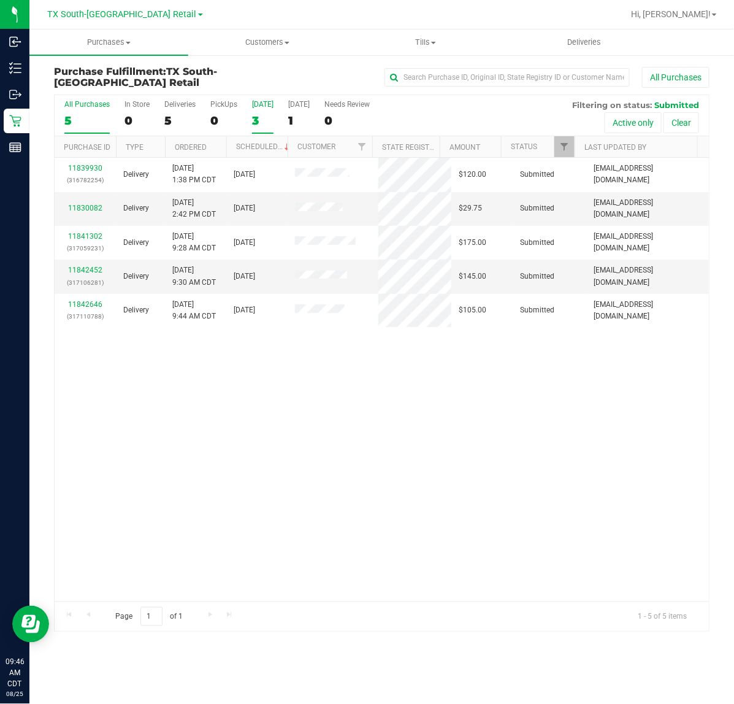
click at [262, 125] on div "3" at bounding box center [262, 120] width 21 height 14
click at [0, 0] on input "Today 3" at bounding box center [0, 0] width 0 height 0
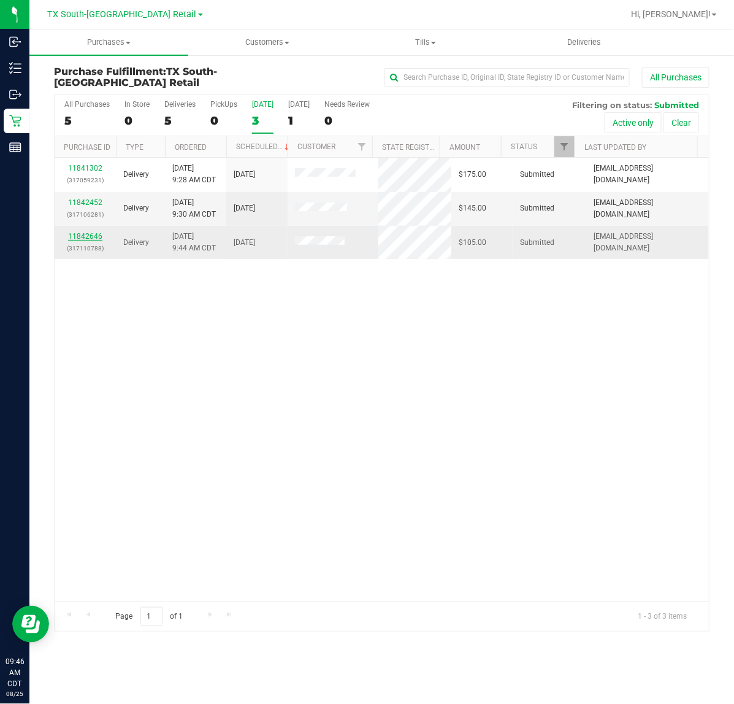
click at [100, 239] on link "11842646" at bounding box center [85, 236] width 34 height 9
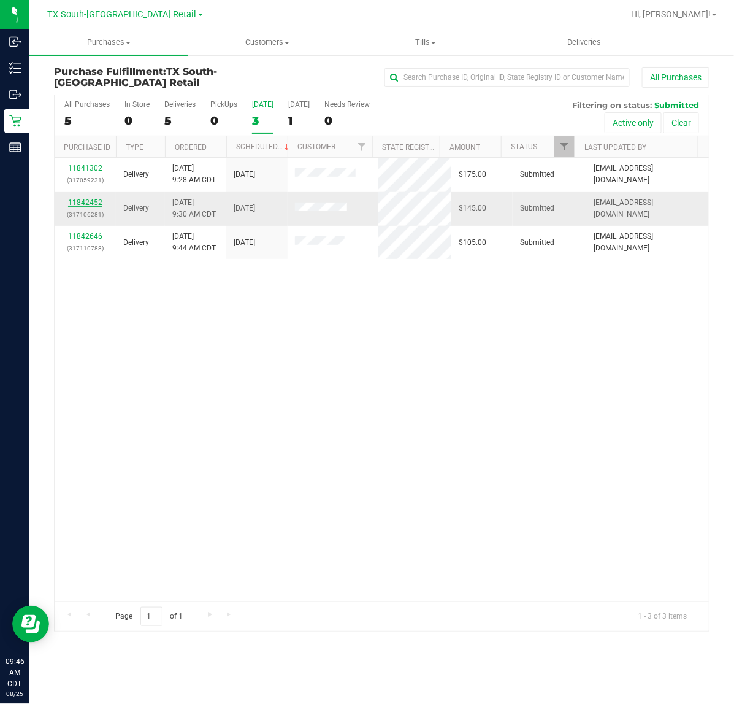
click at [80, 203] on link "11842452" at bounding box center [85, 202] width 34 height 9
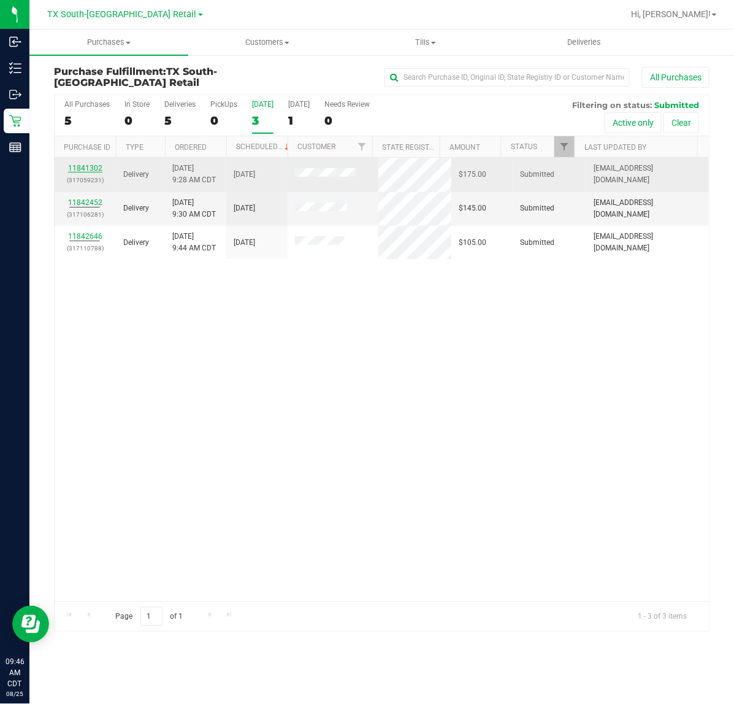
click at [86, 167] on link "11841302" at bounding box center [85, 168] width 34 height 9
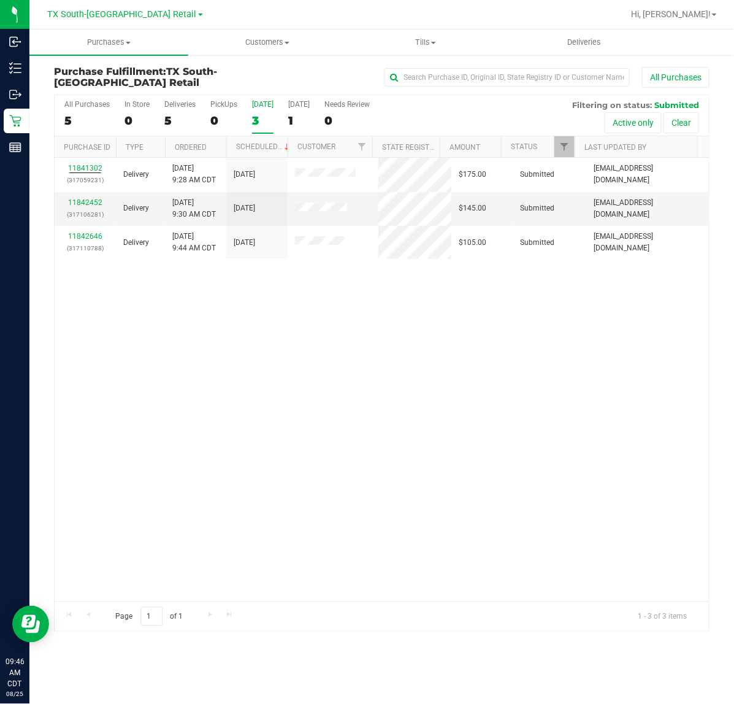
click at [580, 26] on div at bounding box center [422, 14] width 404 height 24
click at [583, 32] on uib-tab-heading "Deliveries" at bounding box center [585, 42] width 158 height 25
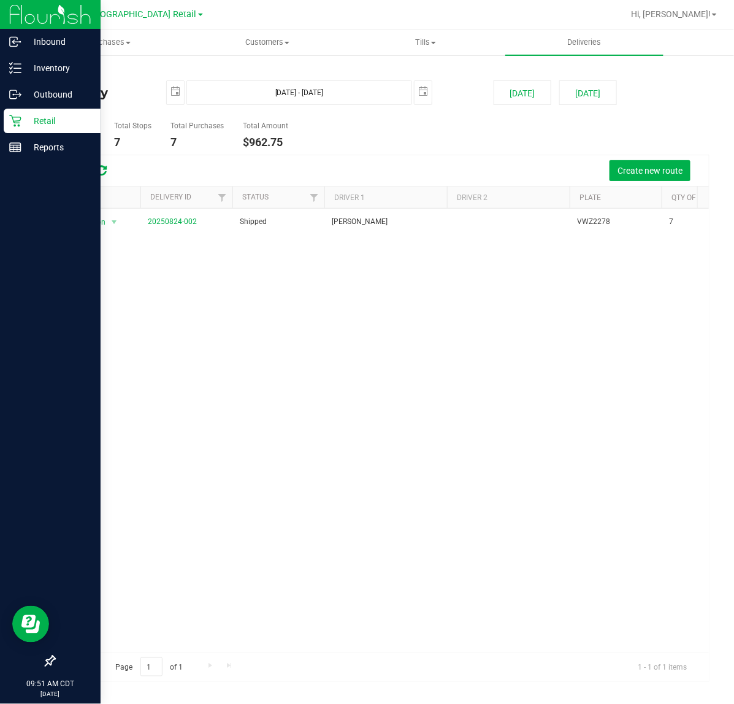
click at [13, 112] on div "Retail" at bounding box center [52, 121] width 97 height 25
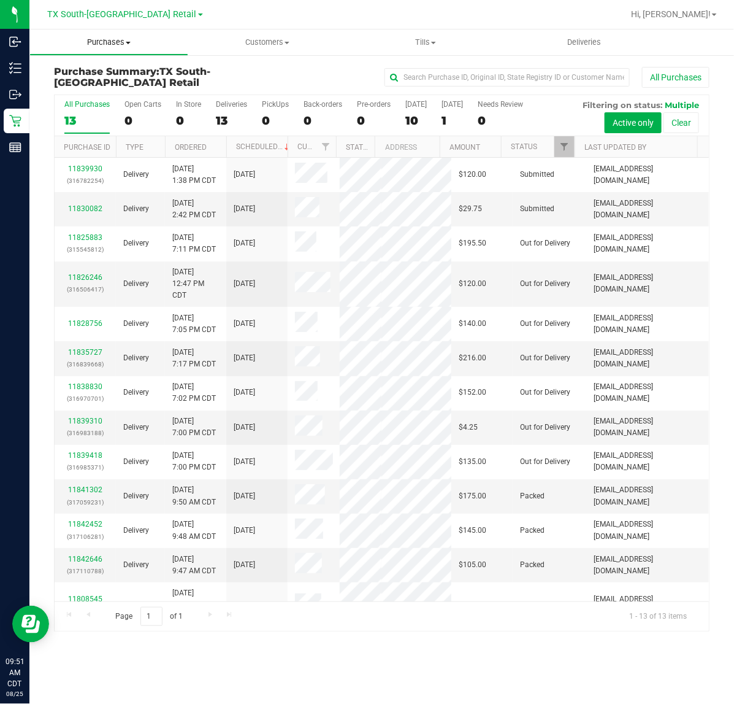
click at [106, 40] on span "Purchases" at bounding box center [109, 42] width 158 height 11
click at [83, 82] on li "Fulfillment" at bounding box center [108, 89] width 159 height 15
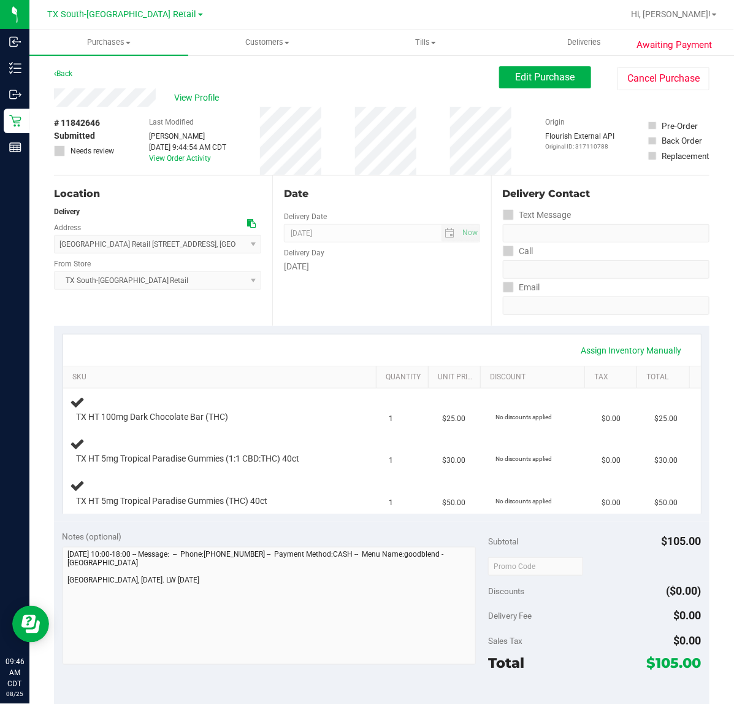
click at [408, 309] on div "Date Delivery Date [DATE] Now [DATE] 07:00 AM Now Delivery Day [DATE]" at bounding box center [381, 250] width 218 height 150
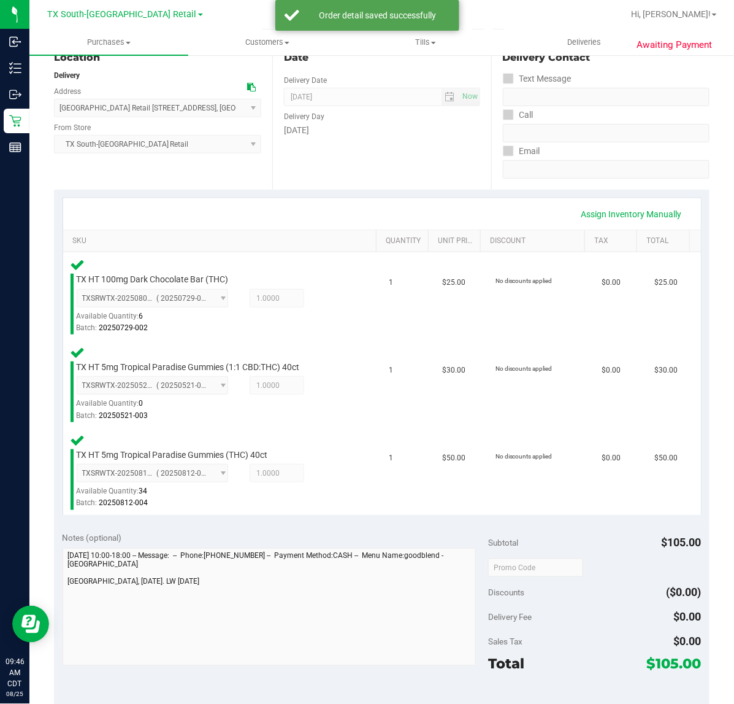
scroll to position [292, 0]
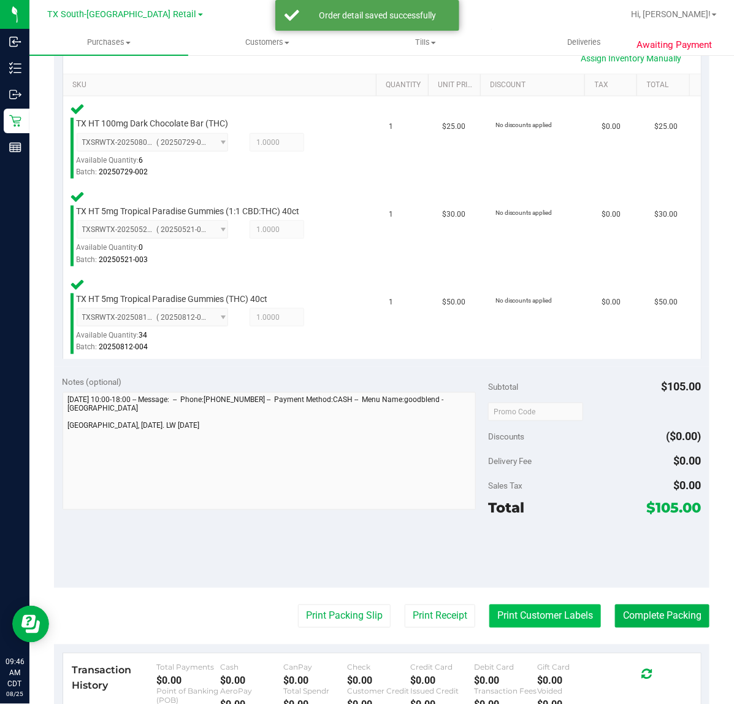
click at [526, 612] on button "Print Customer Labels" at bounding box center [546, 615] width 112 height 23
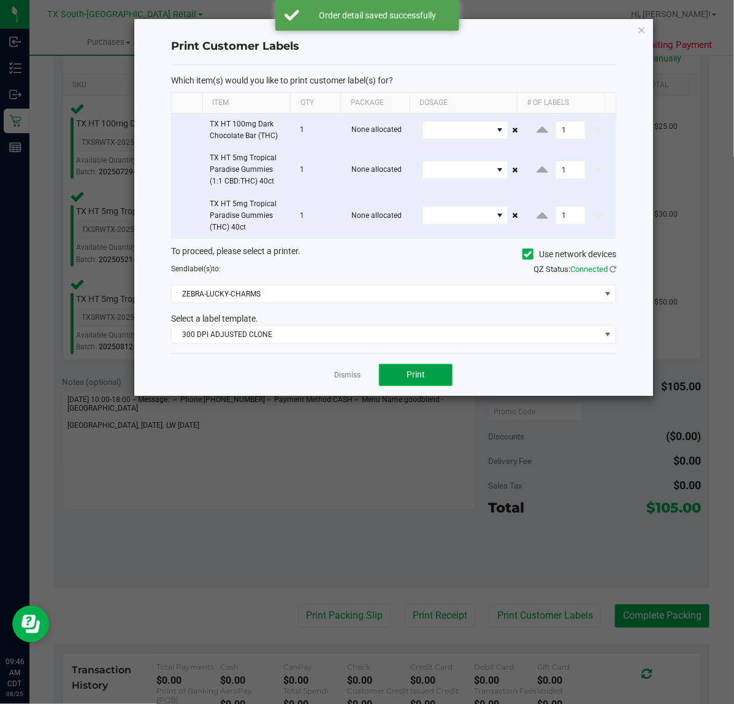
click at [425, 382] on button "Print" at bounding box center [416, 375] width 74 height 22
click at [357, 376] on link "Dismiss" at bounding box center [347, 375] width 26 height 10
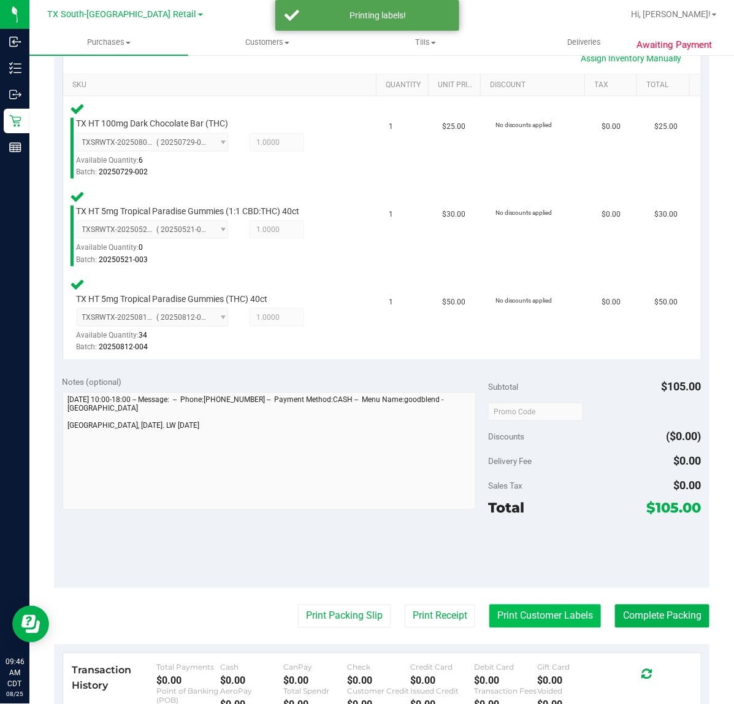
click at [528, 612] on button "Print Customer Labels" at bounding box center [546, 615] width 112 height 23
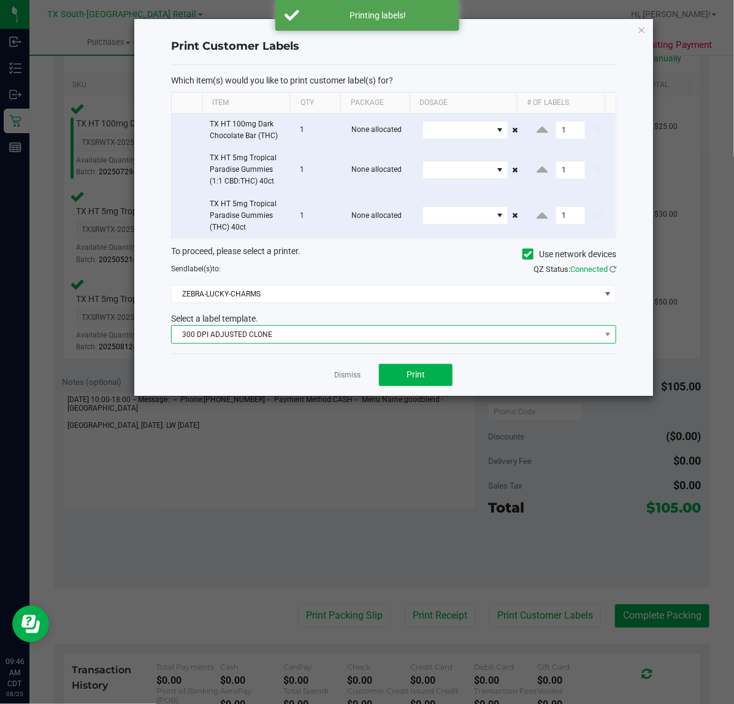
click at [458, 339] on span "300 DPI ADJUSTED CLONE" at bounding box center [386, 334] width 429 height 17
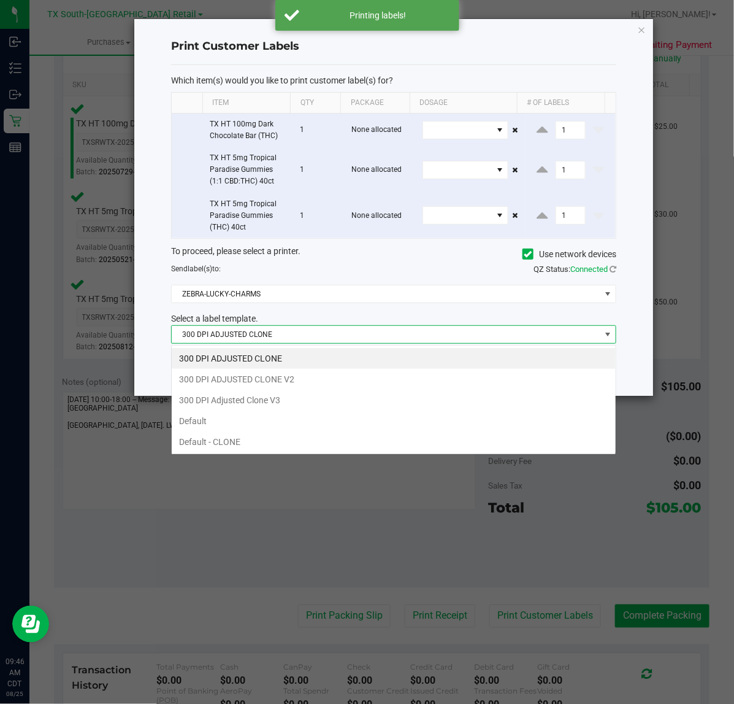
scroll to position [19, 445]
click at [356, 393] on li "300 DPI Adjusted Clone V3" at bounding box center [394, 400] width 444 height 21
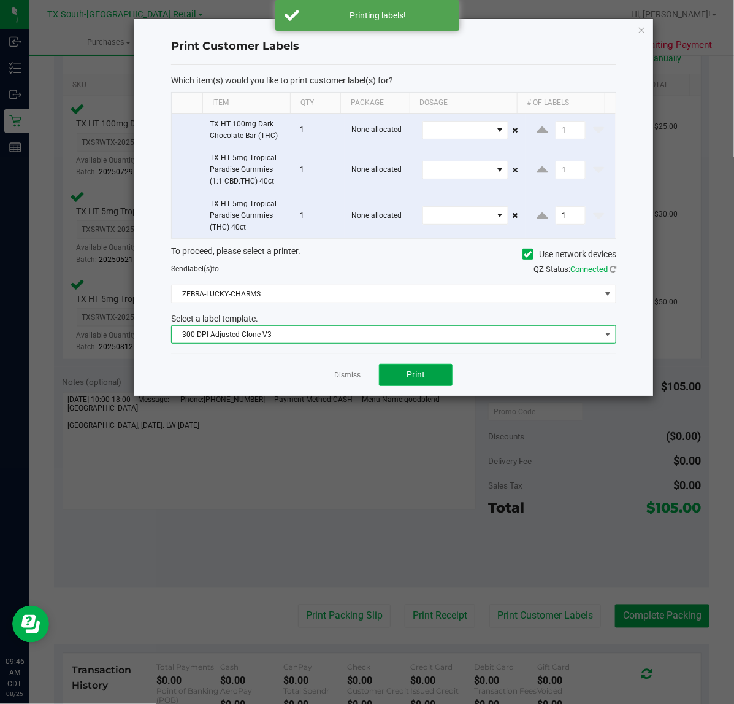
click at [425, 384] on button "Print" at bounding box center [416, 375] width 74 height 22
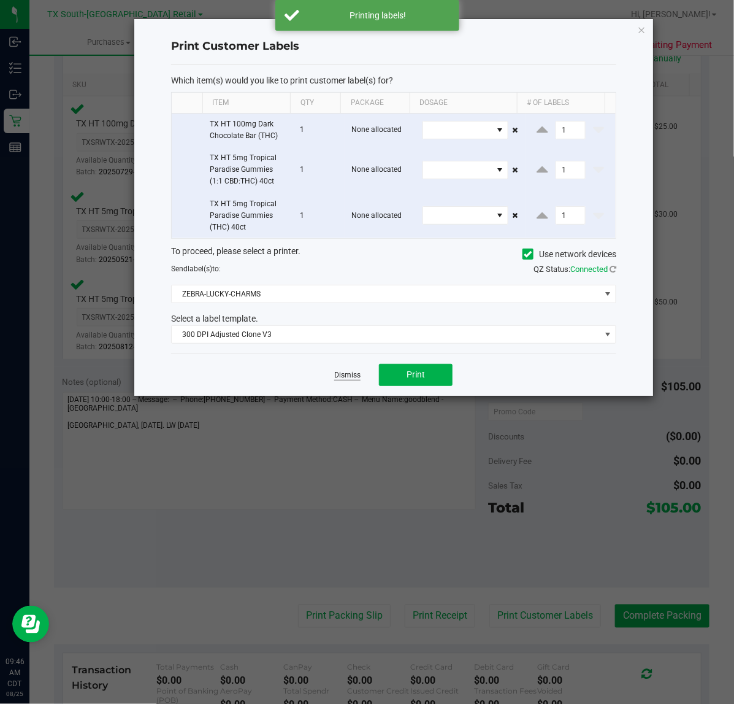
click at [345, 376] on link "Dismiss" at bounding box center [347, 375] width 26 height 10
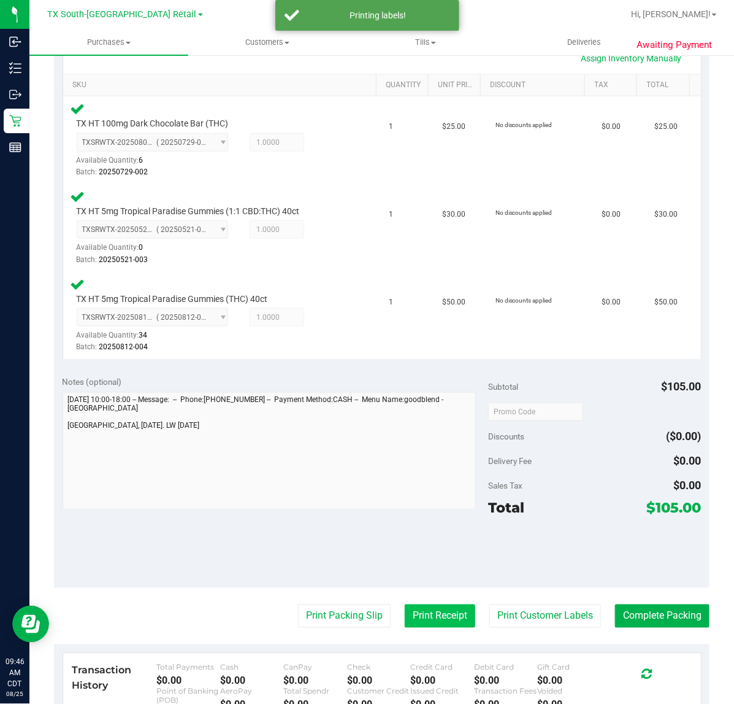
click at [422, 615] on button "Print Receipt" at bounding box center [440, 615] width 71 height 23
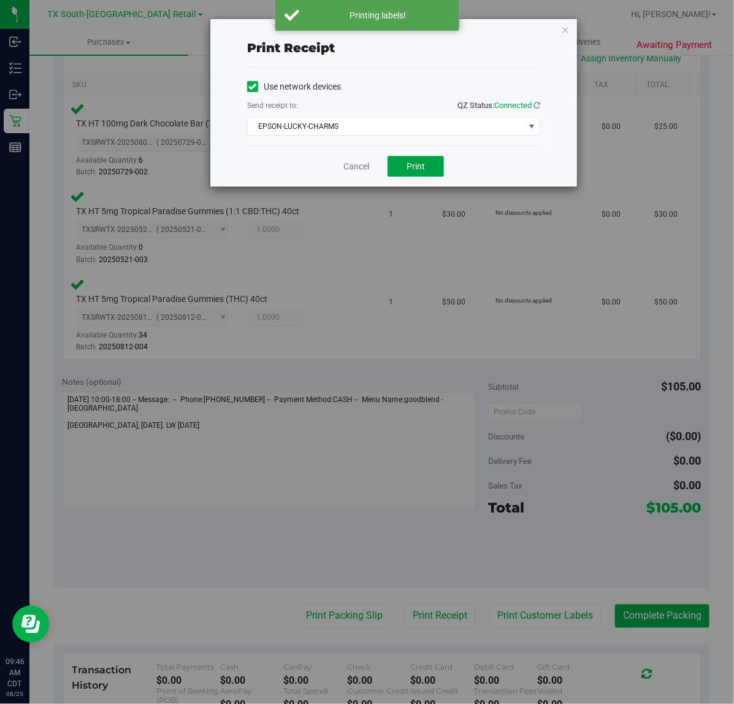
click at [414, 176] on button "Print" at bounding box center [416, 166] width 56 height 21
click at [360, 166] on link "Cancel" at bounding box center [352, 166] width 26 height 13
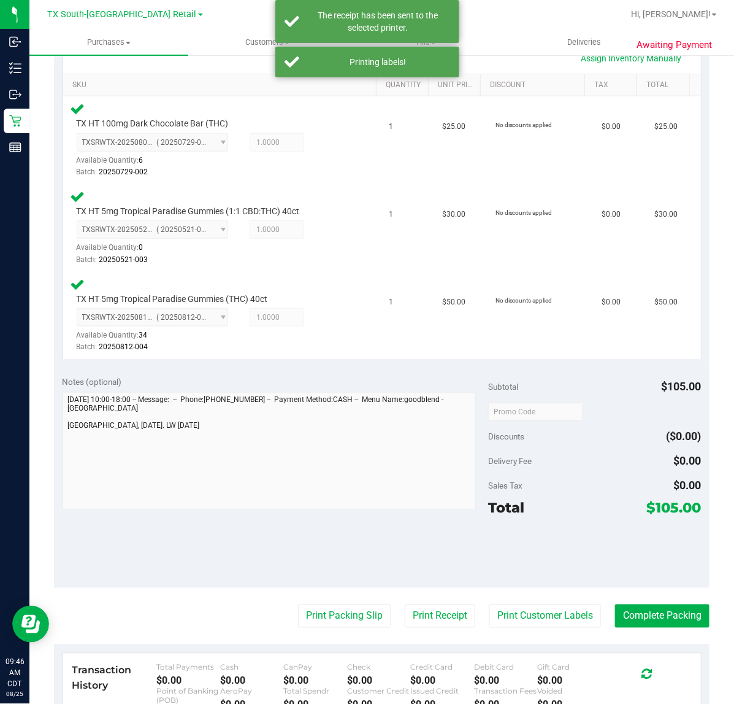
click at [329, 653] on div "Transaction History Total Payments $0.00 Cash $0.00 CanPay $0.00 Check $0.00 Cr…" at bounding box center [382, 691] width 638 height 76
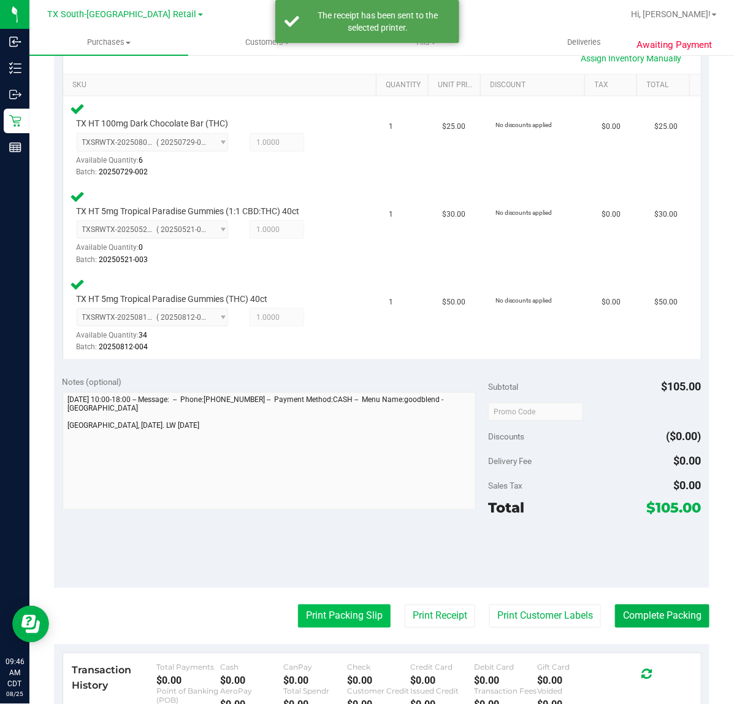
click at [334, 615] on button "Print Packing Slip" at bounding box center [344, 615] width 93 height 23
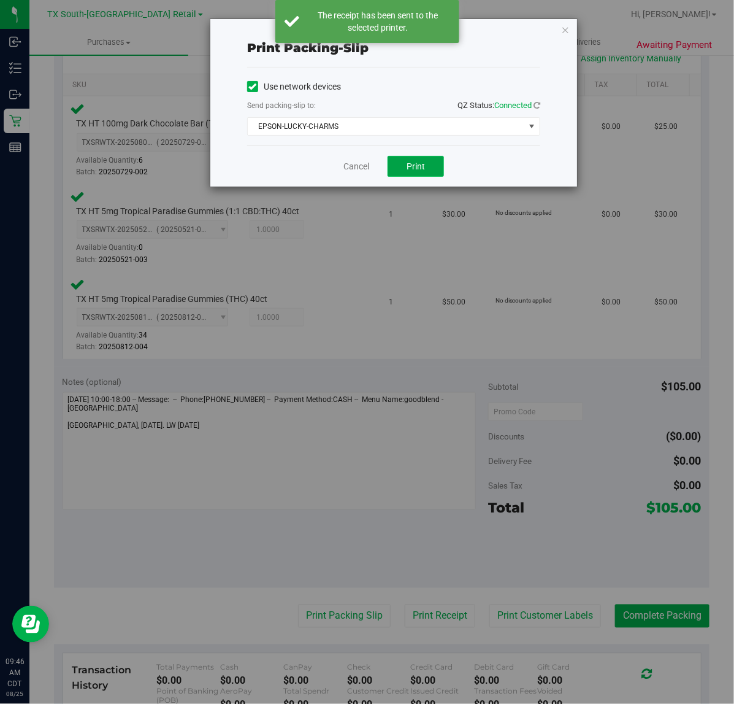
click at [437, 156] on button "Print" at bounding box center [416, 166] width 56 height 21
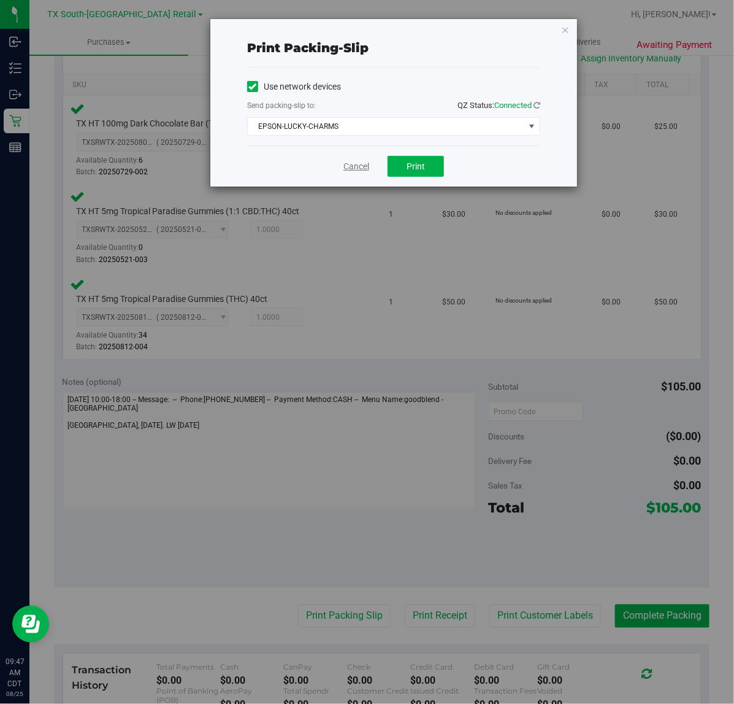
click at [348, 164] on link "Cancel" at bounding box center [357, 166] width 26 height 13
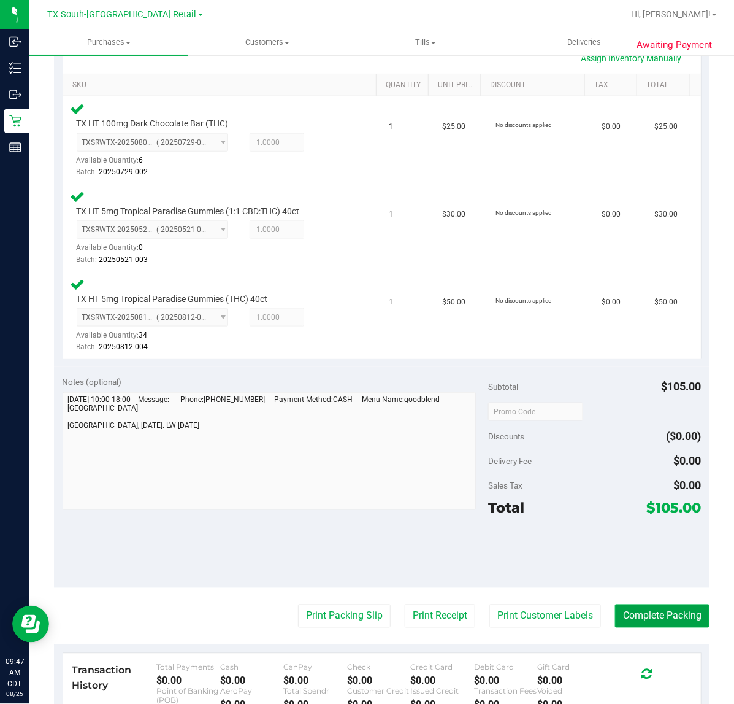
click at [620, 618] on button "Complete Packing" at bounding box center [662, 615] width 94 height 23
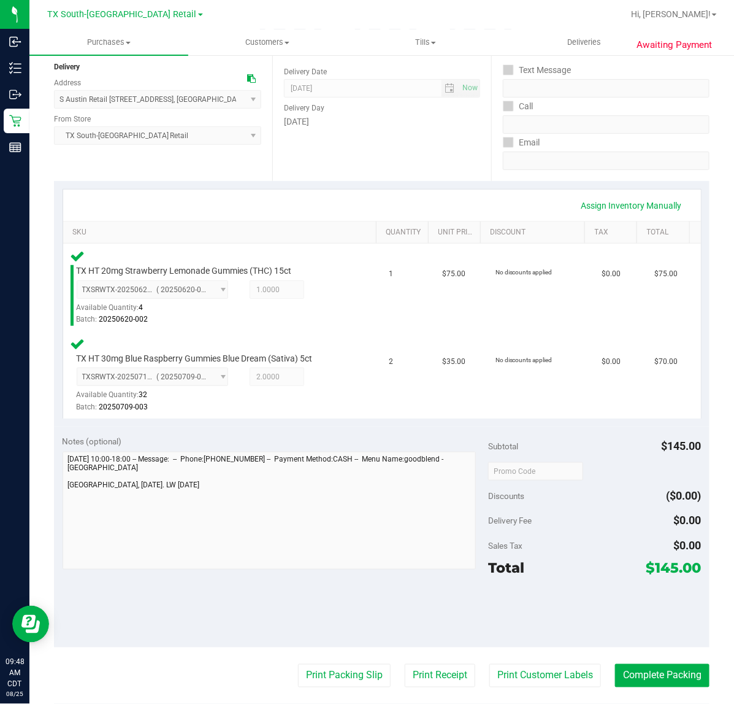
scroll to position [212, 0]
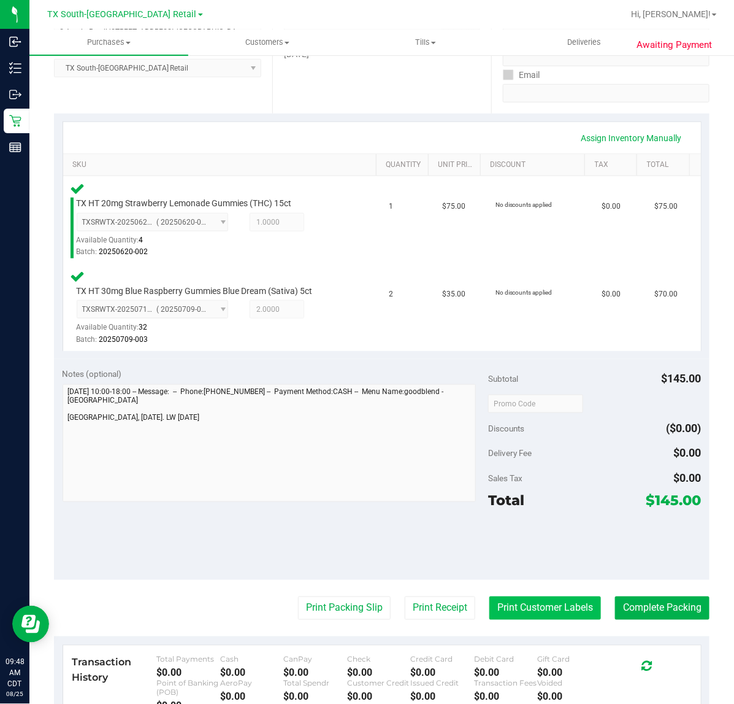
click at [532, 606] on button "Print Customer Labels" at bounding box center [546, 607] width 112 height 23
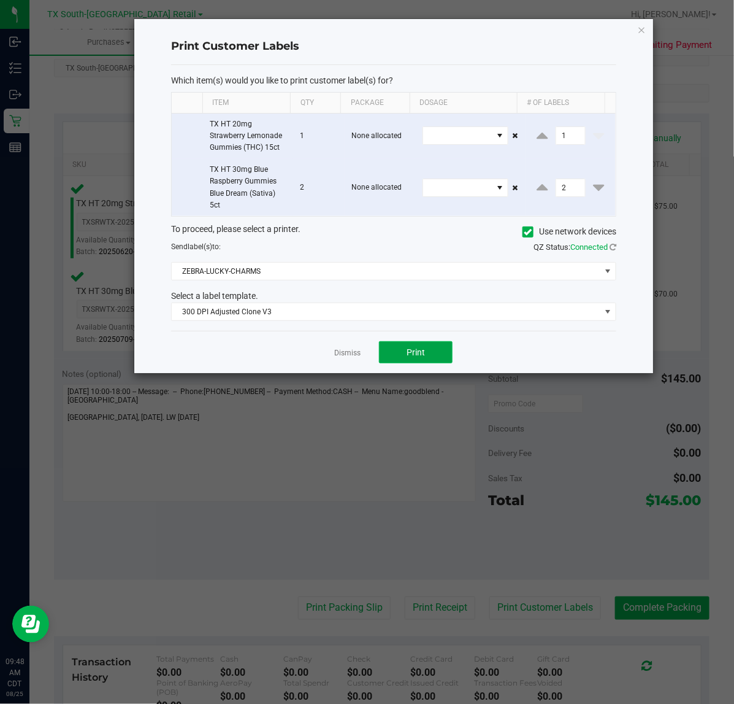
click at [421, 363] on button "Print" at bounding box center [416, 352] width 74 height 22
click at [342, 353] on link "Dismiss" at bounding box center [347, 353] width 26 height 10
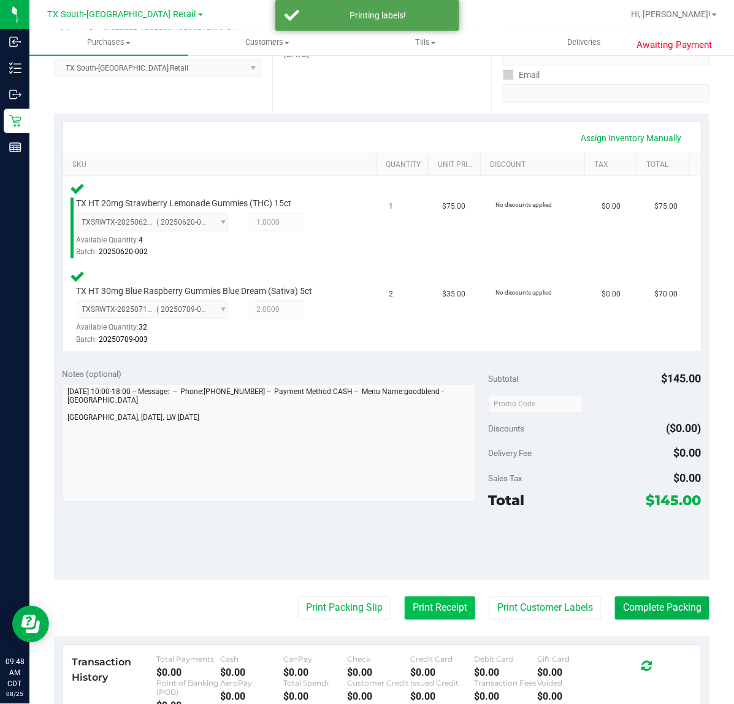
click at [419, 598] on button "Print Receipt" at bounding box center [440, 607] width 71 height 23
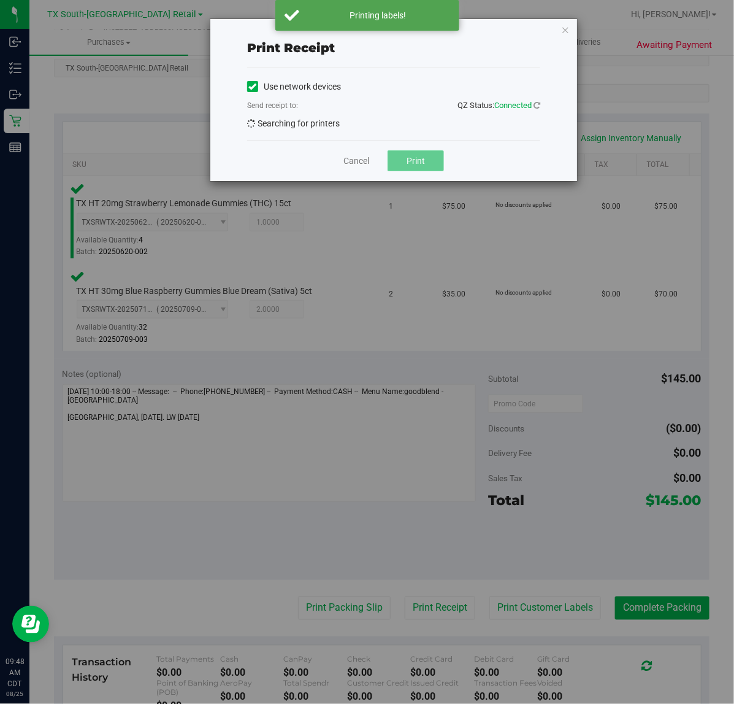
click at [433, 169] on button "Print" at bounding box center [416, 160] width 56 height 21
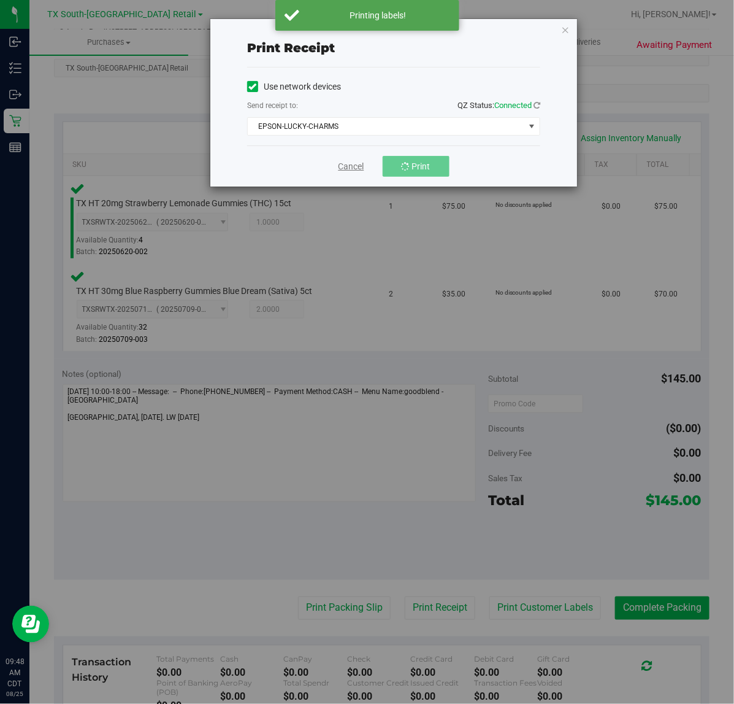
click at [347, 166] on link "Cancel" at bounding box center [352, 166] width 26 height 13
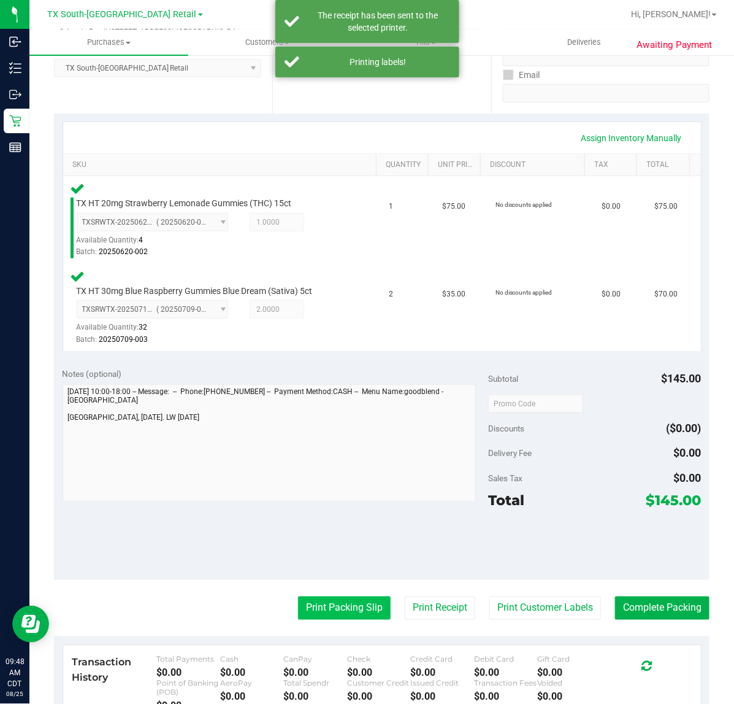
click at [348, 596] on button "Print Packing Slip" at bounding box center [344, 607] width 93 height 23
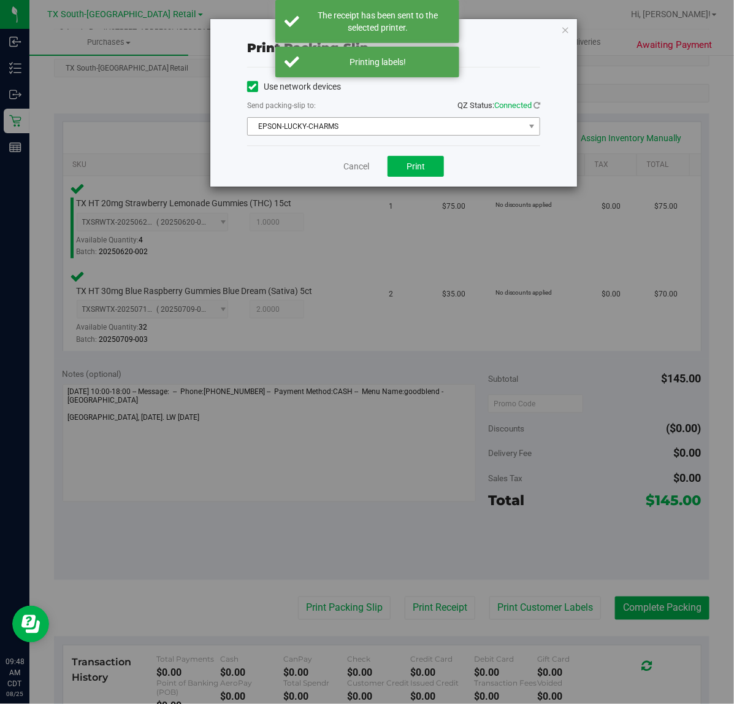
click at [422, 135] on span "EPSON-LUCKY-CHARMS" at bounding box center [386, 126] width 277 height 17
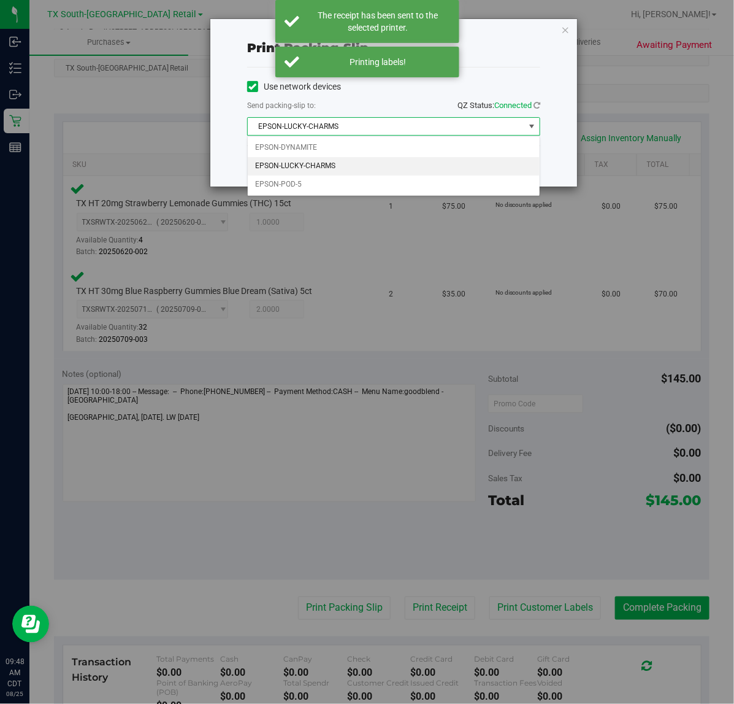
click at [520, 48] on div "Print packing-slip" at bounding box center [393, 48] width 293 height 18
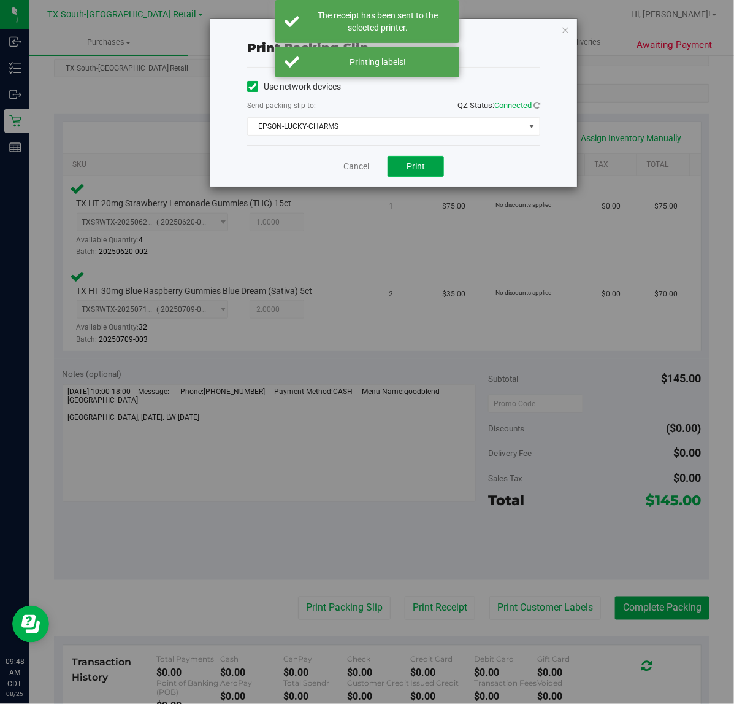
click at [424, 166] on span "Print" at bounding box center [416, 166] width 18 height 10
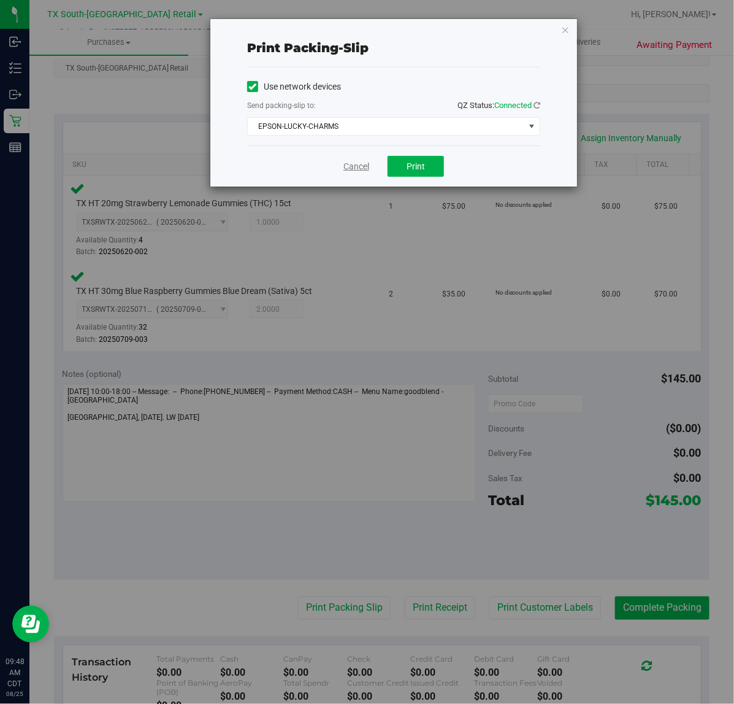
click at [350, 170] on link "Cancel" at bounding box center [357, 166] width 26 height 13
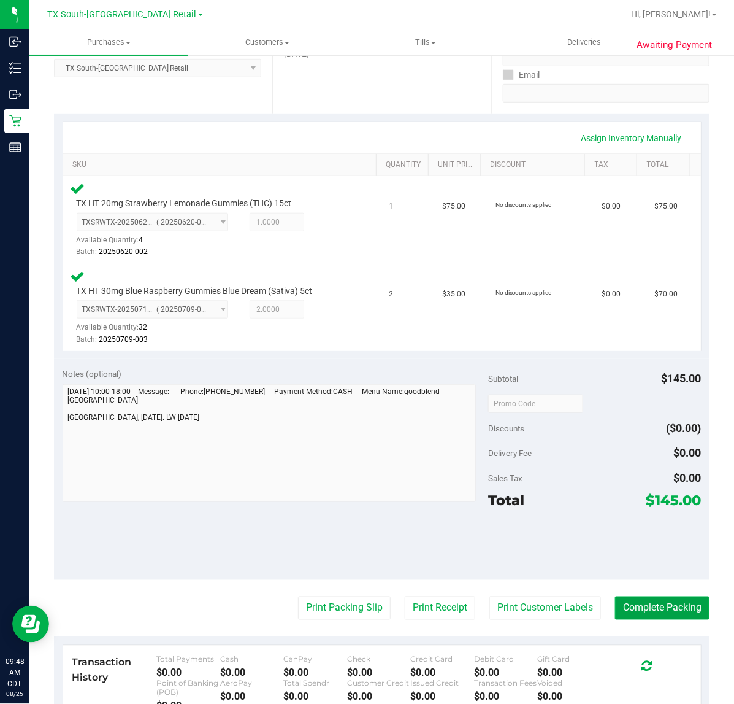
click at [651, 606] on button "Complete Packing" at bounding box center [662, 607] width 94 height 23
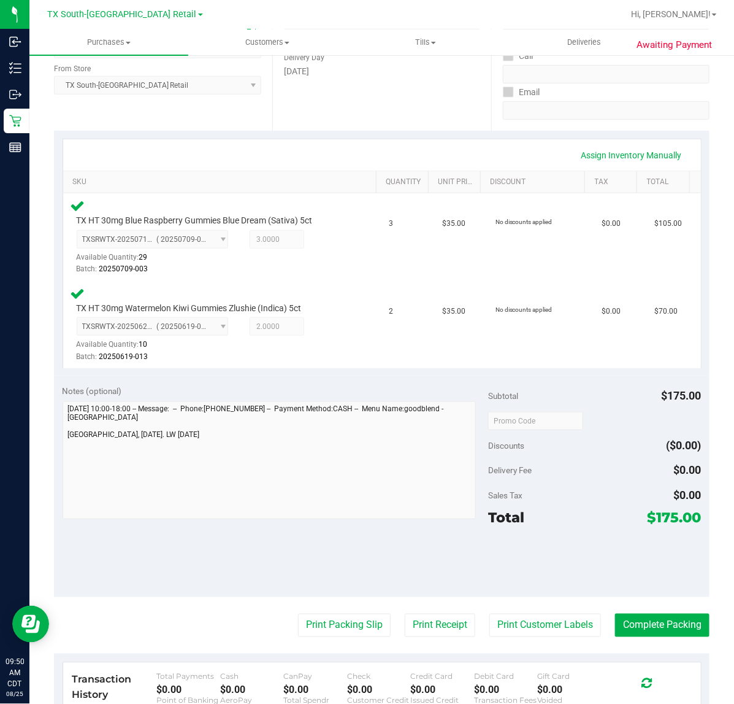
scroll to position [230, 0]
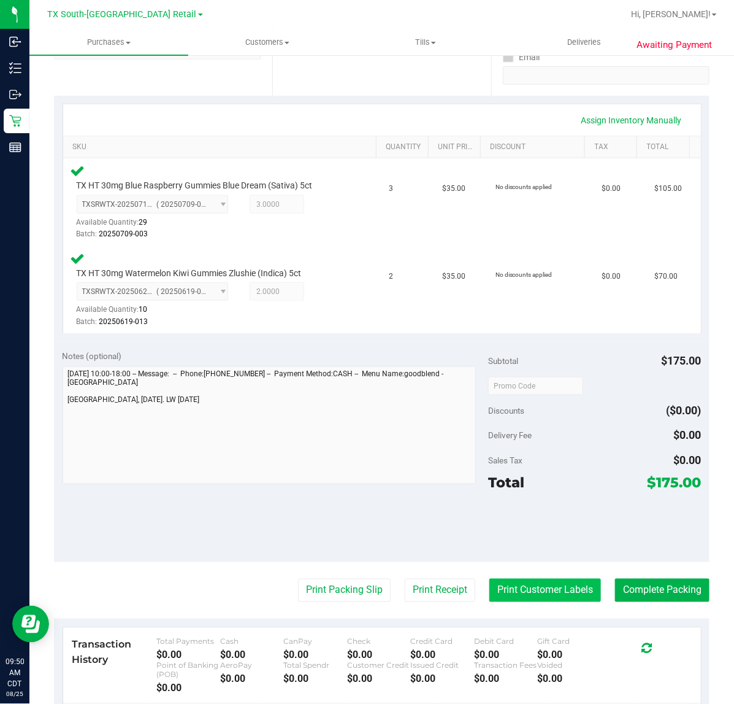
click at [531, 601] on button "Print Customer Labels" at bounding box center [546, 590] width 112 height 23
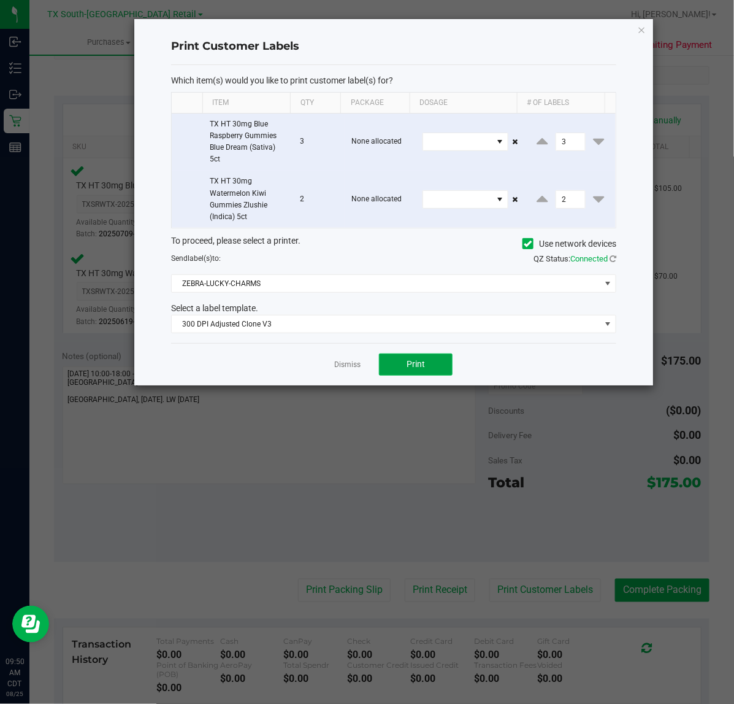
click at [416, 361] on span "Print" at bounding box center [416, 364] width 18 height 10
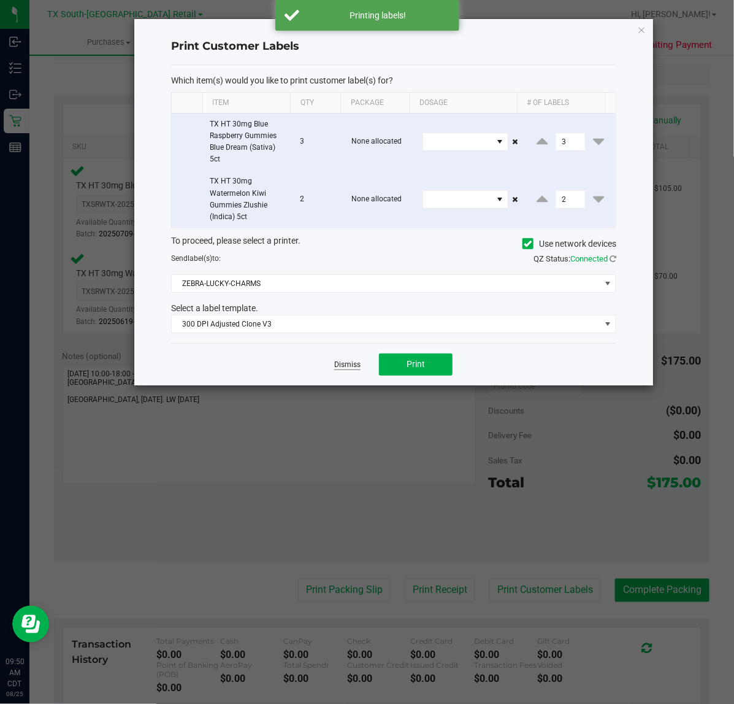
click at [342, 365] on link "Dismiss" at bounding box center [347, 365] width 26 height 10
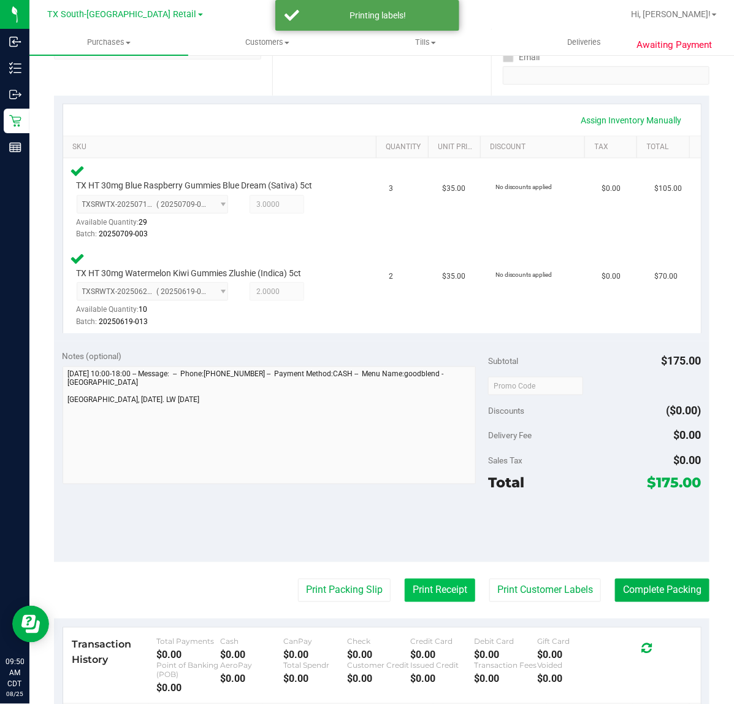
click at [414, 584] on button "Print Receipt" at bounding box center [440, 590] width 71 height 23
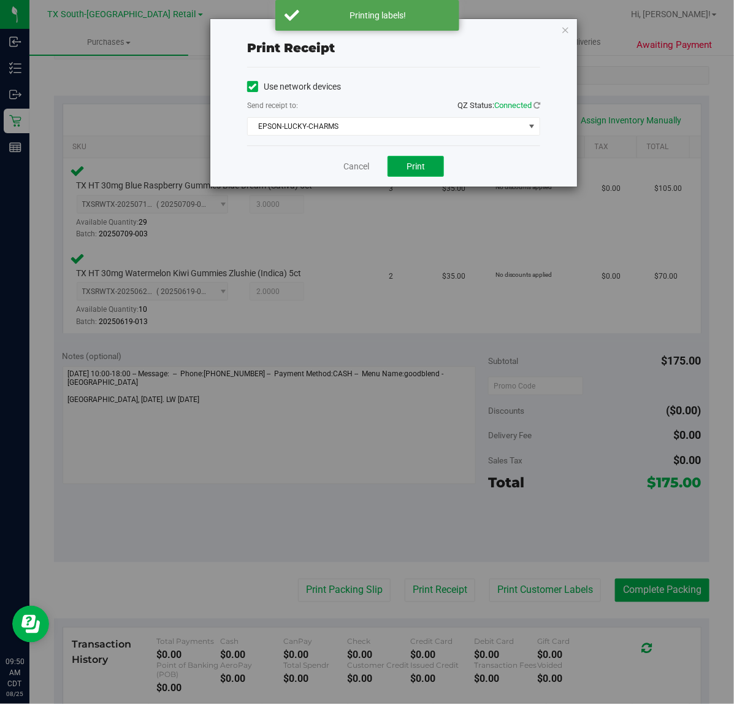
click at [425, 169] on span "Print" at bounding box center [416, 166] width 18 height 10
click at [360, 167] on link "Cancel" at bounding box center [352, 166] width 26 height 13
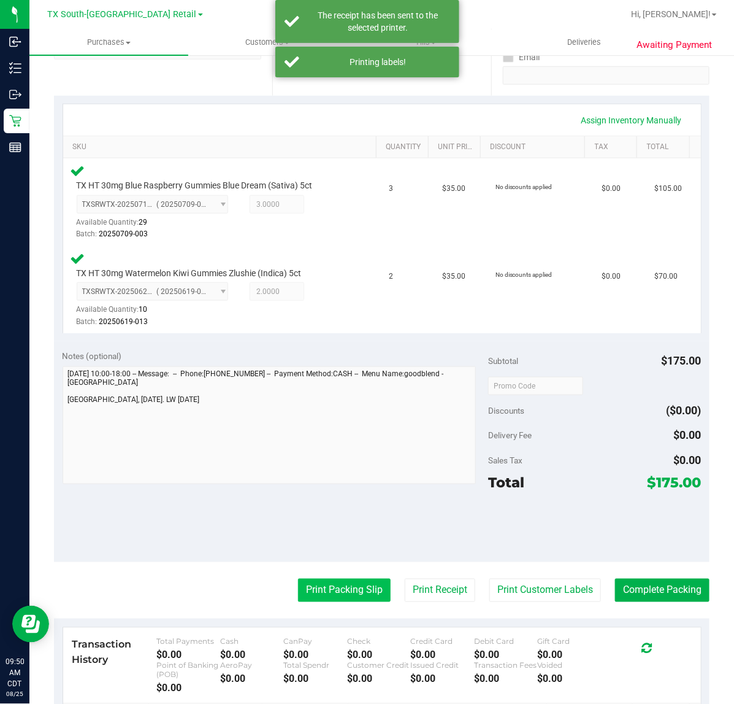
click at [348, 591] on button "Print Packing Slip" at bounding box center [344, 590] width 93 height 23
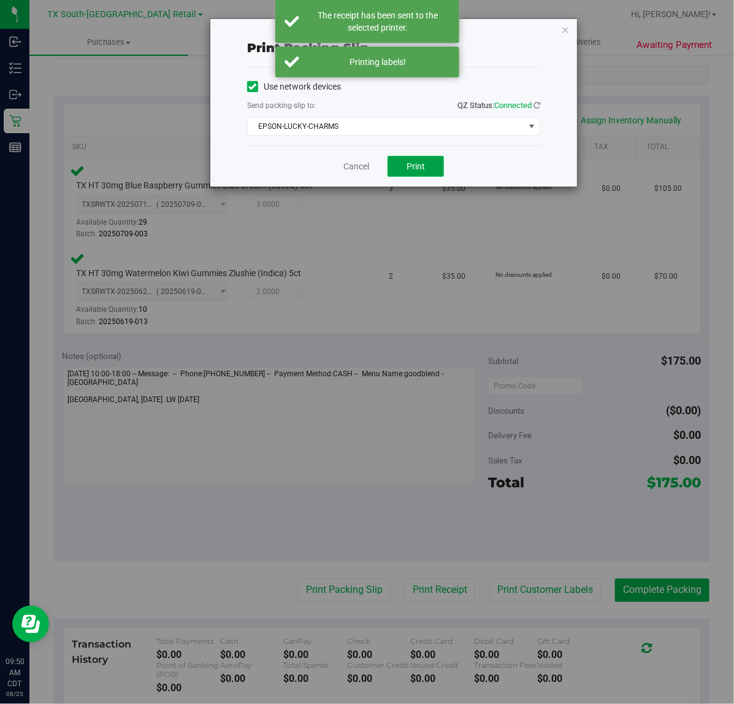
click at [417, 160] on button "Print" at bounding box center [416, 166] width 56 height 21
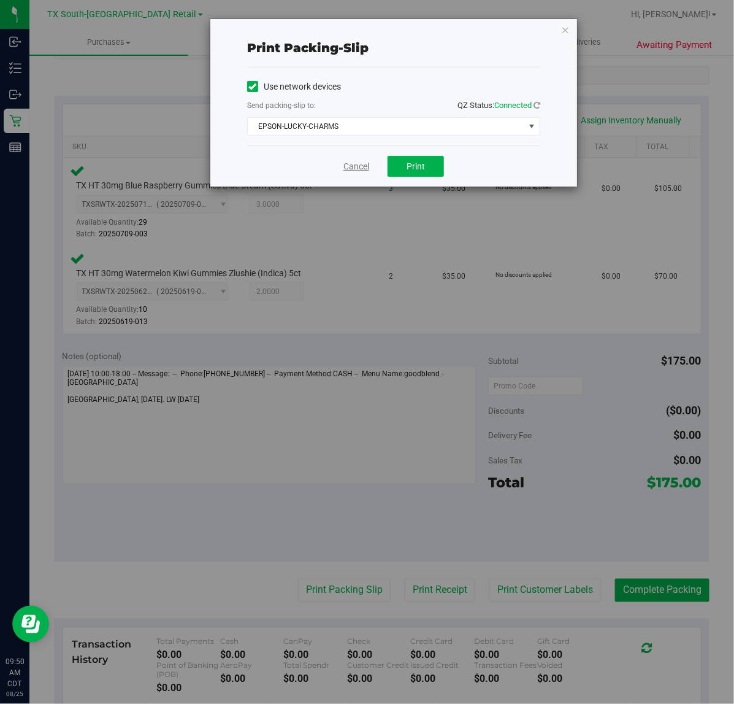
click at [348, 164] on link "Cancel" at bounding box center [357, 166] width 26 height 13
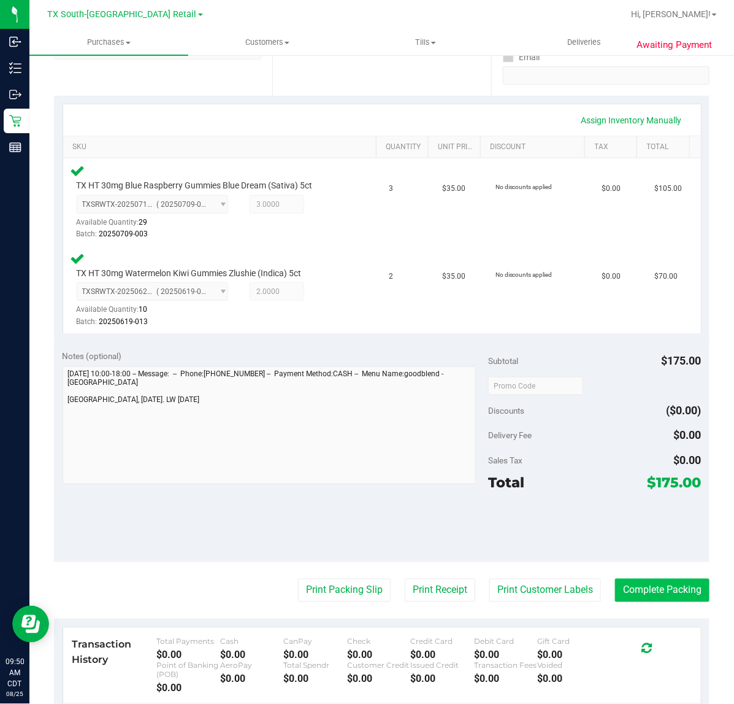
click at [661, 598] on button "Complete Packing" at bounding box center [662, 590] width 94 height 23
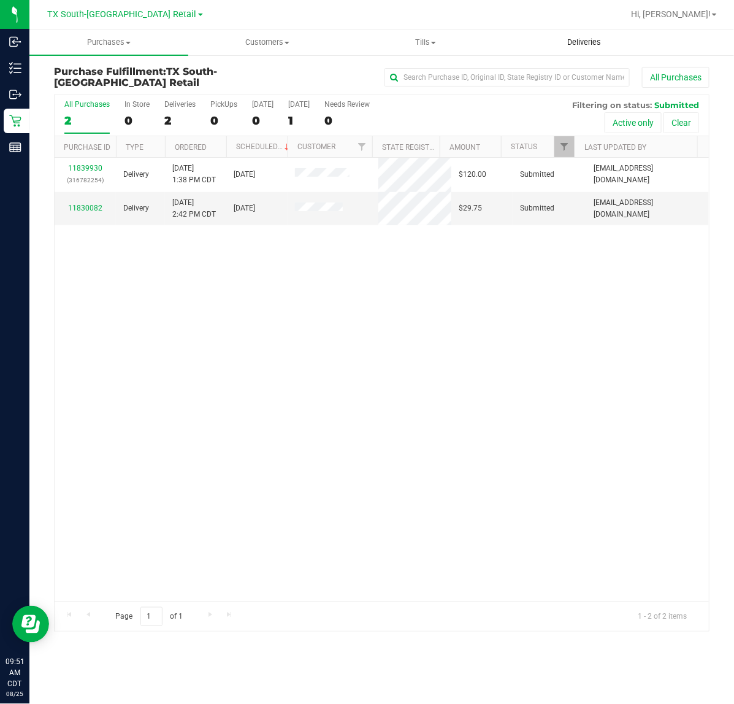
click at [590, 49] on uib-tab-heading "Deliveries" at bounding box center [585, 42] width 158 height 25
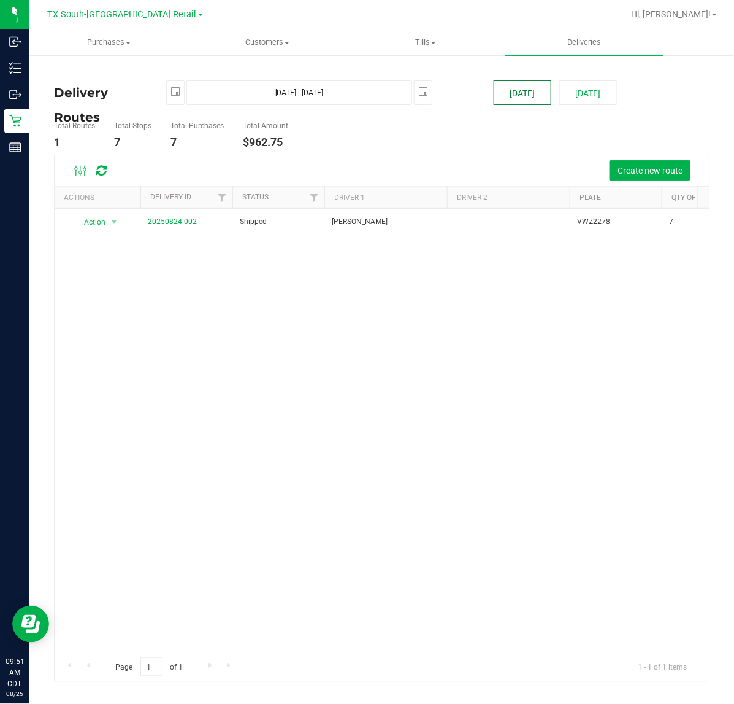
click at [528, 91] on button "[DATE]" at bounding box center [523, 92] width 58 height 25
click at [664, 179] on button "Create new route" at bounding box center [650, 170] width 81 height 21
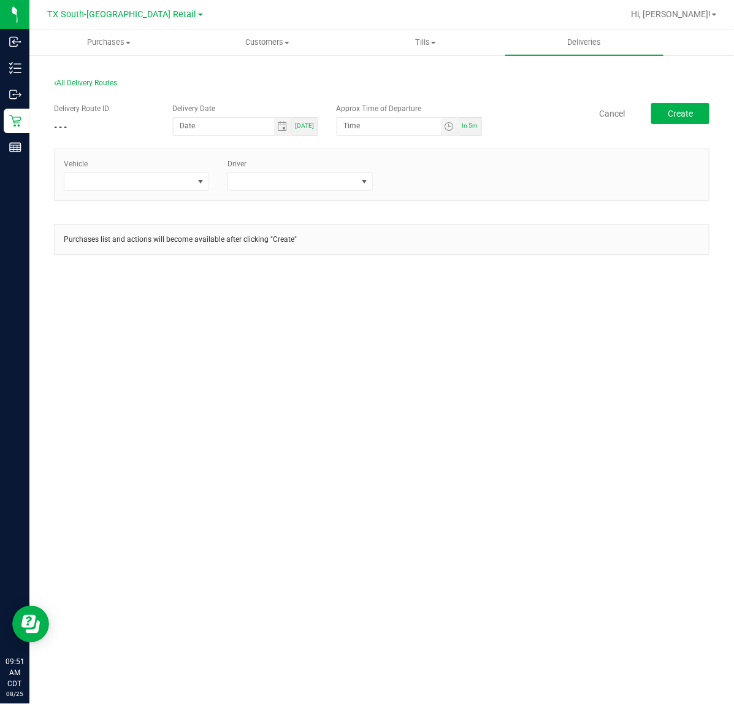
click at [298, 125] on div "[DATE]" at bounding box center [244, 126] width 145 height 18
click at [299, 125] on span "[DATE]" at bounding box center [304, 125] width 19 height 7
type input "[DATE]"
click at [448, 129] on span "Toggle time list" at bounding box center [449, 126] width 10 height 10
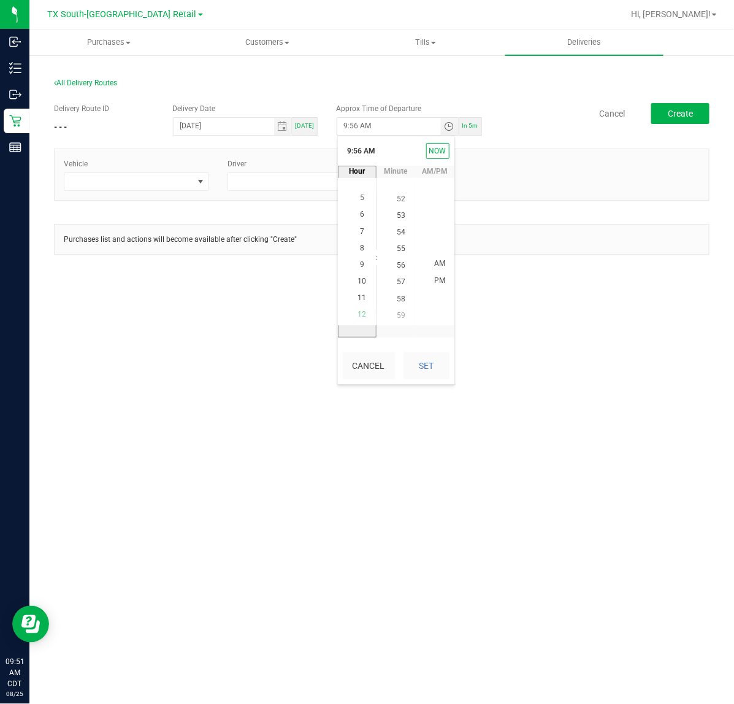
click at [358, 307] on li "12" at bounding box center [362, 315] width 29 height 17
click at [400, 227] on li "30" at bounding box center [400, 231] width 29 height 17
click at [430, 359] on button "Set" at bounding box center [427, 365] width 46 height 27
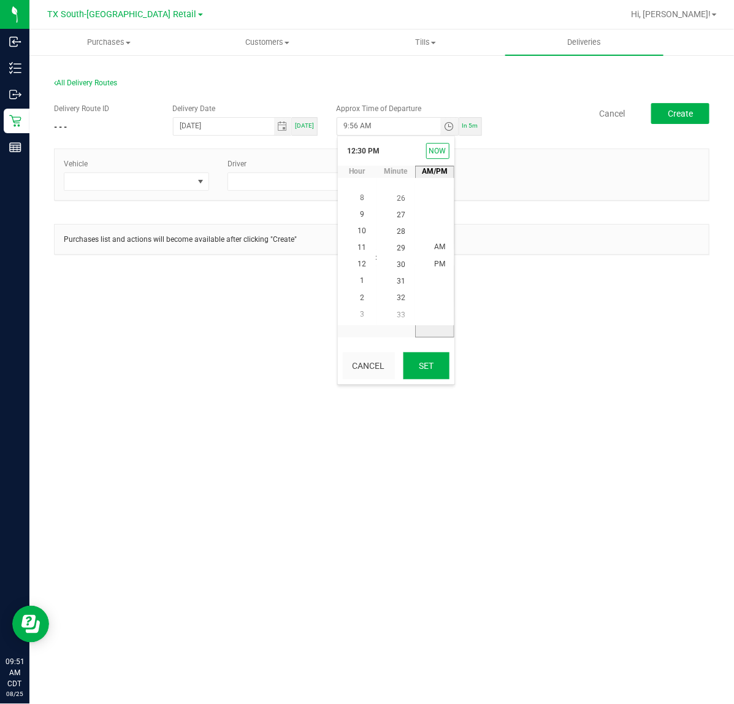
type input "12:30 PM"
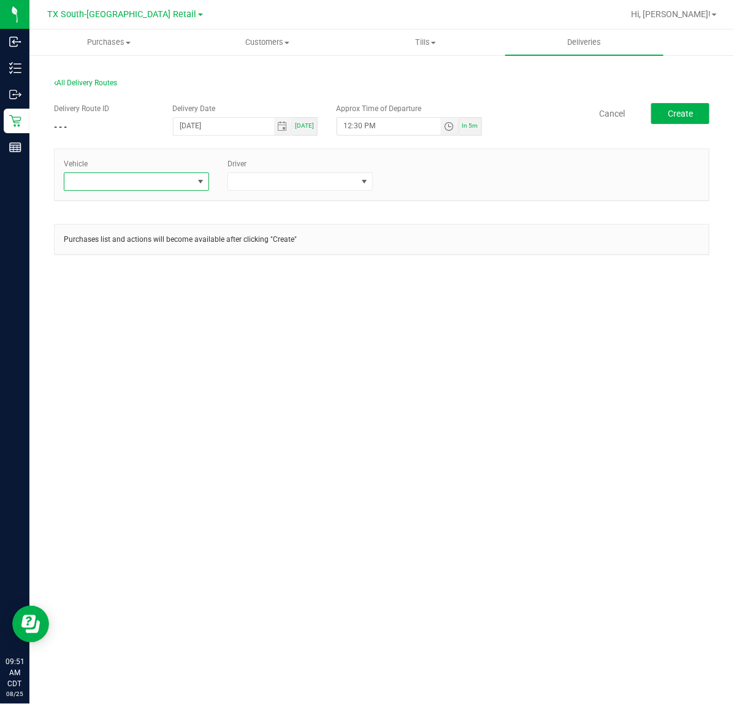
click at [202, 182] on span at bounding box center [201, 182] width 10 height 10
type input "tx"
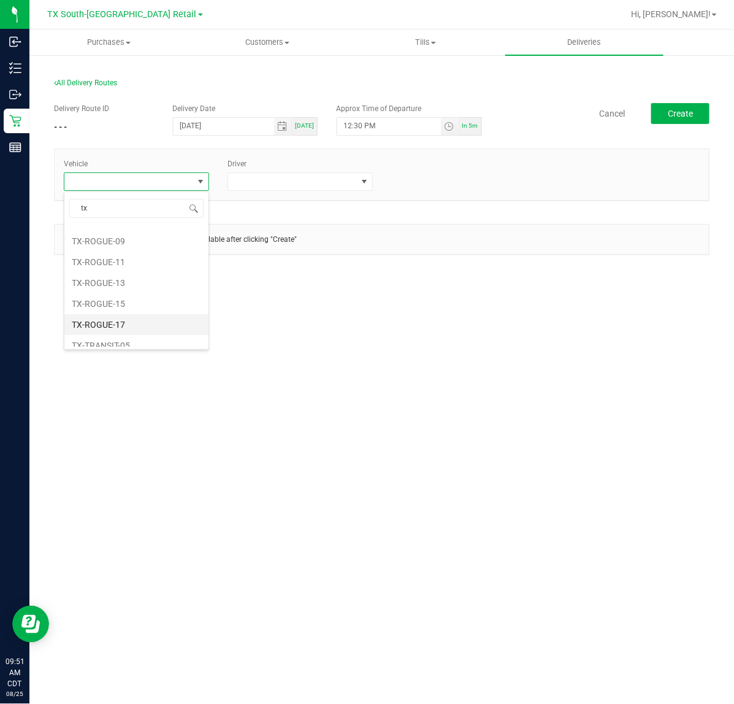
scroll to position [153, 0]
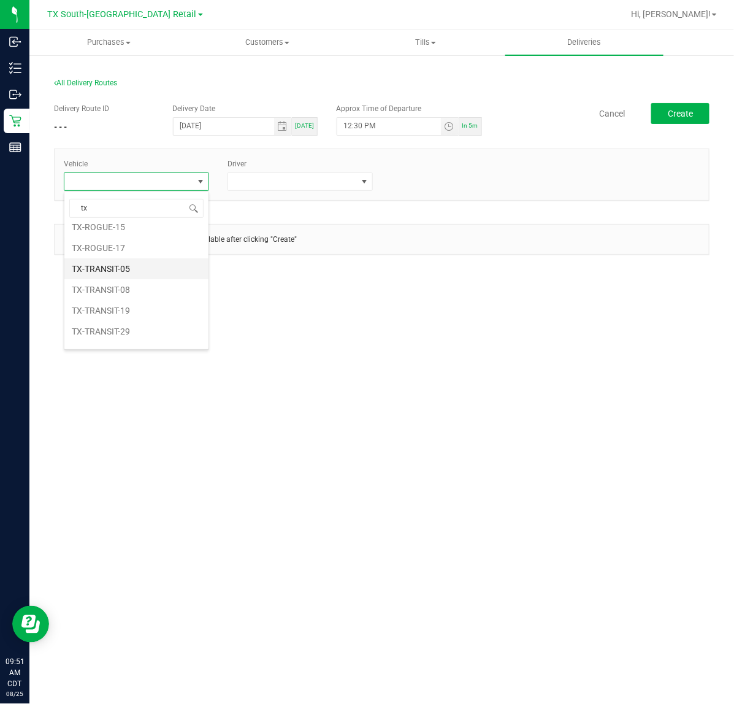
click at [155, 268] on li "TX-TRANSIT-05" at bounding box center [136, 268] width 144 height 21
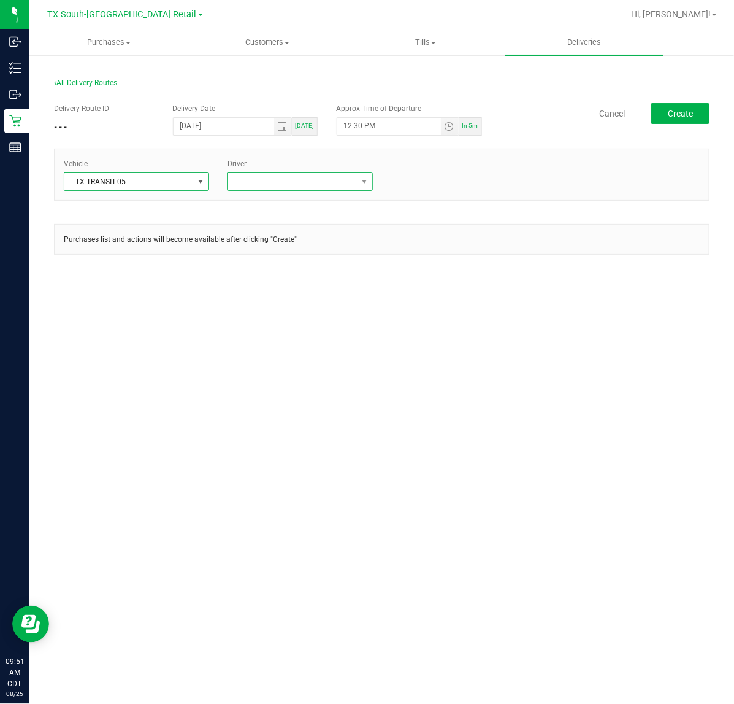
click at [270, 178] on span at bounding box center [292, 181] width 129 height 17
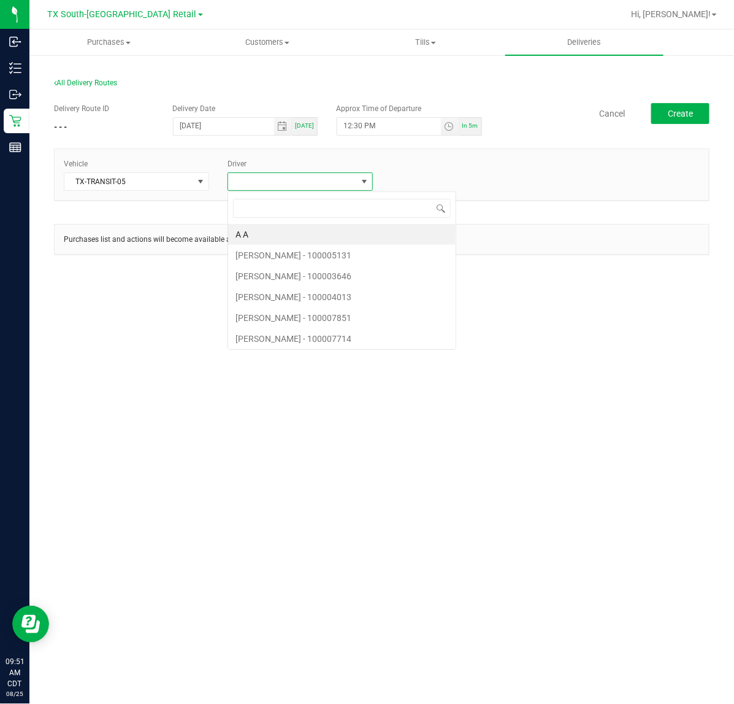
scroll to position [19, 145]
type input "sher"
click at [282, 228] on li "[PERSON_NAME]" at bounding box center [300, 234] width 144 height 21
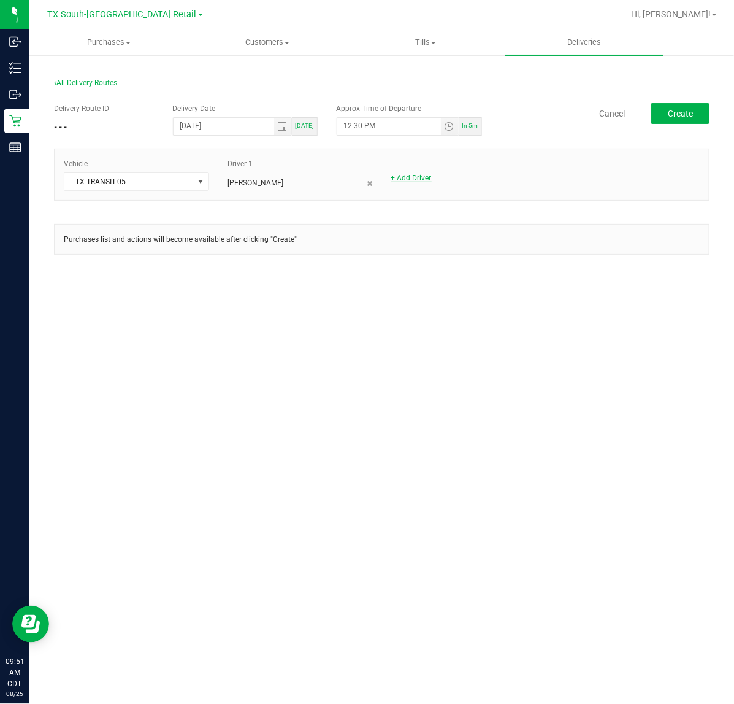
click at [410, 180] on link "+ Add Driver" at bounding box center [411, 178] width 40 height 9
click at [410, 179] on span at bounding box center [456, 181] width 129 height 17
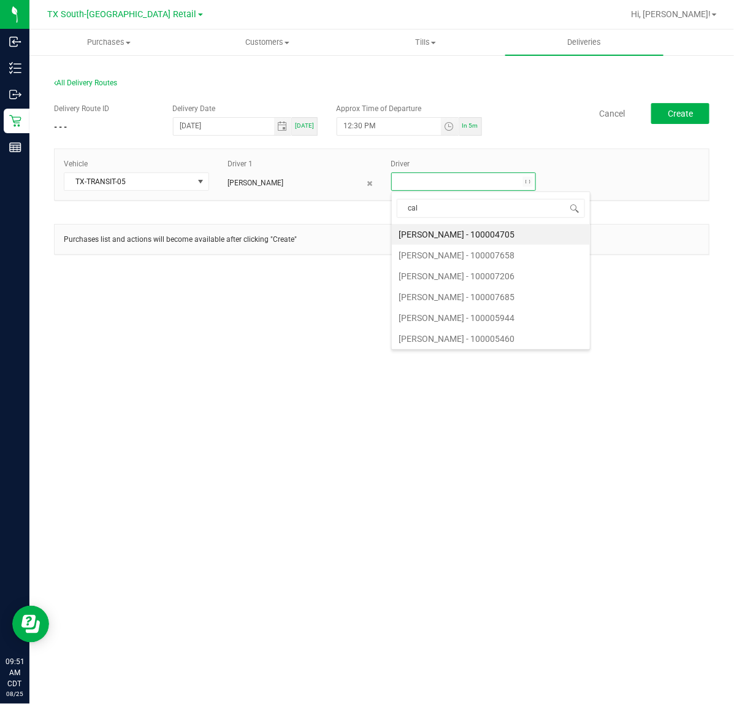
type input "cala"
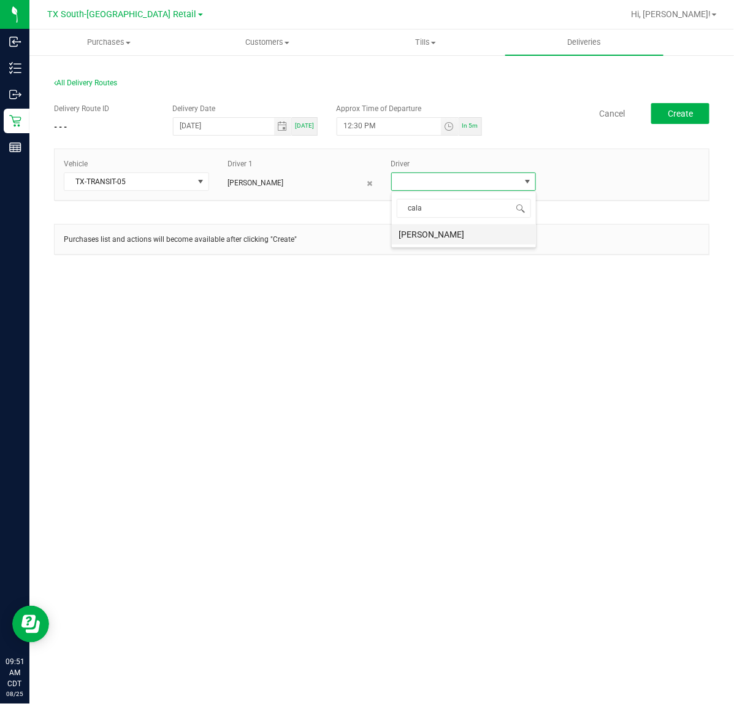
click at [455, 236] on li "[PERSON_NAME]" at bounding box center [464, 234] width 144 height 21
click at [698, 109] on button "Create" at bounding box center [681, 113] width 58 height 21
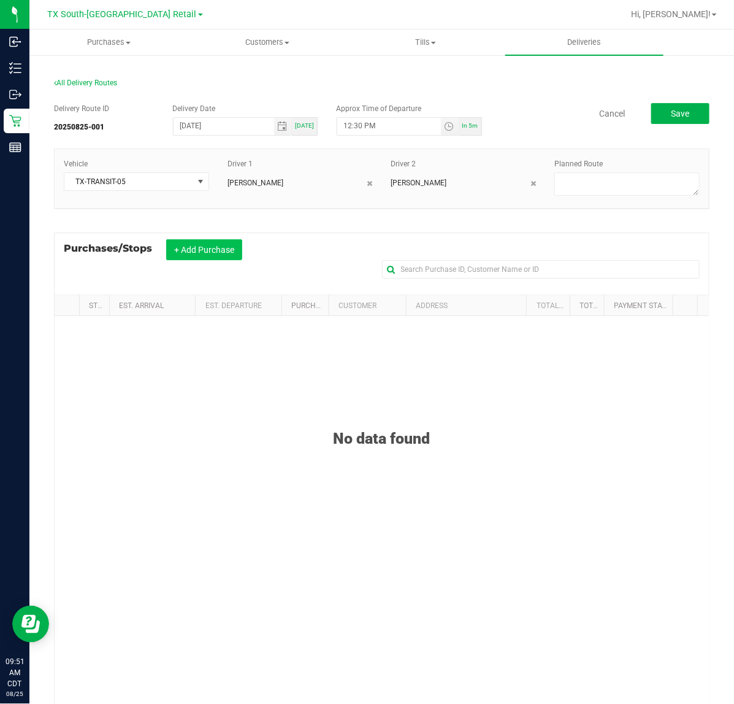
click at [188, 245] on button "+ Add Purchase" at bounding box center [204, 249] width 76 height 21
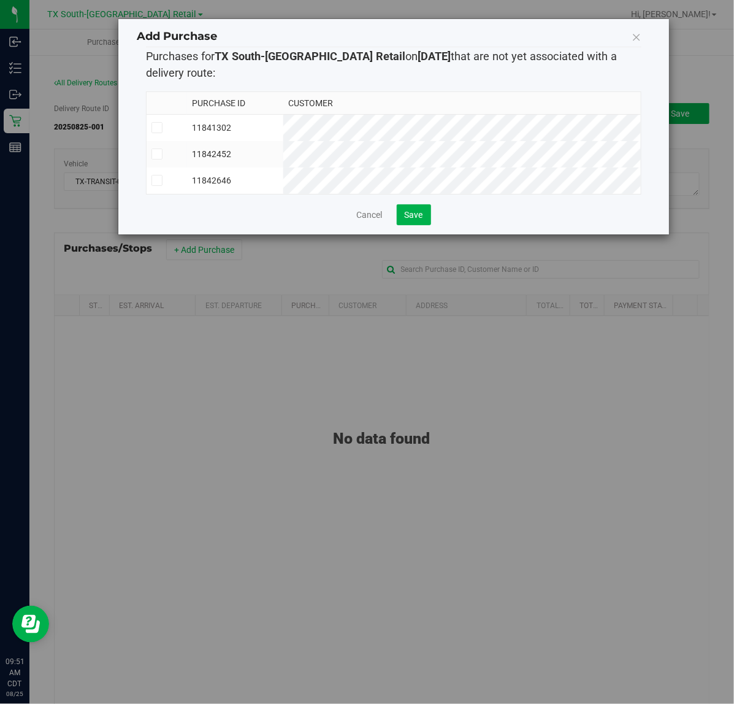
click at [284, 129] on td "11841302" at bounding box center [235, 127] width 97 height 27
click at [284, 156] on td "11842452" at bounding box center [235, 154] width 97 height 26
click at [284, 182] on td "11842646" at bounding box center [235, 180] width 97 height 26
drag, startPoint x: 416, startPoint y: 225, endPoint x: 502, endPoint y: 216, distance: 86.4
click at [417, 220] on span "Save" at bounding box center [414, 215] width 18 height 10
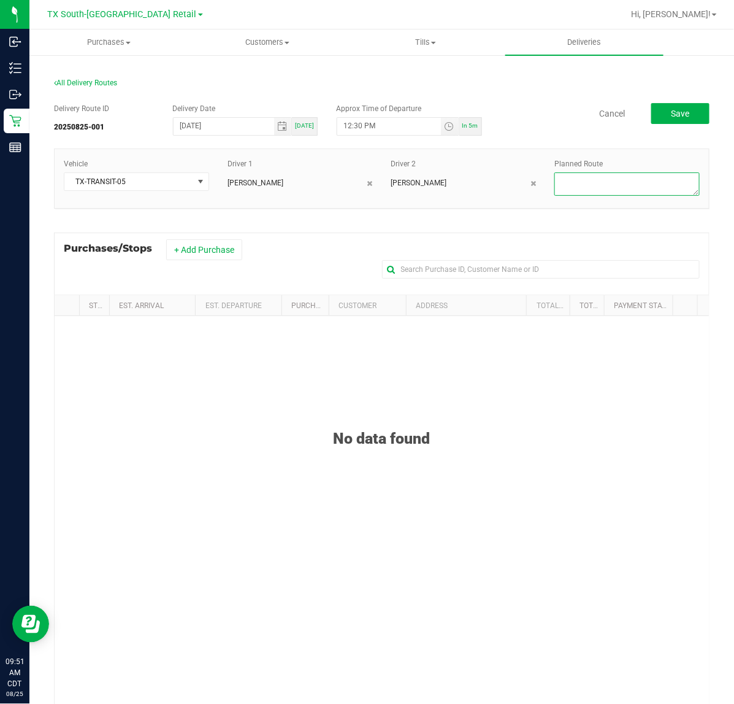
click at [593, 190] on div "Purchases Summary of purchases Fulfillment All purchases Customers All customer…" at bounding box center [381, 366] width 705 height 674
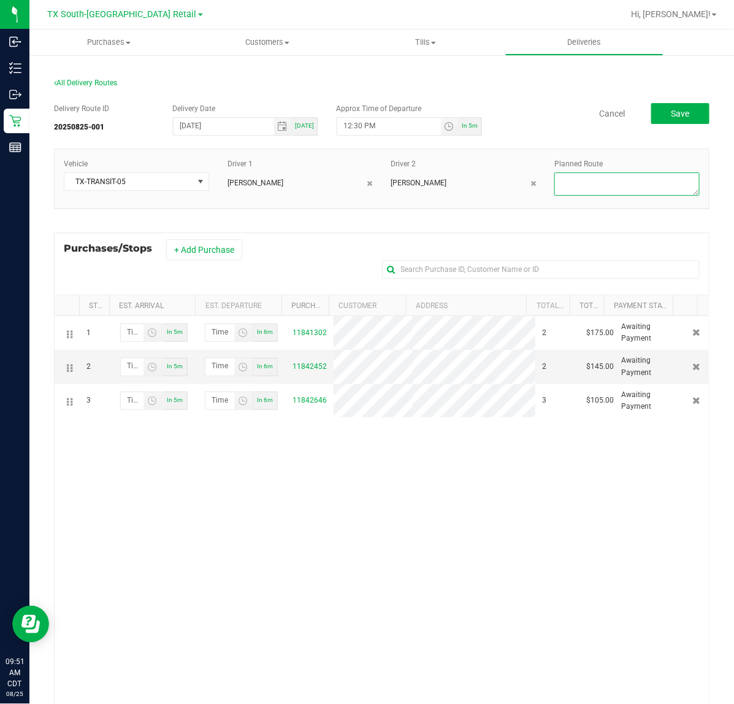
click at [593, 189] on textarea at bounding box center [627, 183] width 145 height 23
type textarea "Same-Day Orders"
click at [683, 102] on div "Delivery Route ID 20250825-001 Delivery Date [DATE] [DATE] Approx Time of Depar…" at bounding box center [382, 446] width 656 height 704
click at [683, 118] on button "Save" at bounding box center [681, 113] width 58 height 21
